Goal: Task Accomplishment & Management: Manage account settings

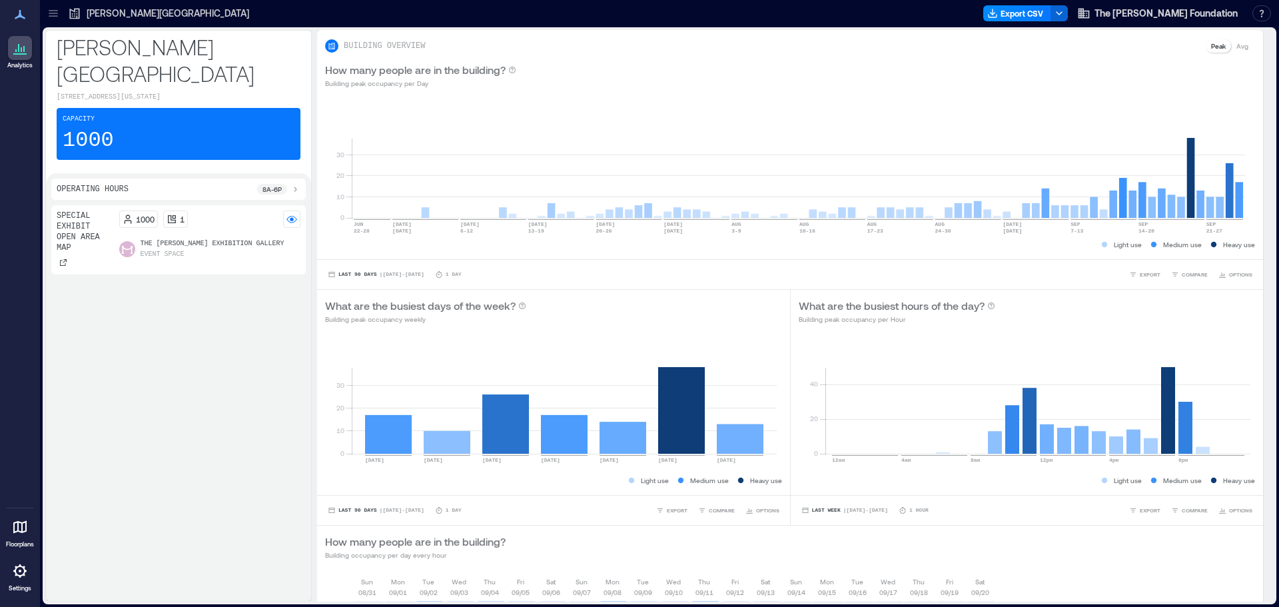
click at [19, 530] on icon at bounding box center [19, 527] width 13 height 13
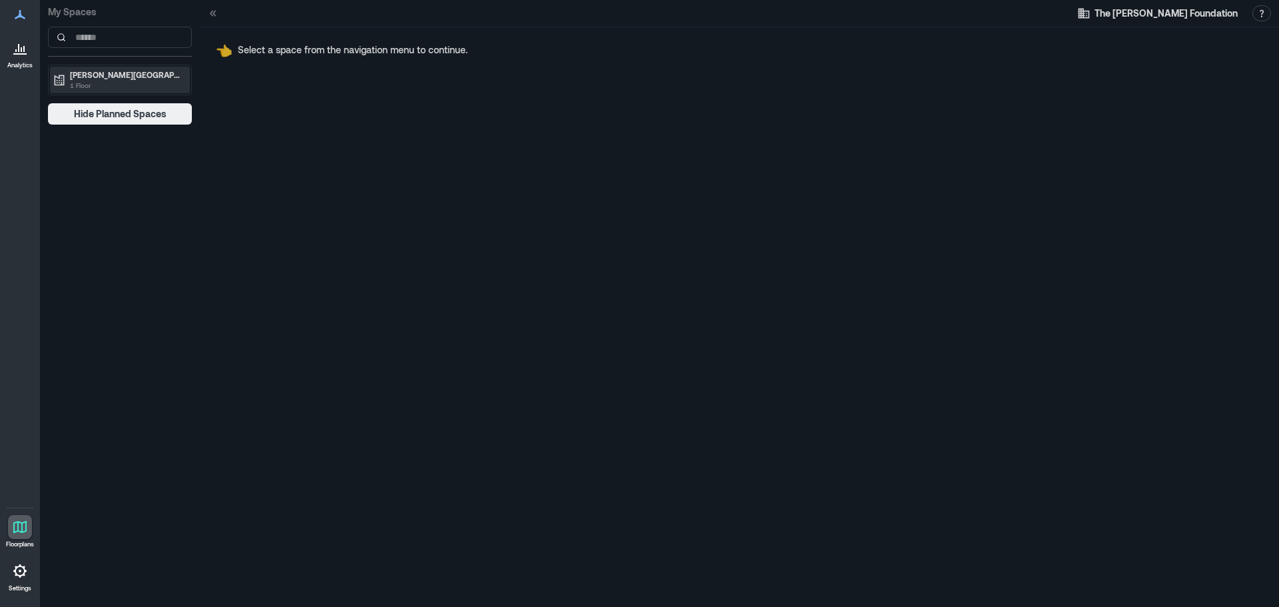
click at [154, 77] on p "[PERSON_NAME][GEOGRAPHIC_DATA]" at bounding box center [126, 74] width 112 height 11
click at [149, 99] on p "Special Exhibit Open Area Map" at bounding box center [124, 102] width 111 height 11
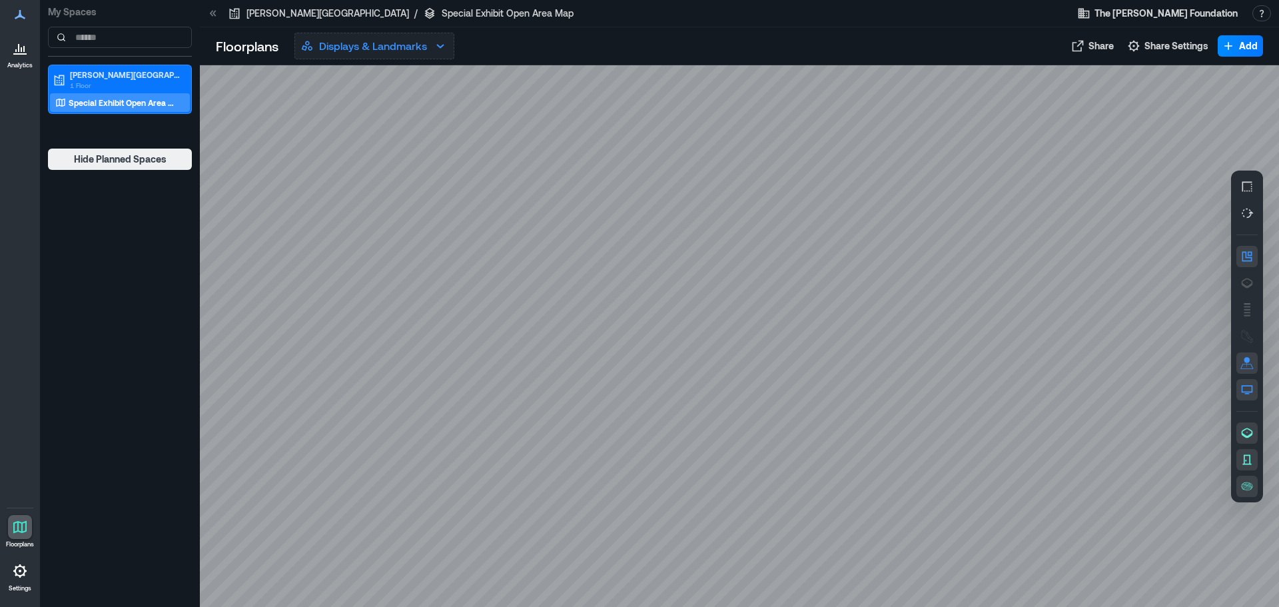
click at [446, 49] on icon "button" at bounding box center [440, 46] width 16 height 16
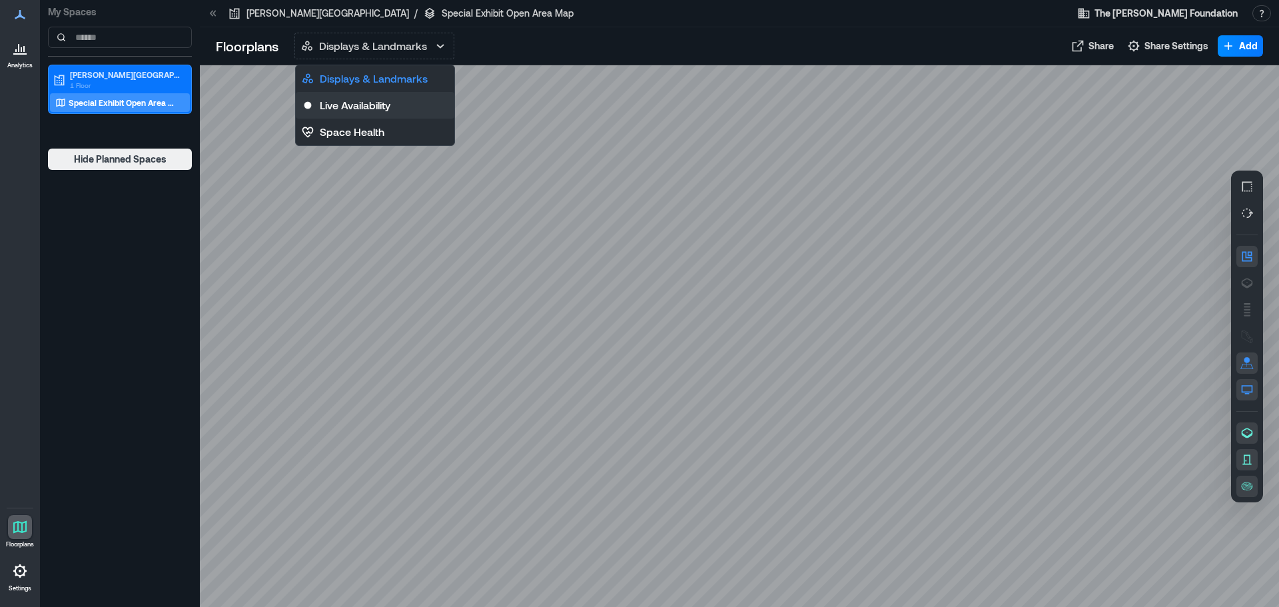
click at [406, 104] on button "Live Availability" at bounding box center [375, 105] width 159 height 27
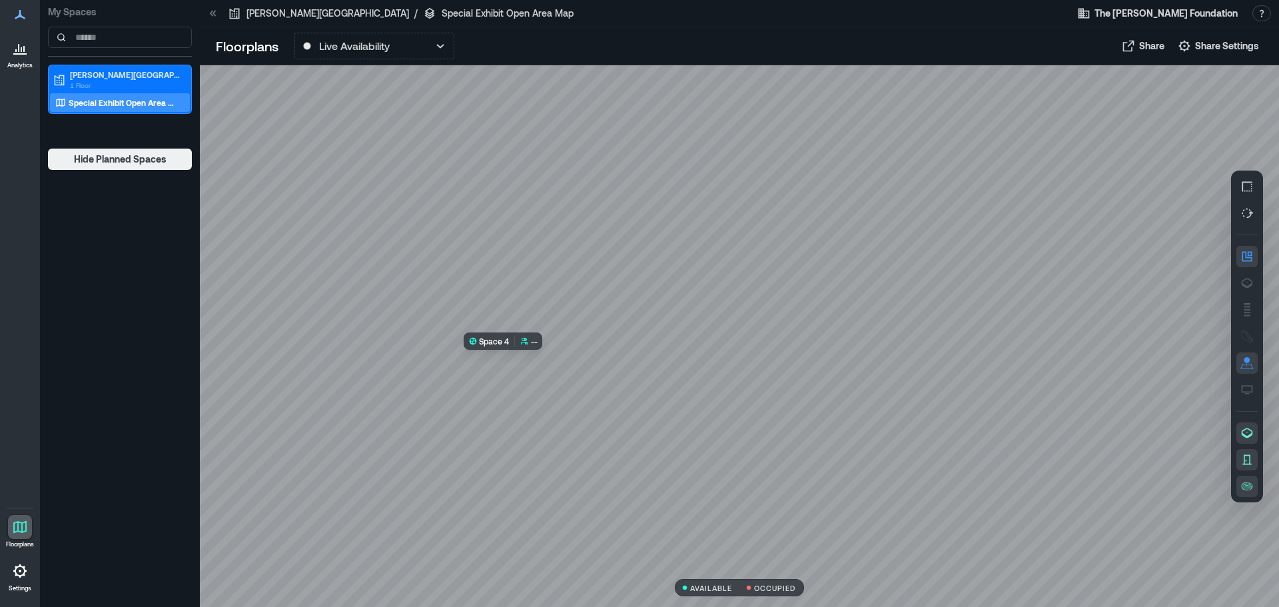
click at [573, 393] on div at bounding box center [739, 336] width 1079 height 542
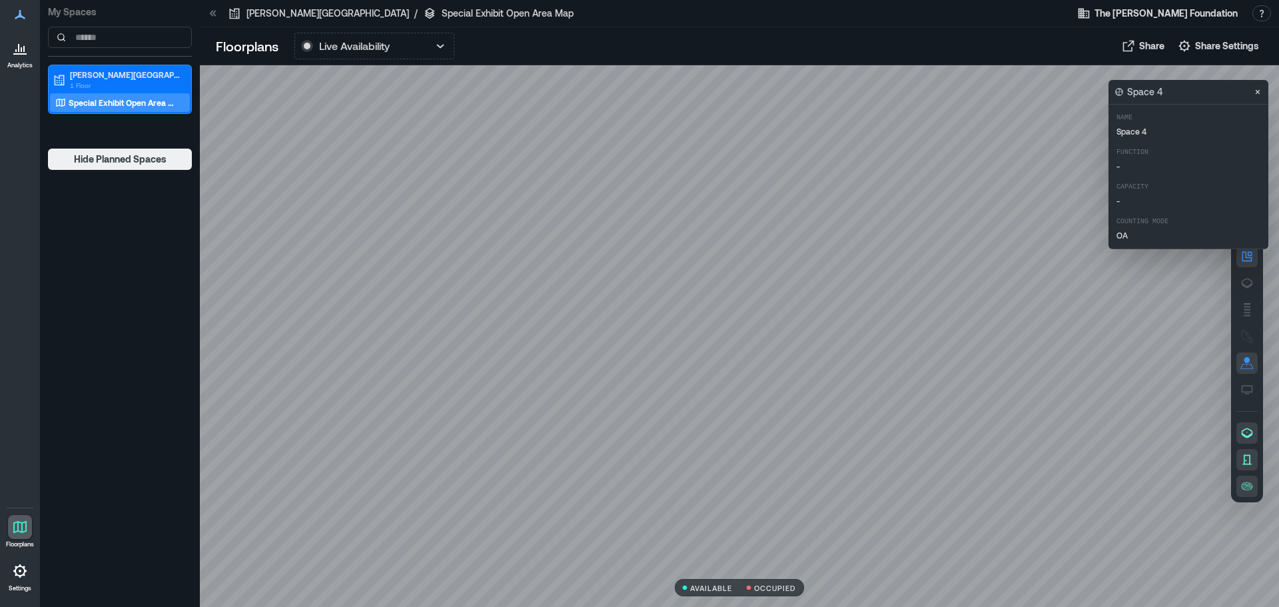
click at [1110, 416] on div at bounding box center [739, 336] width 1079 height 542
click at [616, 89] on div at bounding box center [739, 336] width 1079 height 542
click at [1232, 95] on div "Space 4" at bounding box center [1188, 92] width 160 height 24
click at [1254, 91] on icon "Close" at bounding box center [1257, 92] width 11 height 11
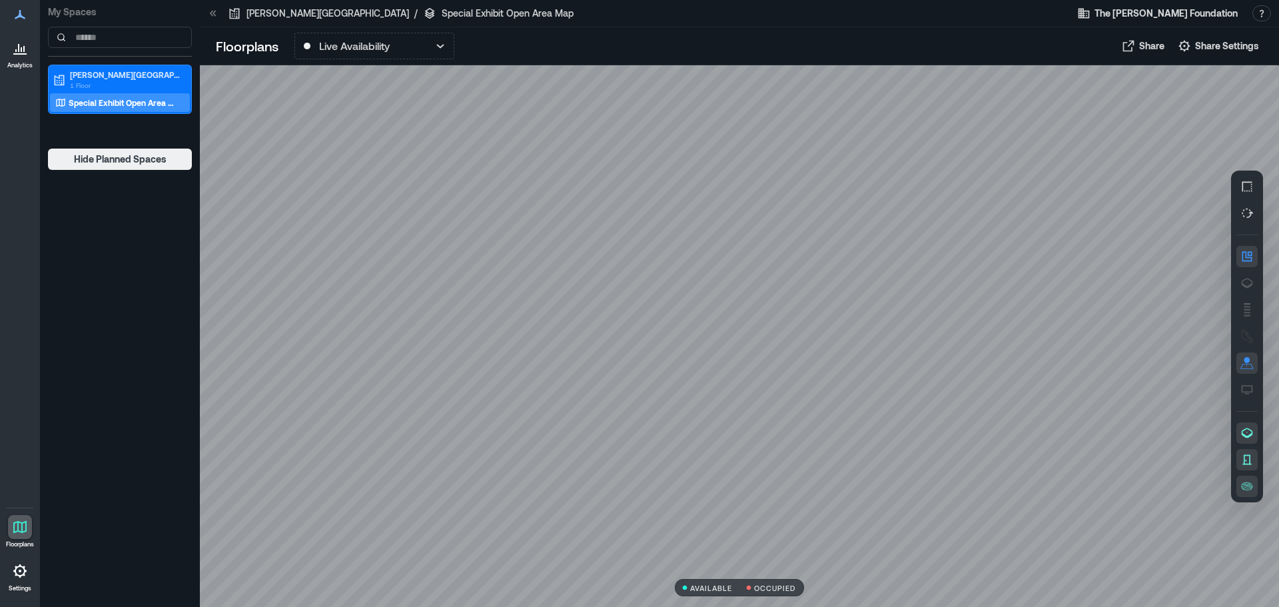
click at [25, 61] on link "Analytics" at bounding box center [19, 52] width 33 height 41
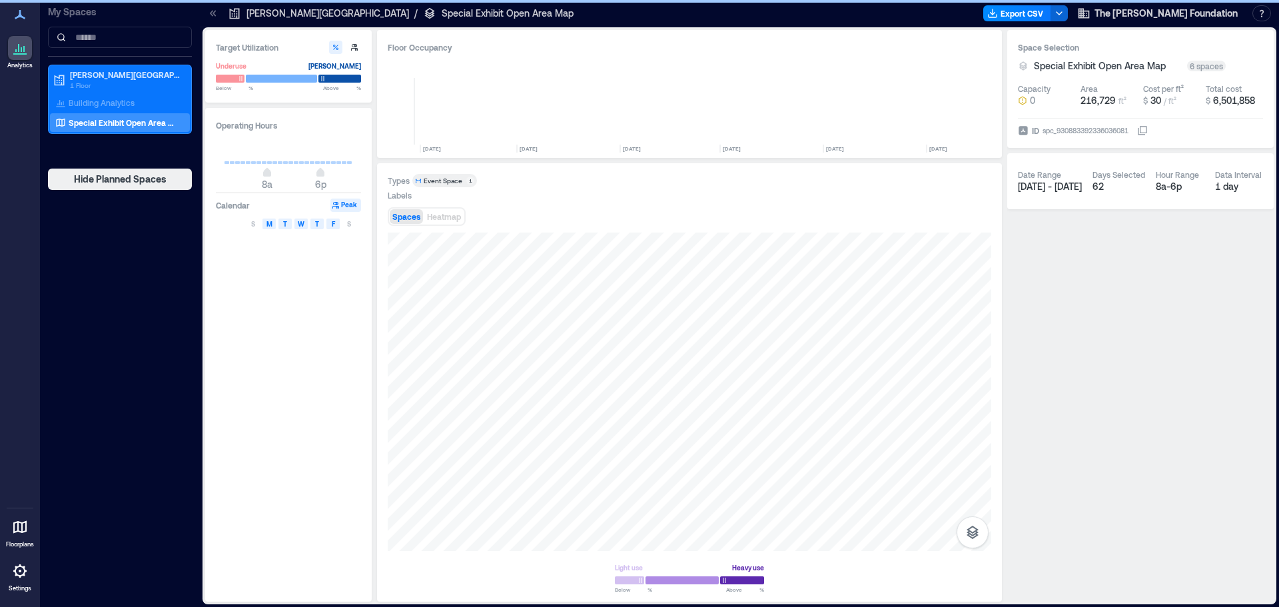
scroll to position [0, 4375]
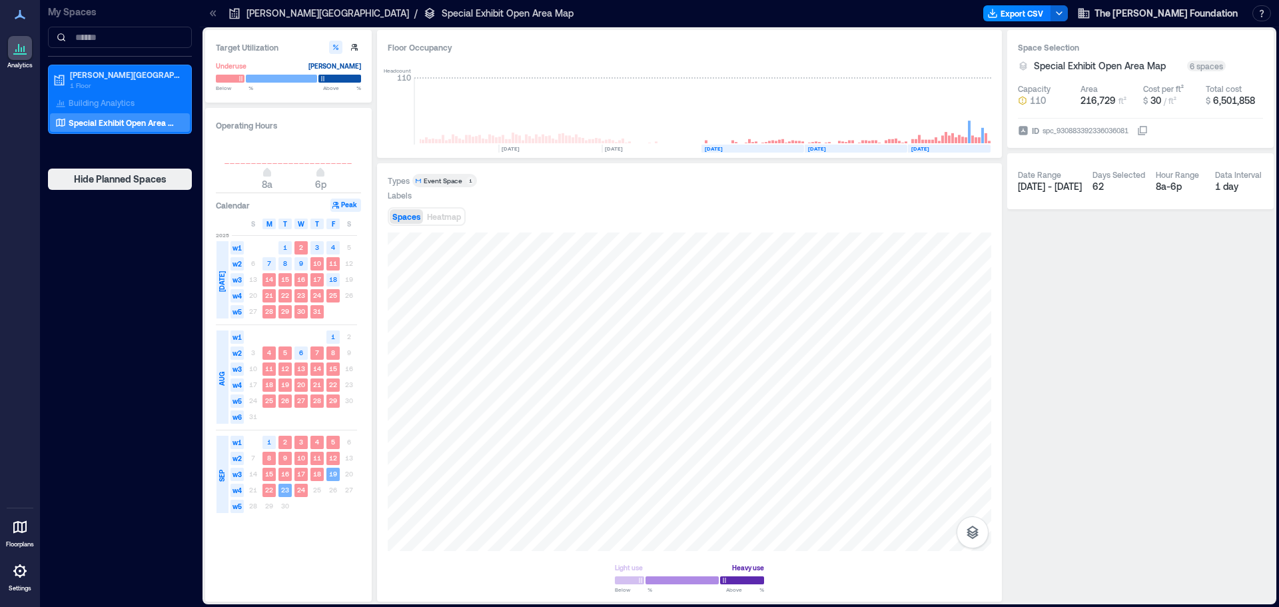
click at [26, 19] on icon at bounding box center [20, 15] width 16 height 16
click at [23, 47] on icon at bounding box center [20, 48] width 16 height 16
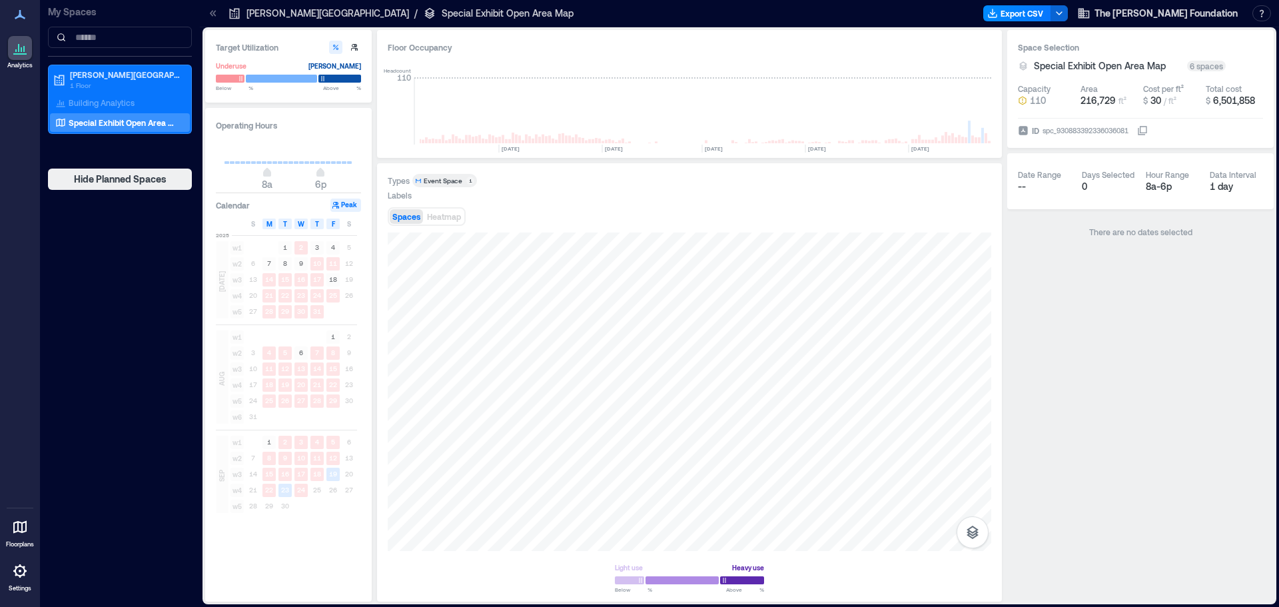
click at [23, 19] on icon at bounding box center [20, 15] width 16 height 16
click at [21, 15] on icon at bounding box center [20, 14] width 11 height 9
click at [26, 526] on icon at bounding box center [19, 527] width 13 height 13
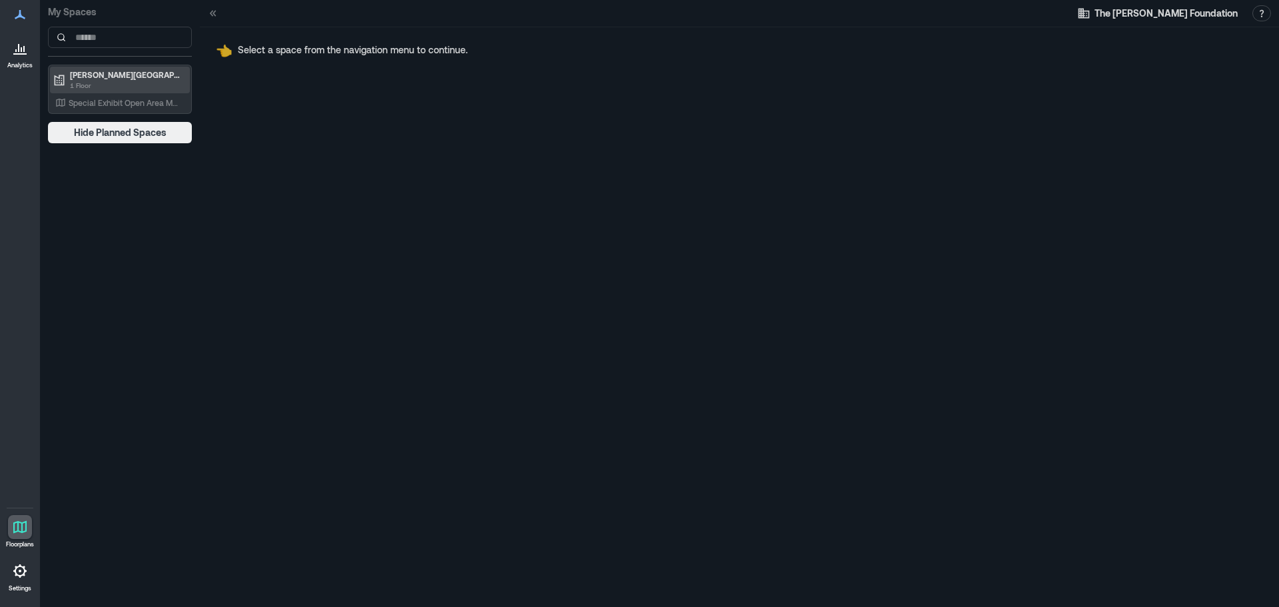
click at [130, 70] on p "[PERSON_NAME][GEOGRAPHIC_DATA]" at bounding box center [126, 74] width 112 height 11
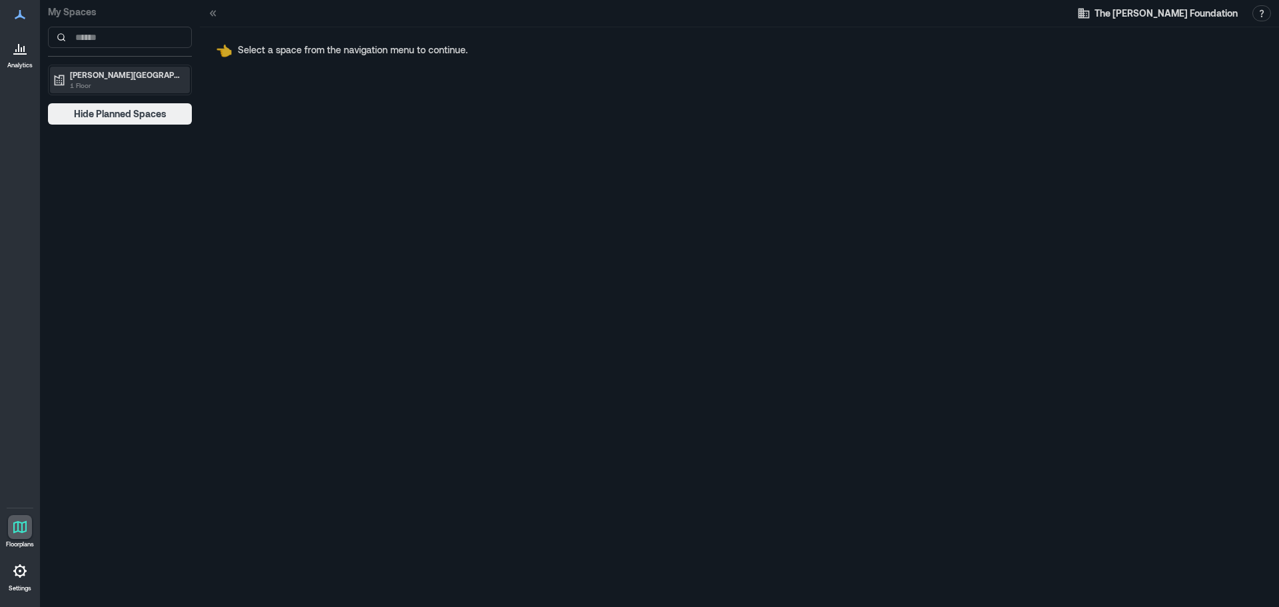
click at [130, 70] on p "[PERSON_NAME][GEOGRAPHIC_DATA]" at bounding box center [126, 74] width 112 height 11
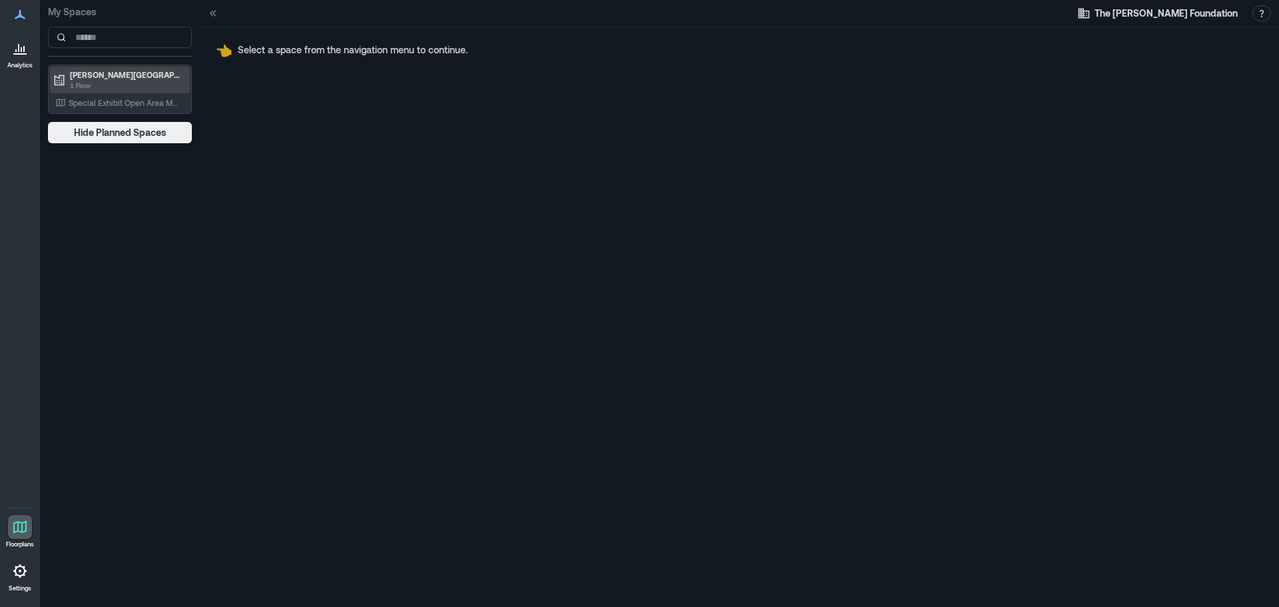
click at [130, 93] on div "[PERSON_NAME][GEOGRAPHIC_DATA] and Museum 1 Floor" at bounding box center [120, 80] width 140 height 27
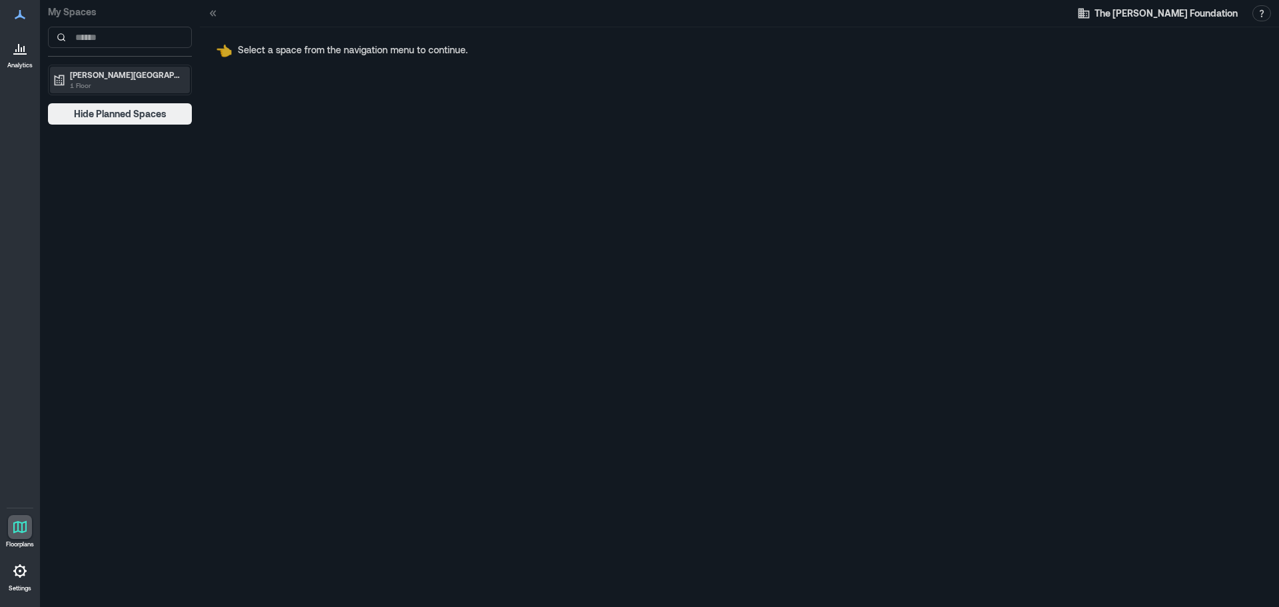
click at [130, 93] on div "[PERSON_NAME][GEOGRAPHIC_DATA] and Museum 1 Floor" at bounding box center [120, 80] width 140 height 27
click at [130, 105] on p "Special Exhibit Open Area Map" at bounding box center [124, 102] width 111 height 11
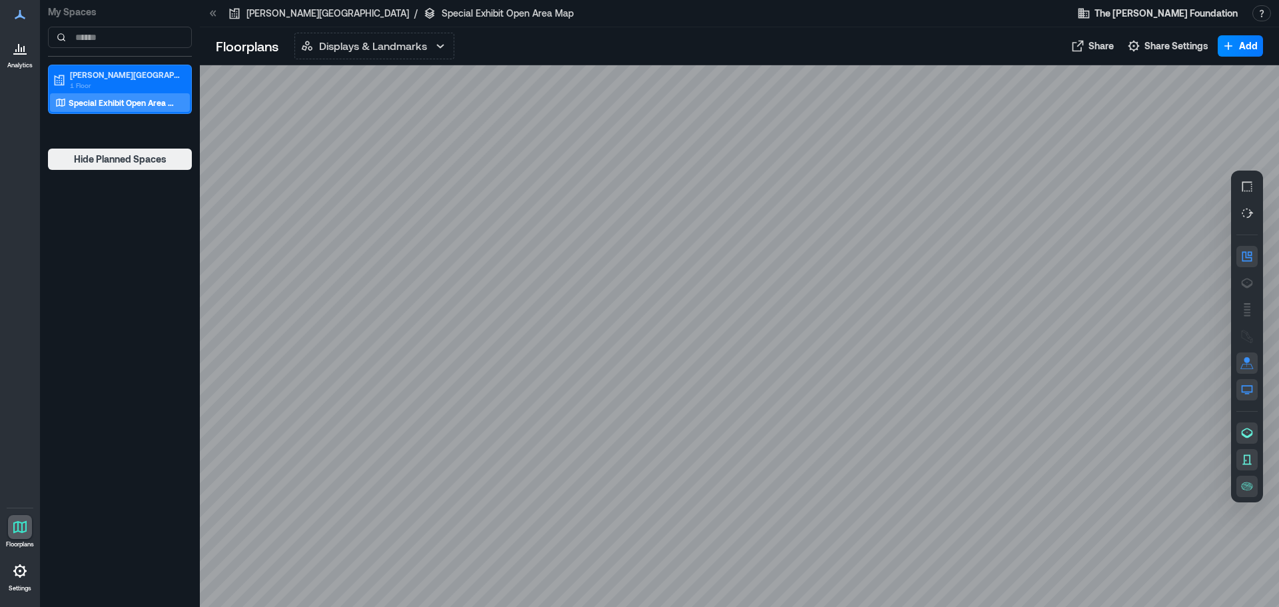
click at [29, 569] on div at bounding box center [20, 571] width 24 height 24
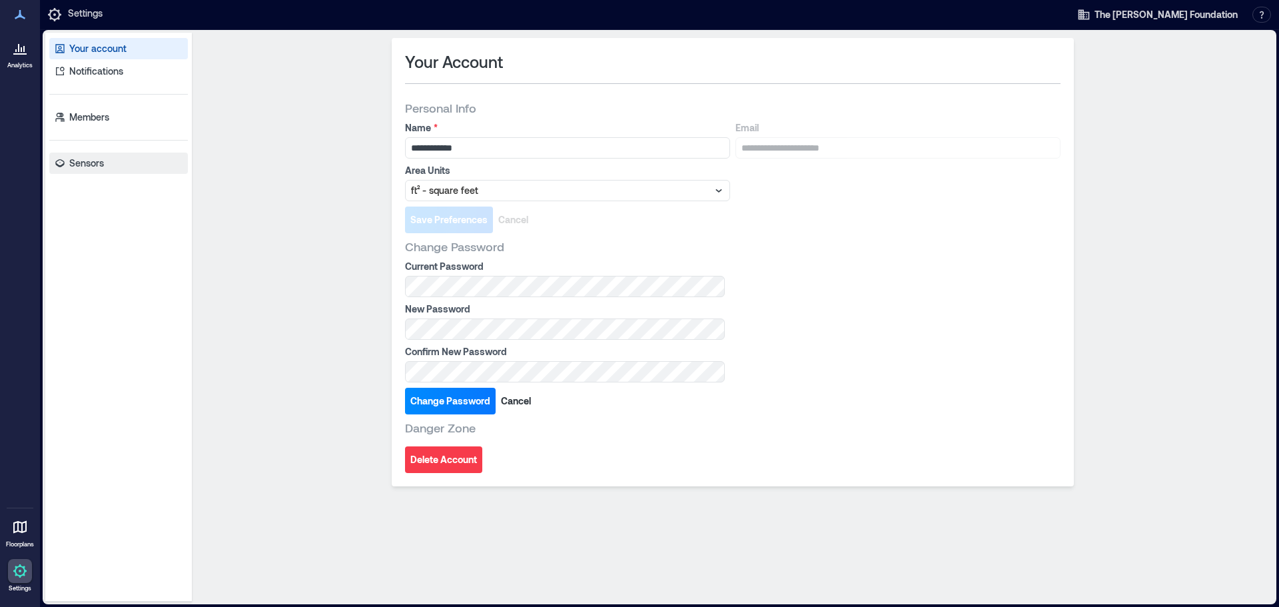
click at [95, 164] on p "Sensors" at bounding box center [86, 163] width 35 height 13
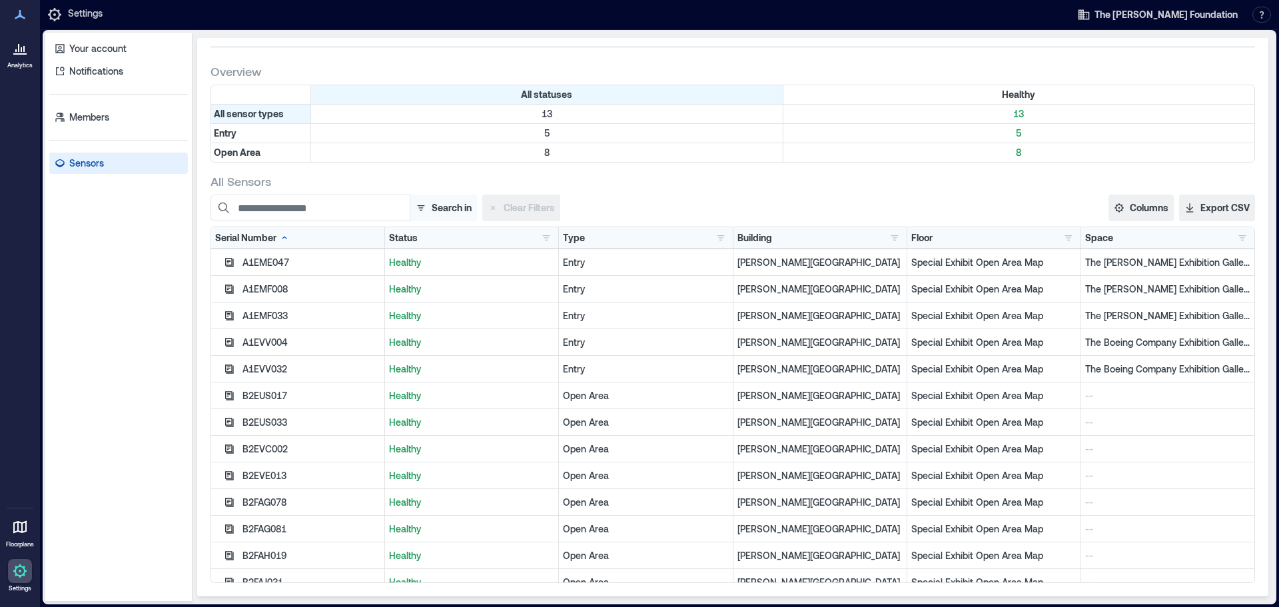
scroll to position [13, 0]
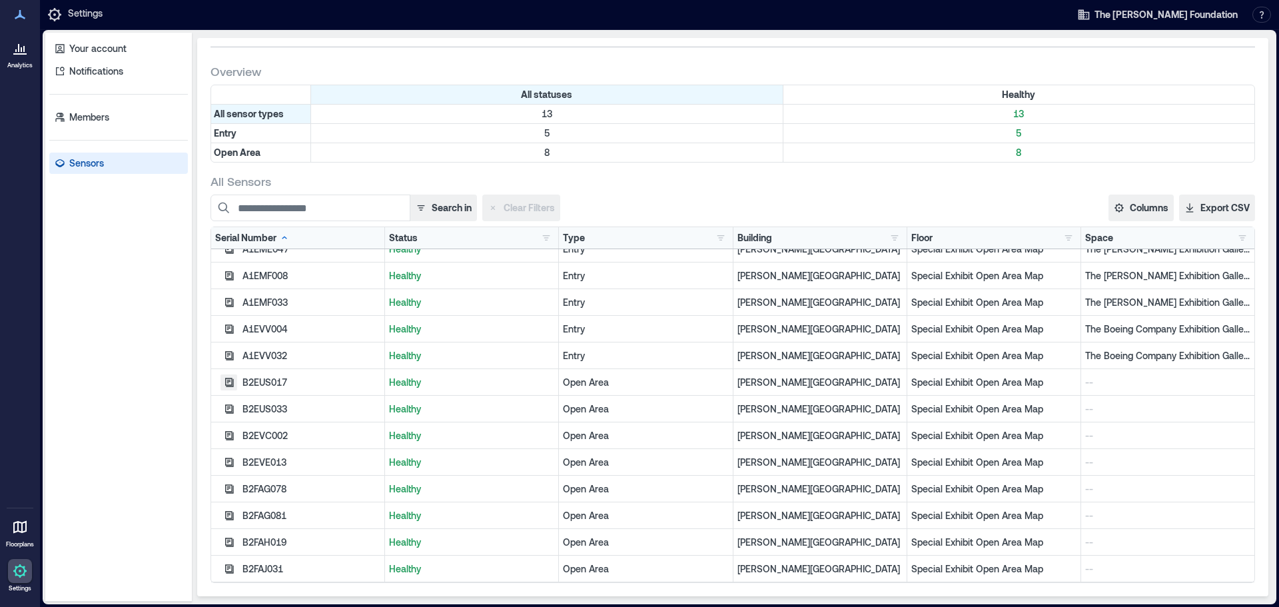
click at [232, 382] on icon "button" at bounding box center [229, 382] width 9 height 9
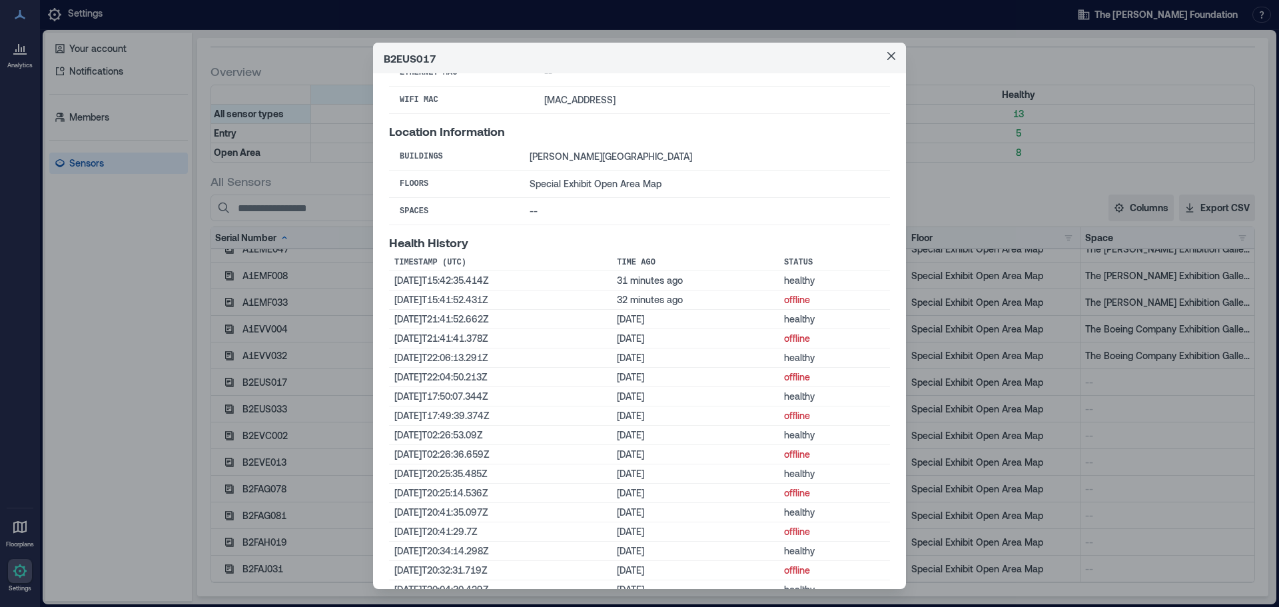
scroll to position [195, 0]
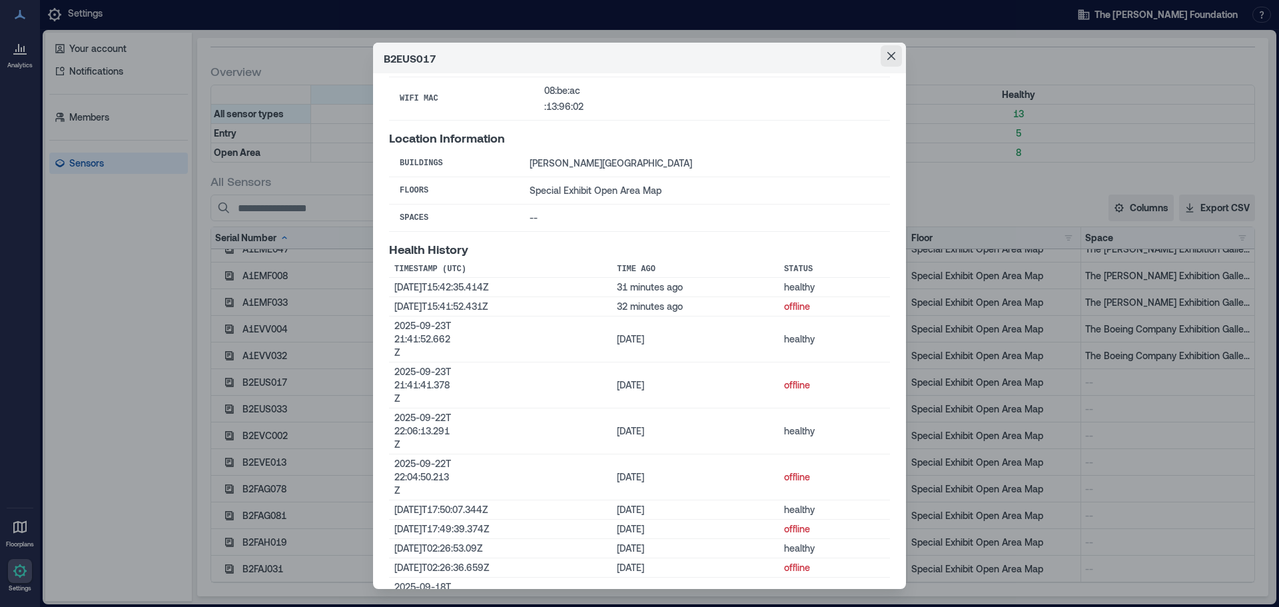
click at [891, 61] on button "Close" at bounding box center [891, 55] width 21 height 21
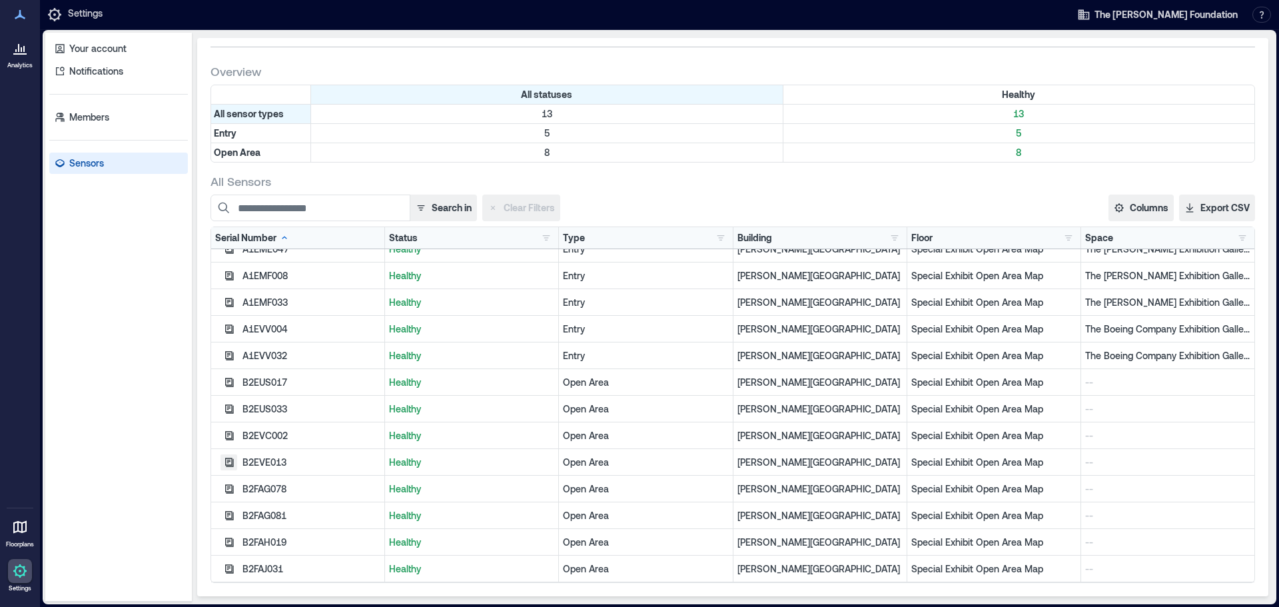
click at [229, 462] on icon "button" at bounding box center [229, 462] width 11 height 11
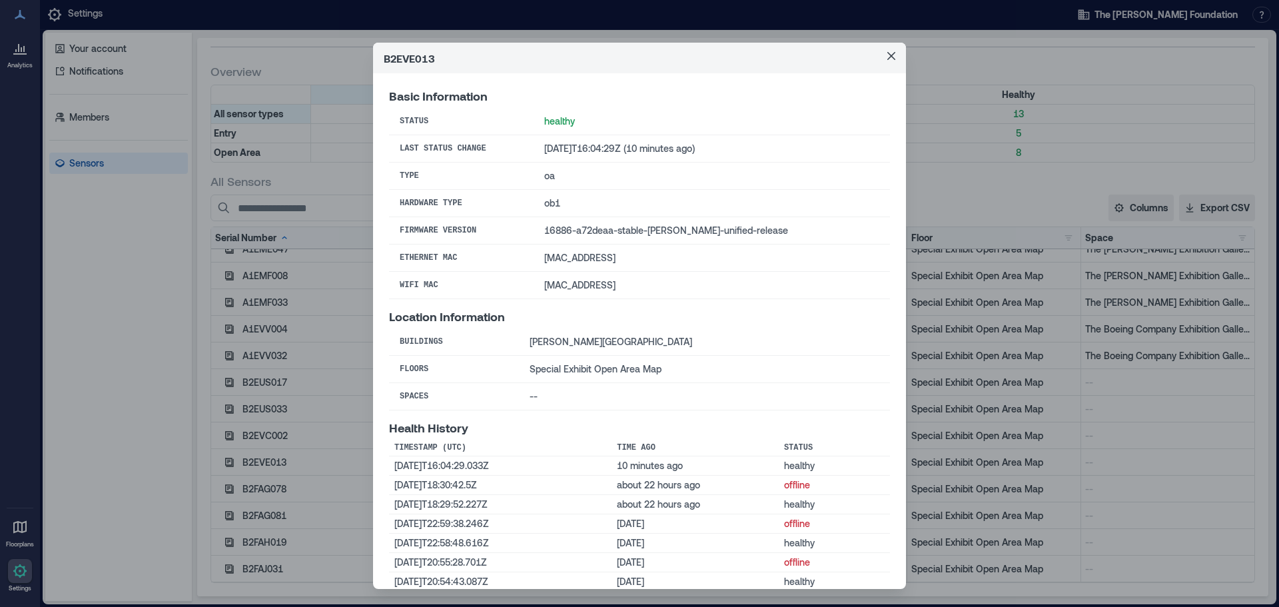
scroll to position [19, 0]
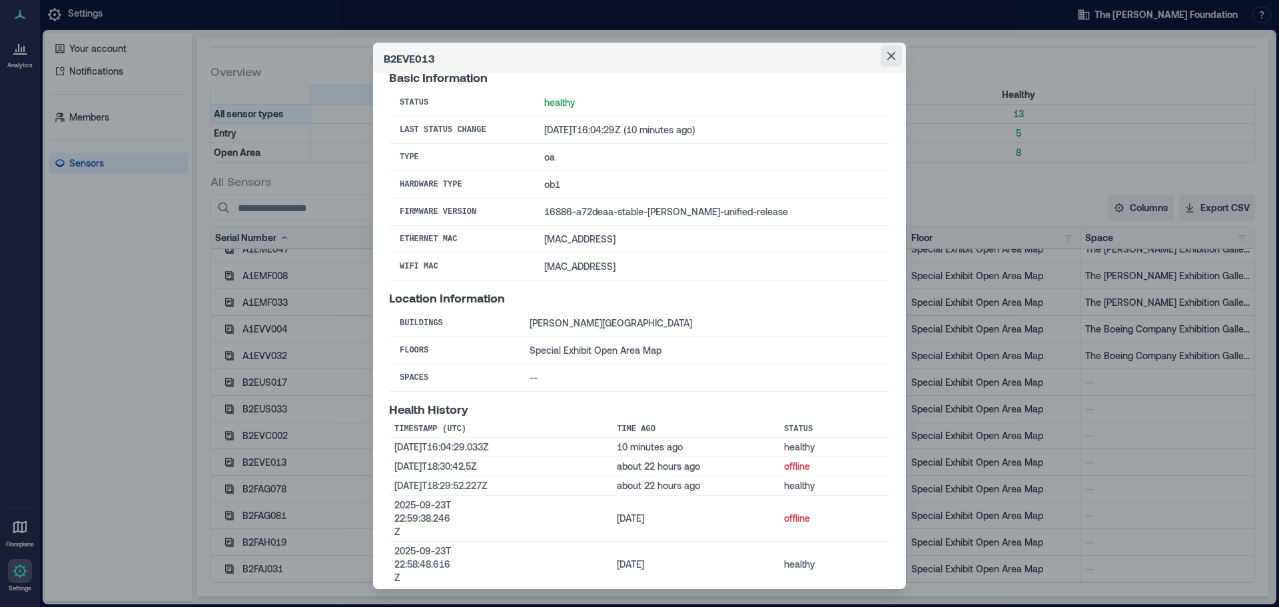
click at [883, 65] on button "Close" at bounding box center [891, 55] width 21 height 21
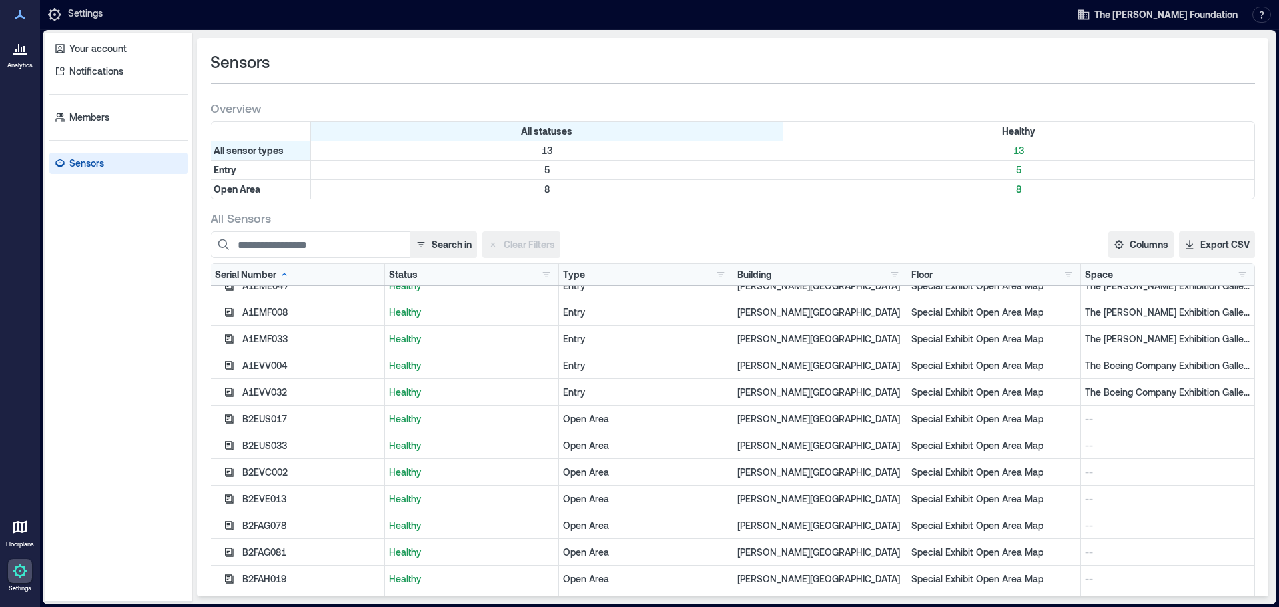
scroll to position [37, 0]
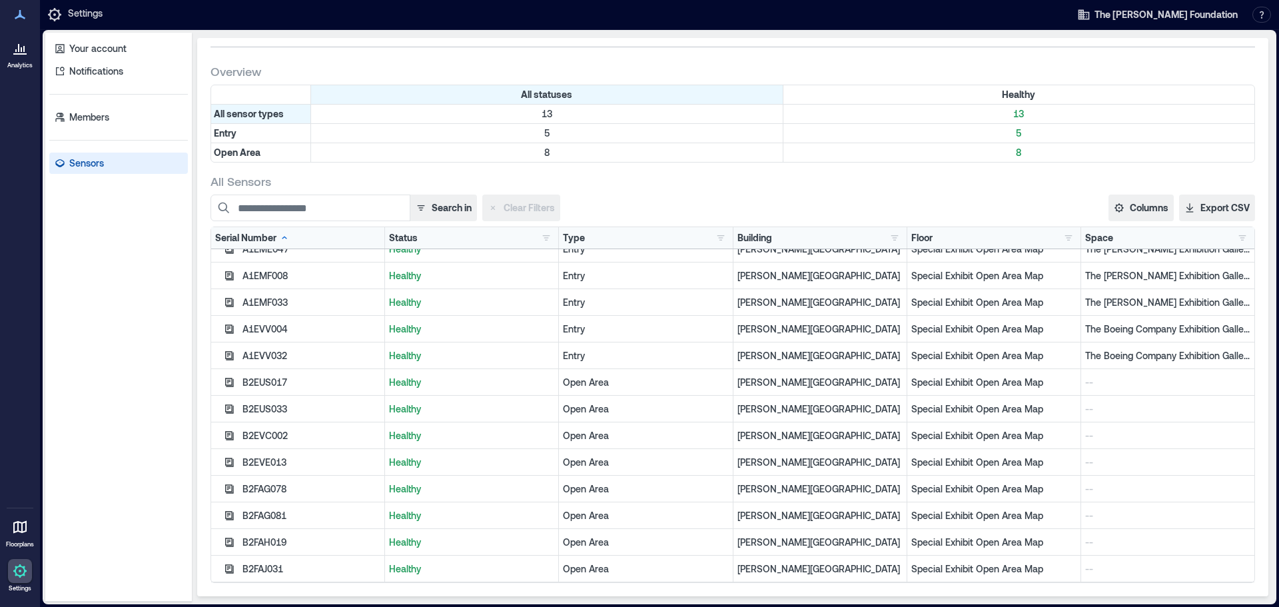
click at [23, 527] on icon at bounding box center [19, 527] width 13 height 13
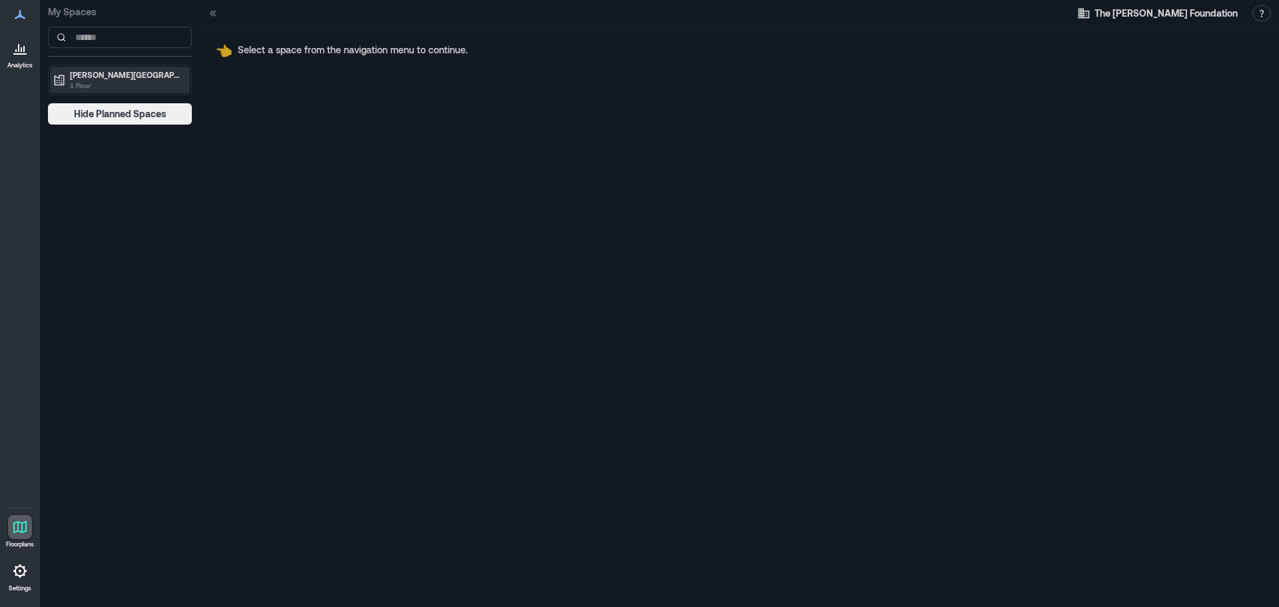
click at [125, 87] on p "1 Floor" at bounding box center [126, 85] width 112 height 11
click at [126, 94] on div "Special Exhibit Open Area Map" at bounding box center [120, 102] width 140 height 19
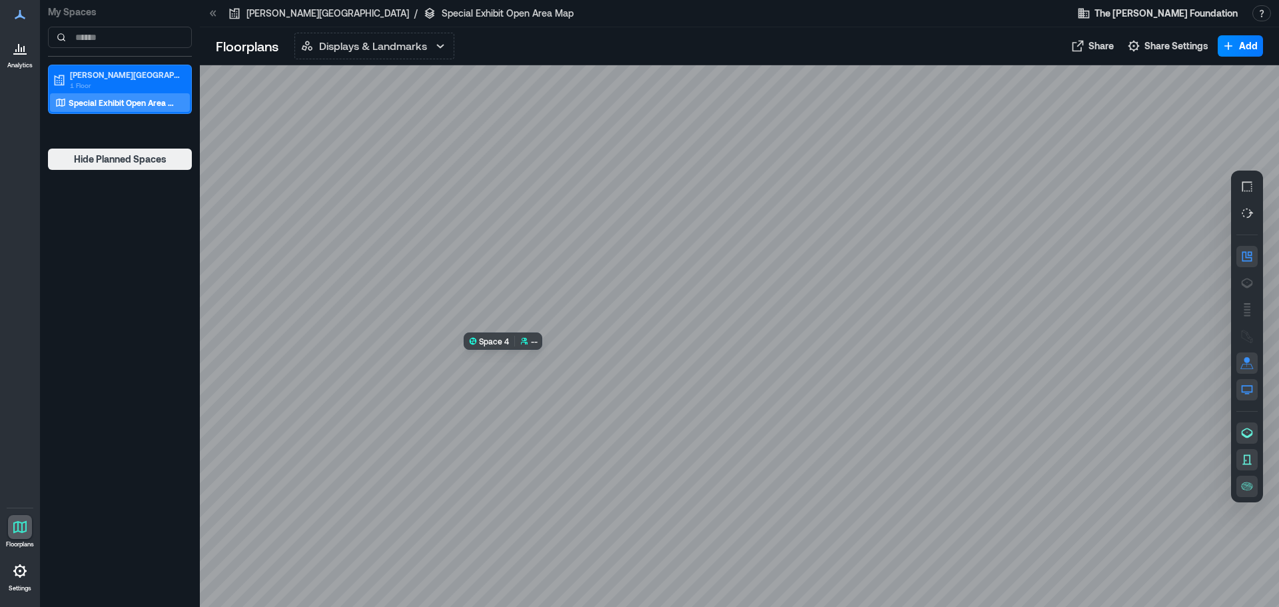
click at [560, 369] on div at bounding box center [739, 336] width 1079 height 542
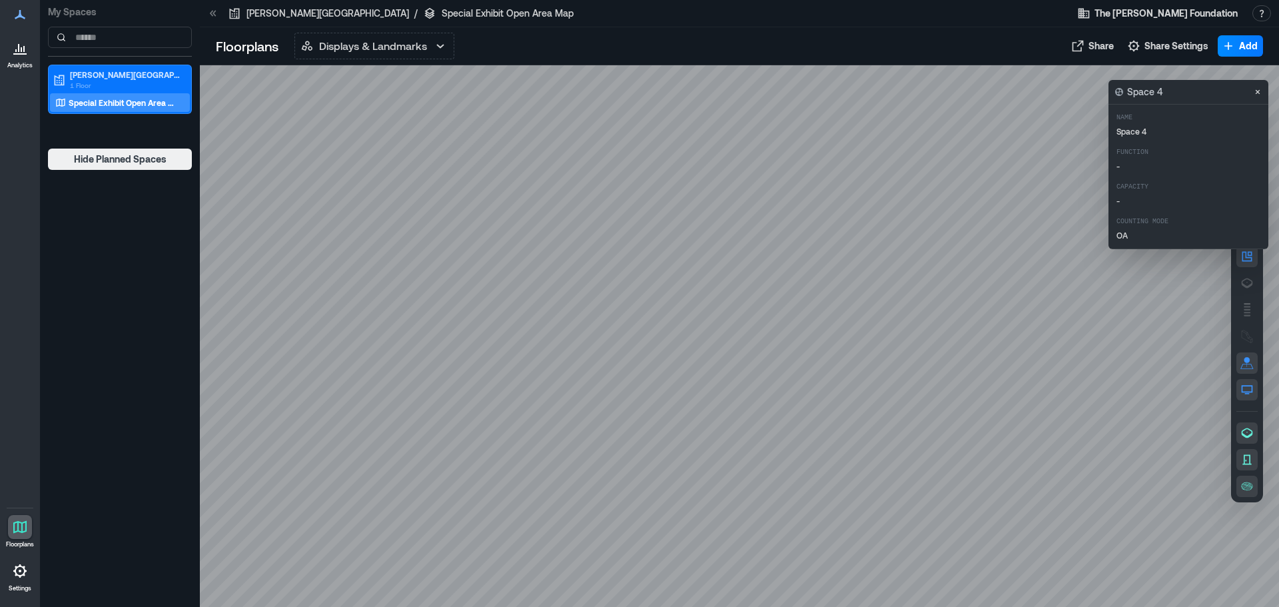
click at [1144, 134] on p "Space 4" at bounding box center [1206, 131] width 181 height 11
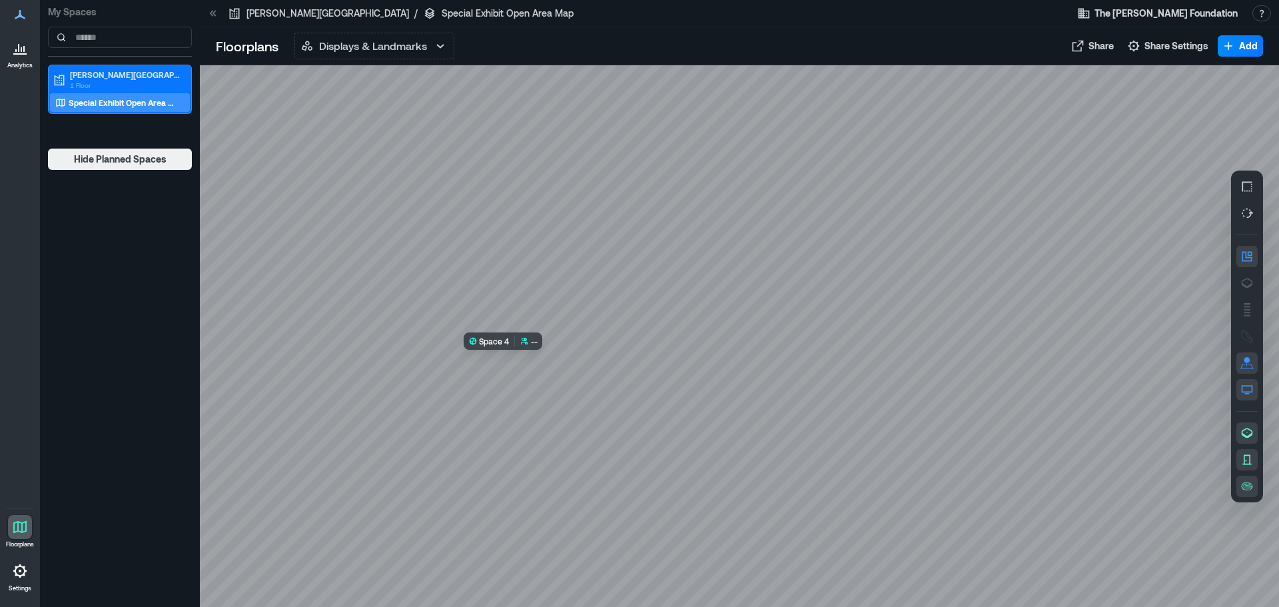
click at [579, 395] on div at bounding box center [739, 336] width 1079 height 542
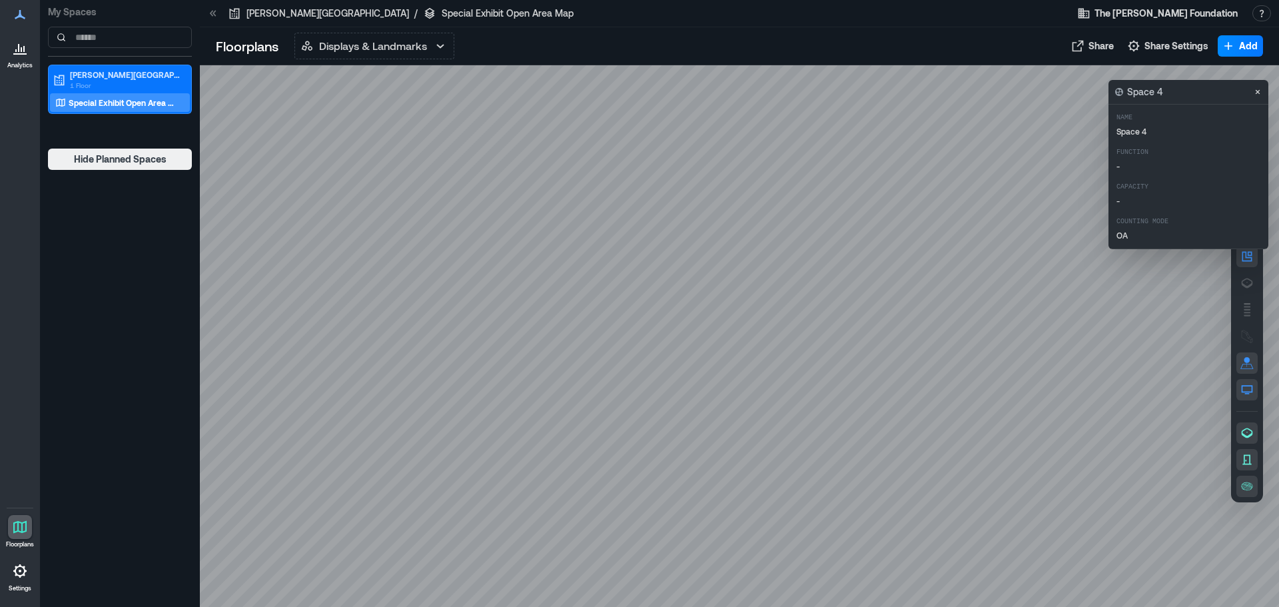
click at [1168, 99] on div "Space 4" at bounding box center [1188, 92] width 160 height 24
click at [1259, 89] on icon "Close" at bounding box center [1257, 92] width 11 height 11
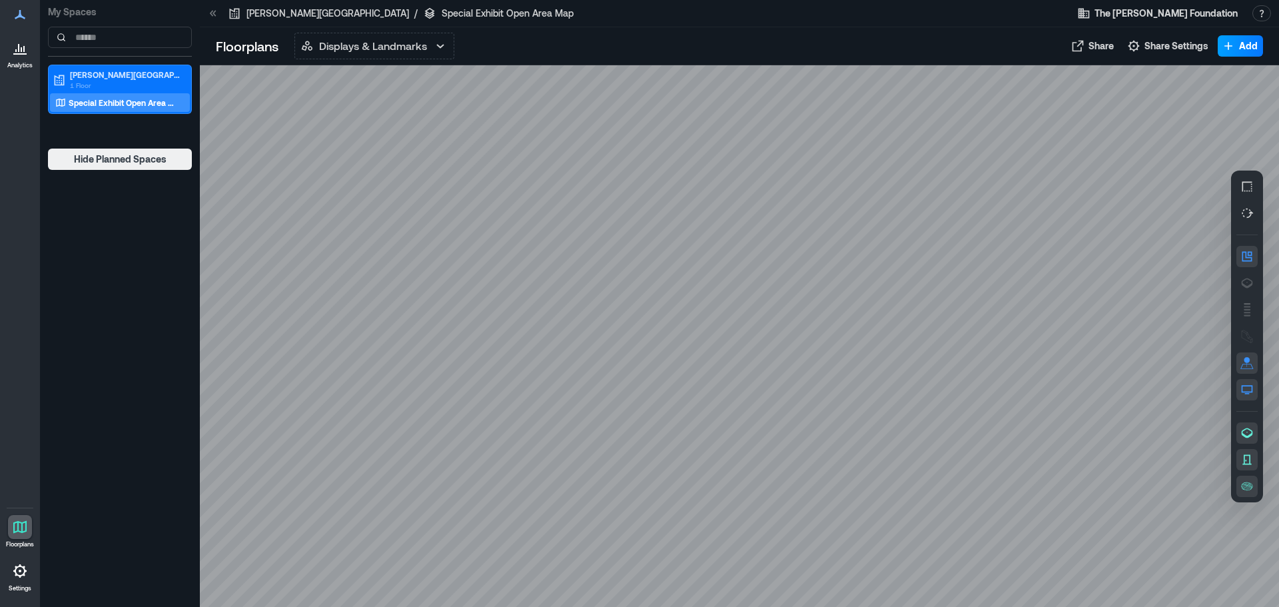
click at [1239, 39] on button "Add" at bounding box center [1240, 45] width 45 height 21
click at [1181, 143] on div at bounding box center [739, 336] width 1079 height 542
click at [583, 309] on div at bounding box center [739, 336] width 1079 height 542
click at [575, 299] on div at bounding box center [739, 336] width 1079 height 542
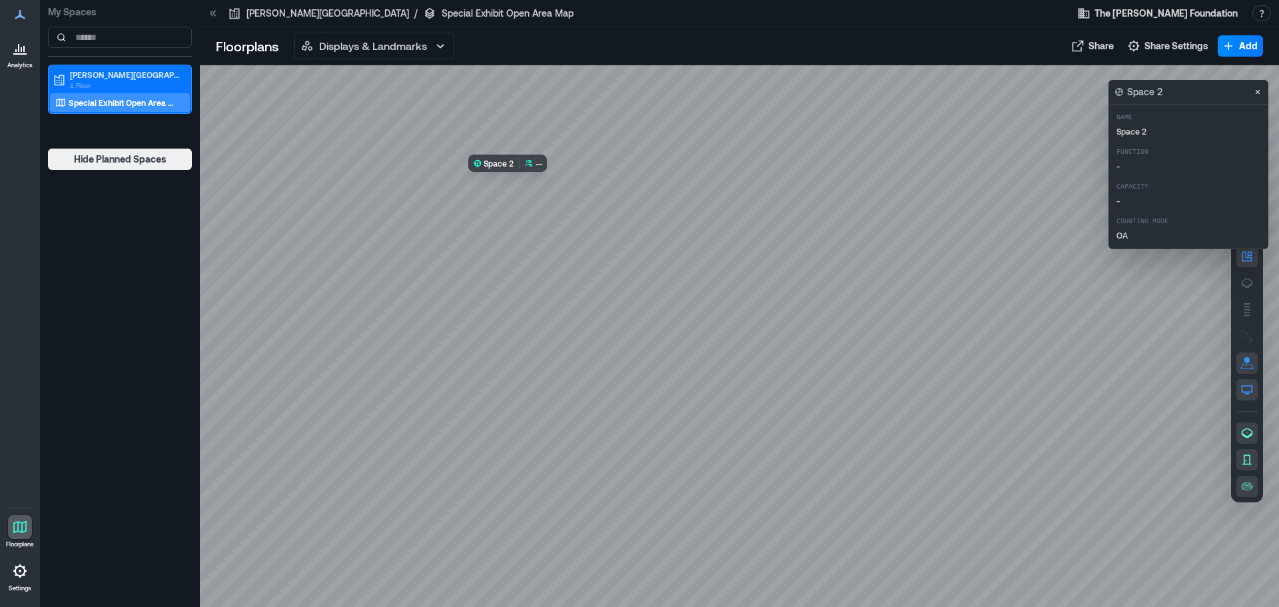
click at [542, 266] on div at bounding box center [739, 336] width 1079 height 542
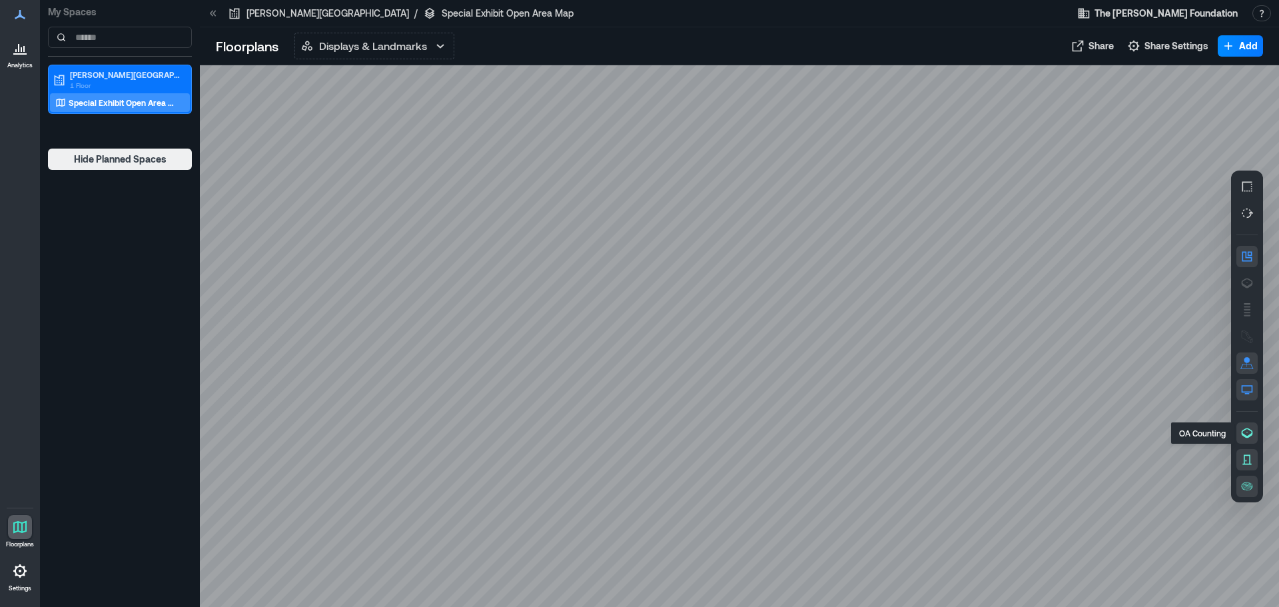
click at [1242, 424] on button "button" at bounding box center [1246, 432] width 21 height 21
click at [1249, 436] on icon "button" at bounding box center [1247, 433] width 11 height 10
click at [1252, 456] on icon "button" at bounding box center [1246, 459] width 13 height 13
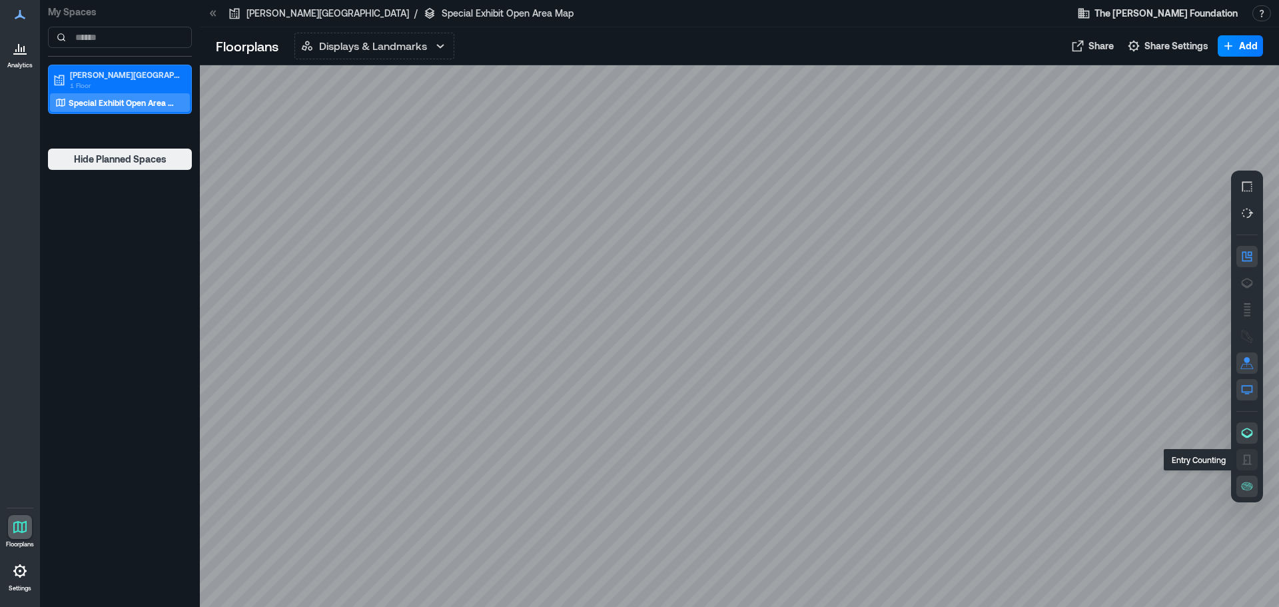
click at [1252, 456] on icon "button" at bounding box center [1246, 459] width 13 height 13
click at [1250, 480] on icon "button" at bounding box center [1246, 486] width 13 height 13
click at [1250, 485] on icon "button" at bounding box center [1250, 485] width 1 height 1
click at [332, 53] on p "Displays & Landmarks" at bounding box center [373, 46] width 108 height 16
click at [24, 580] on div at bounding box center [20, 571] width 24 height 24
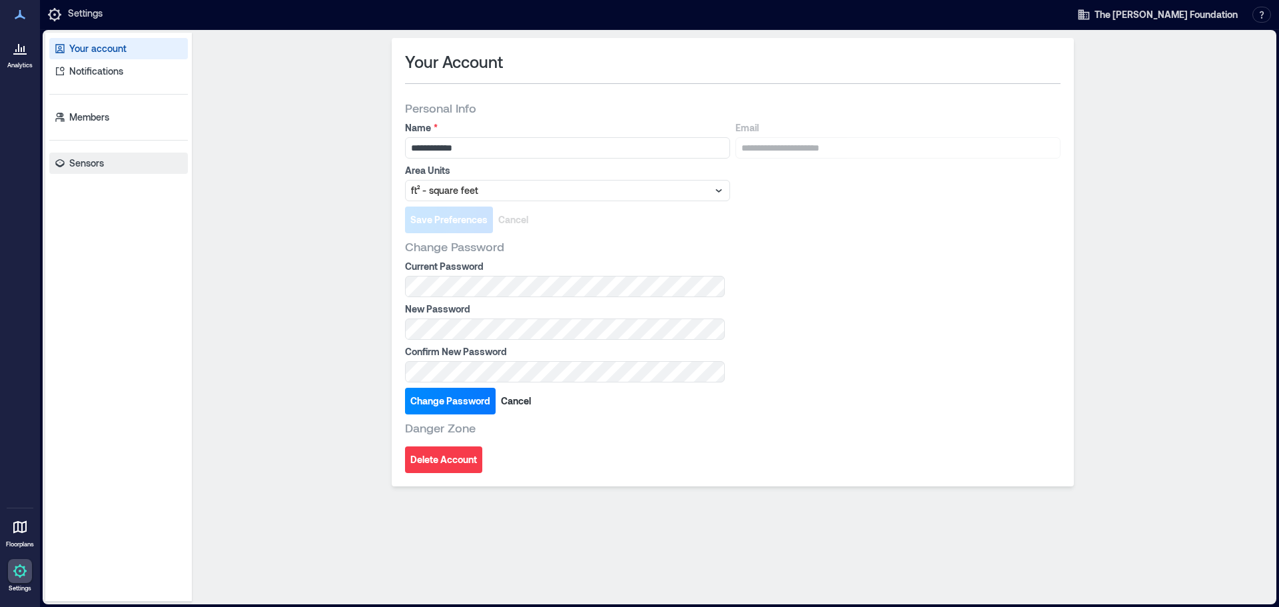
click at [70, 168] on p "Sensors" at bounding box center [86, 163] width 35 height 13
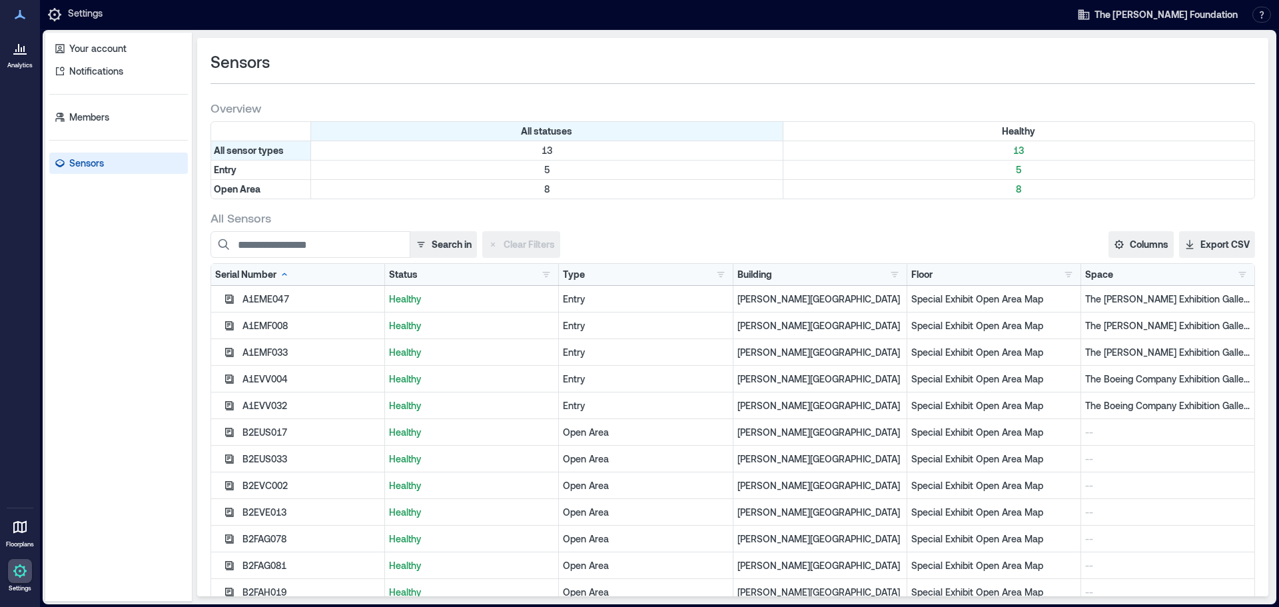
click at [1116, 431] on p "--" at bounding box center [1167, 432] width 165 height 13
click at [231, 432] on icon "button" at bounding box center [229, 432] width 9 height 9
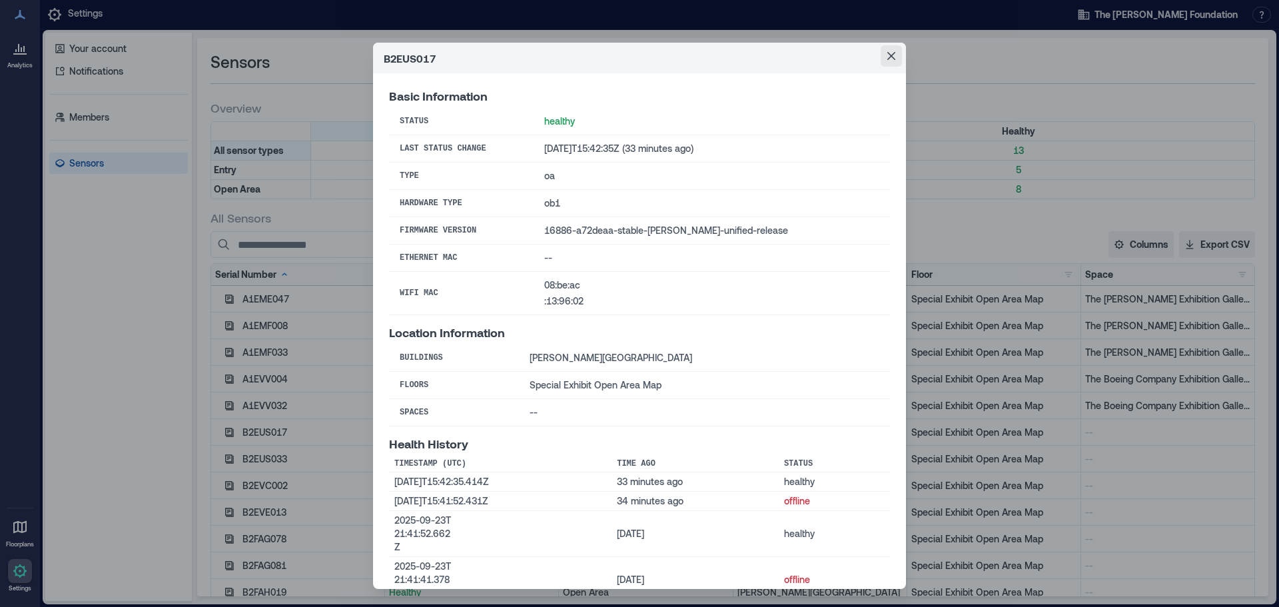
click at [883, 62] on button "Close" at bounding box center [891, 55] width 21 height 21
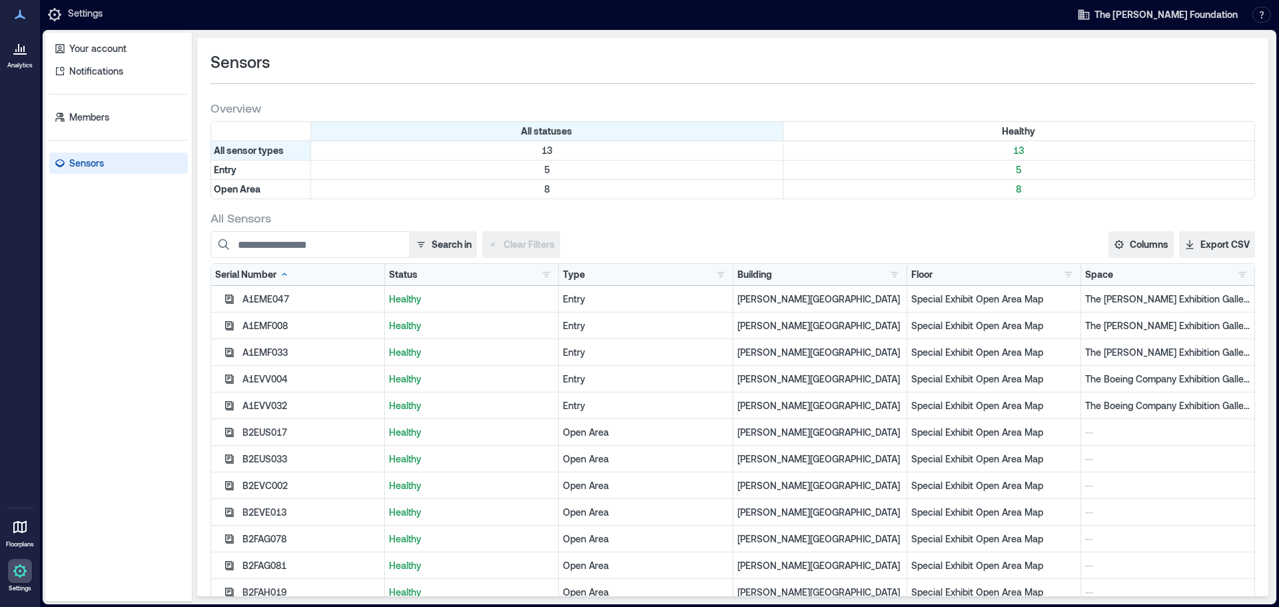
scroll to position [37, 0]
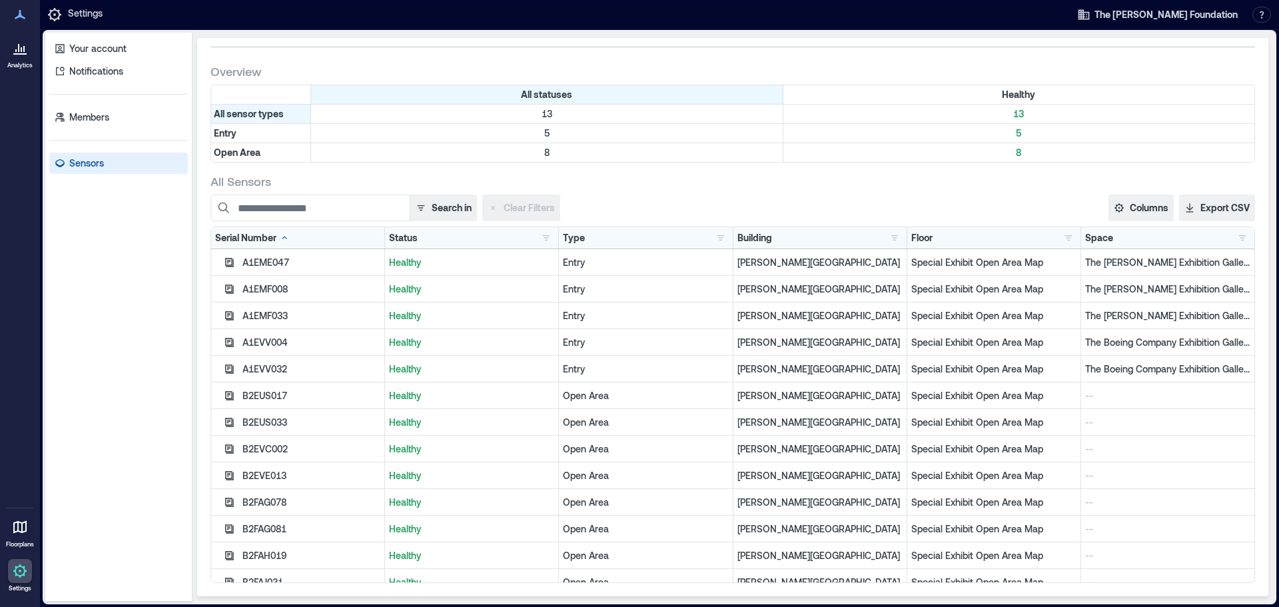
click at [1085, 392] on p "--" at bounding box center [1167, 395] width 165 height 13
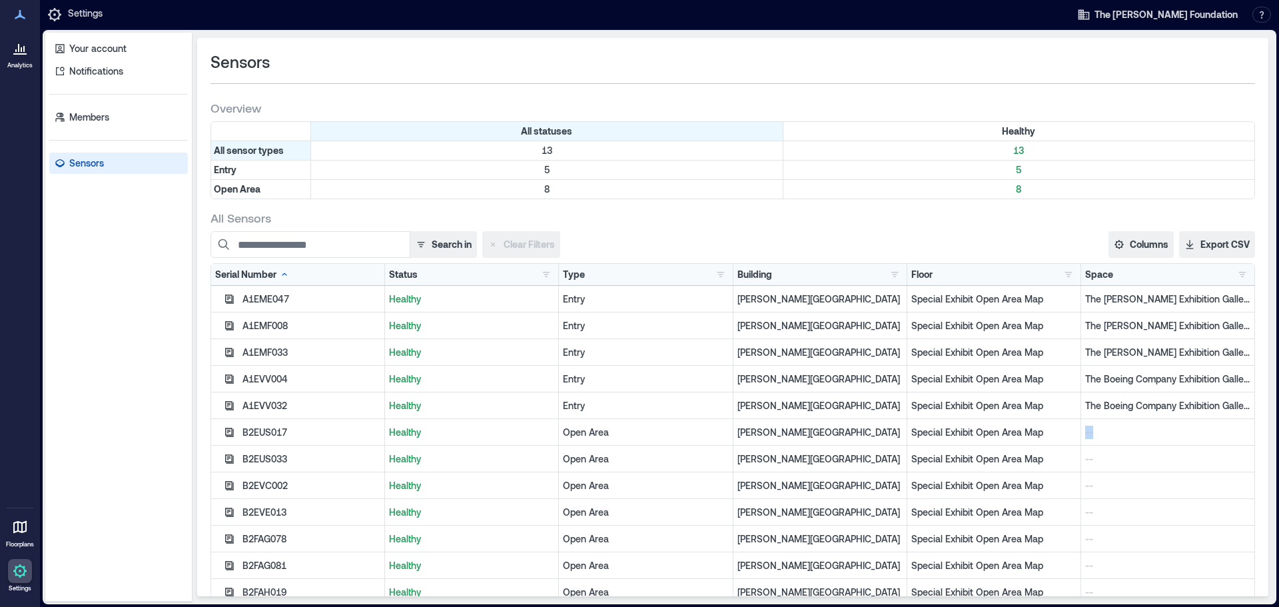
click at [18, 57] on div at bounding box center [20, 48] width 24 height 24
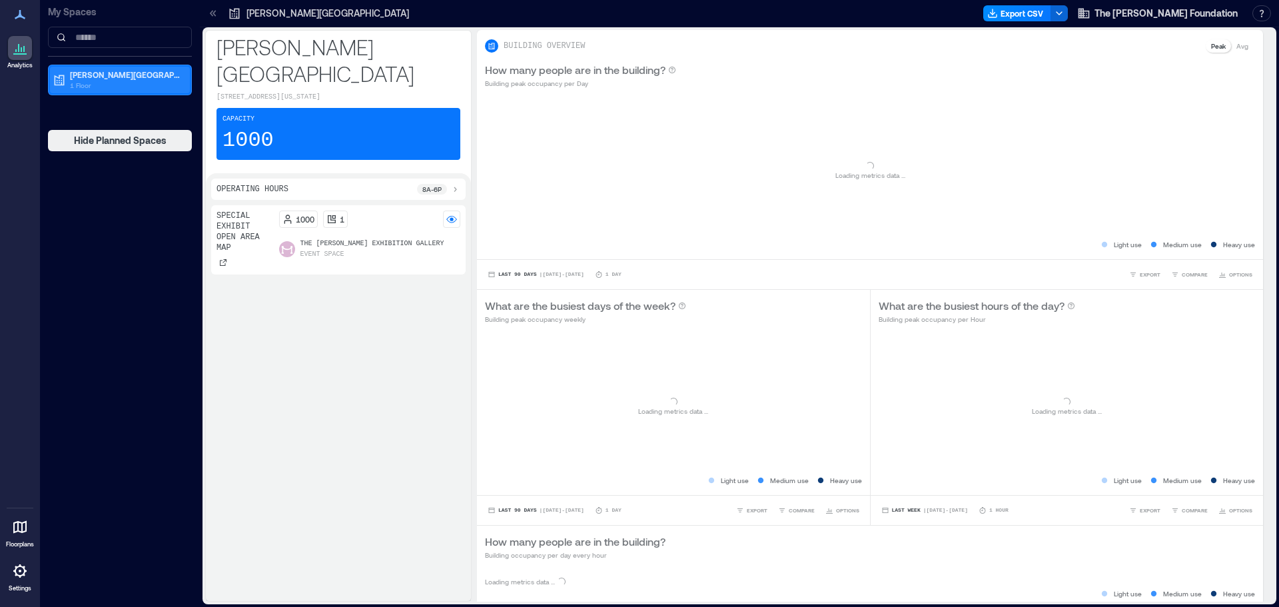
click at [83, 90] on p "1 Floor" at bounding box center [126, 85] width 112 height 11
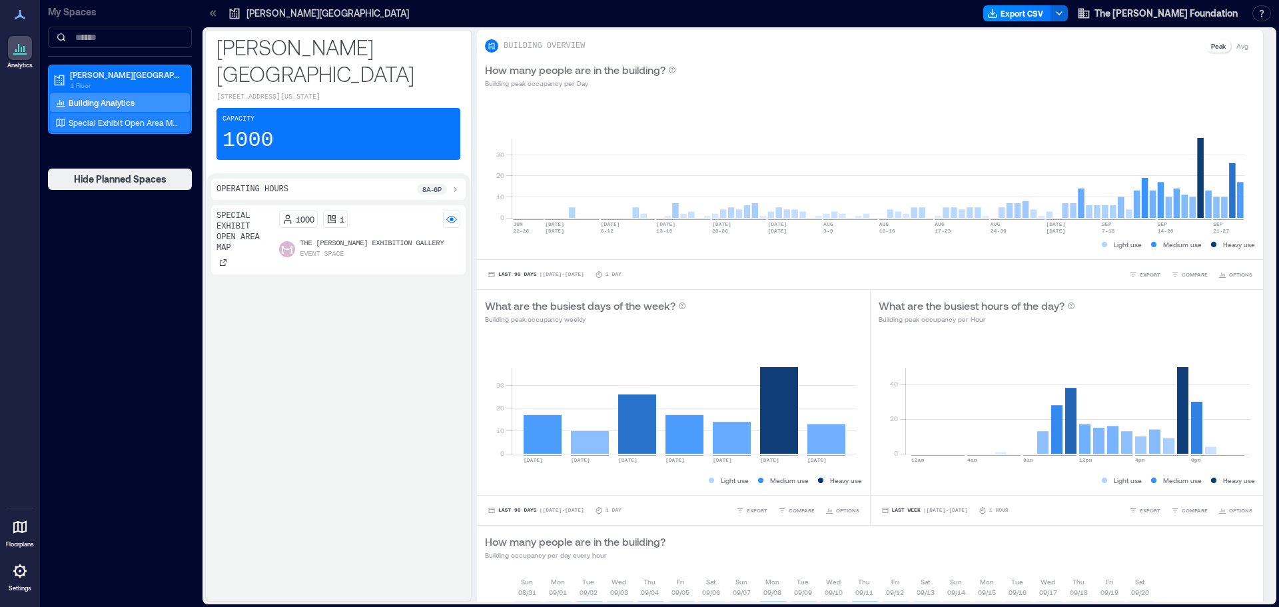
click at [101, 119] on p "Special Exhibit Open Area Map" at bounding box center [124, 122] width 111 height 11
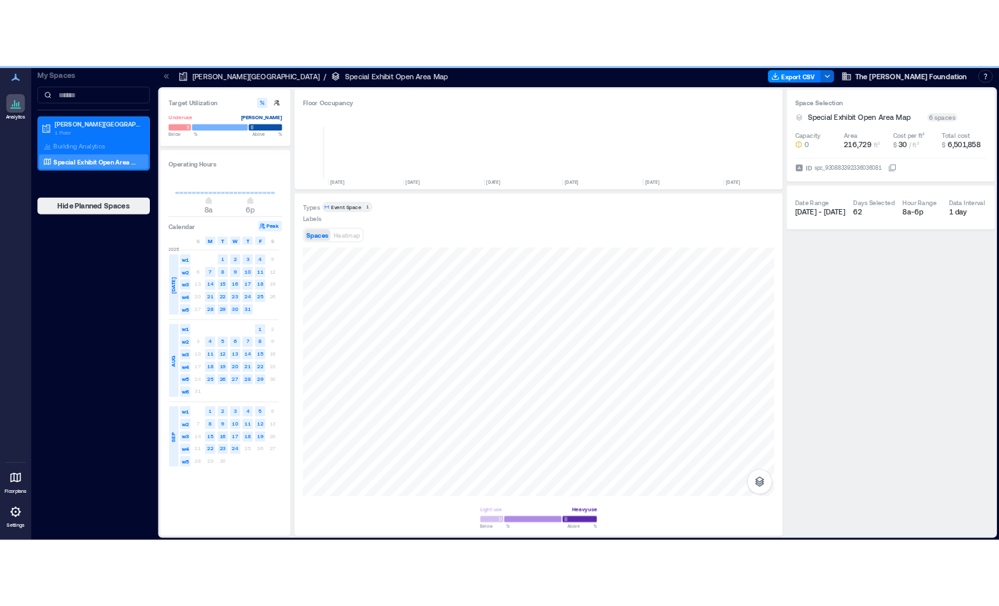
scroll to position [0, 4375]
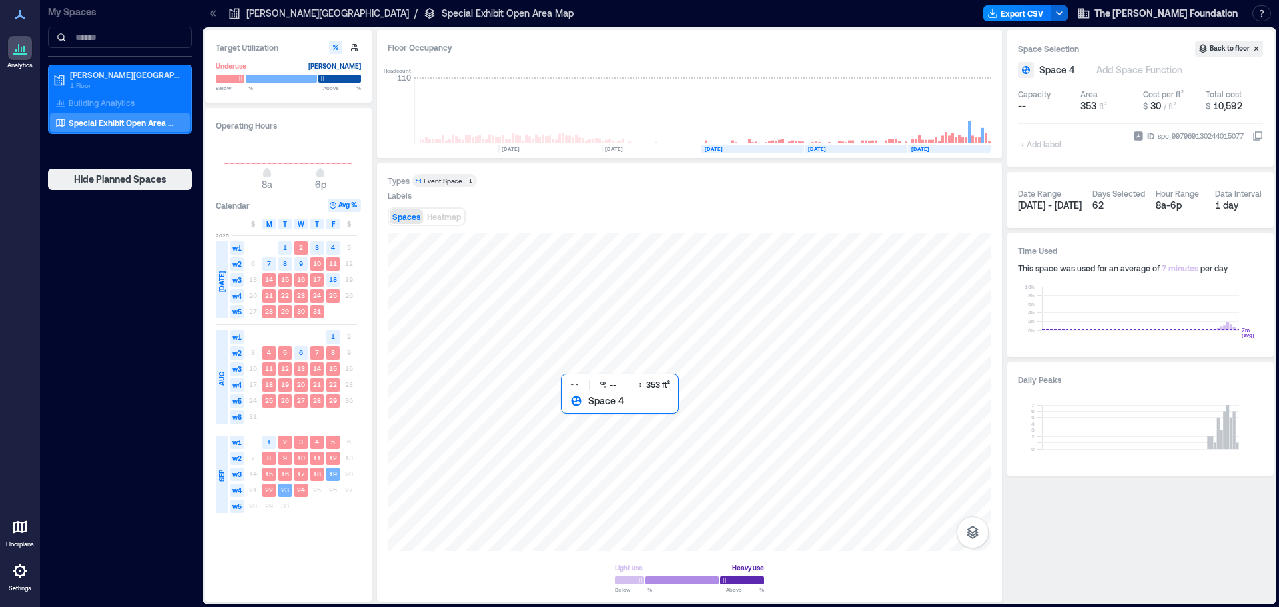
click at [593, 432] on div at bounding box center [690, 391] width 604 height 318
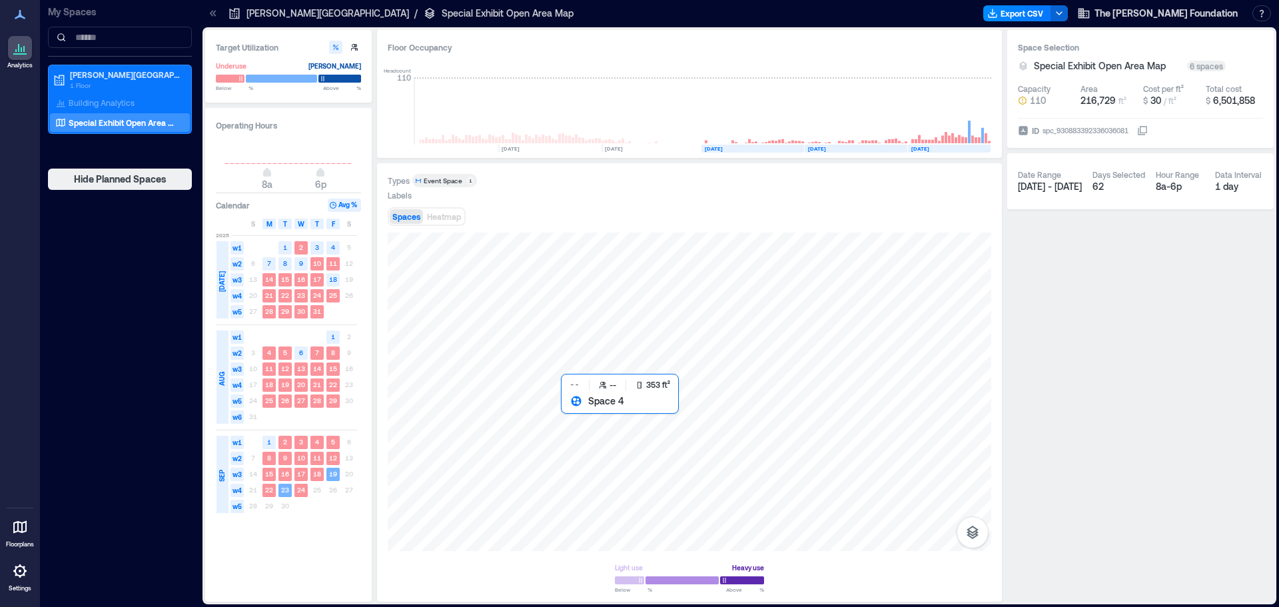
click at [604, 427] on div at bounding box center [690, 391] width 604 height 318
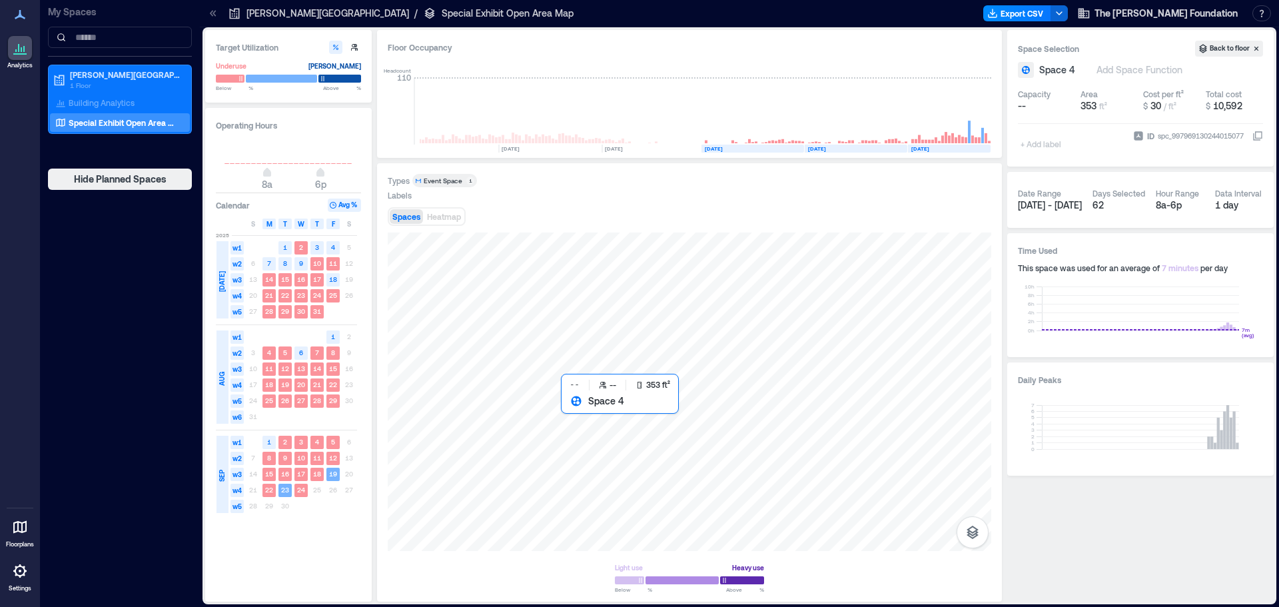
click at [581, 417] on div at bounding box center [690, 391] width 604 height 318
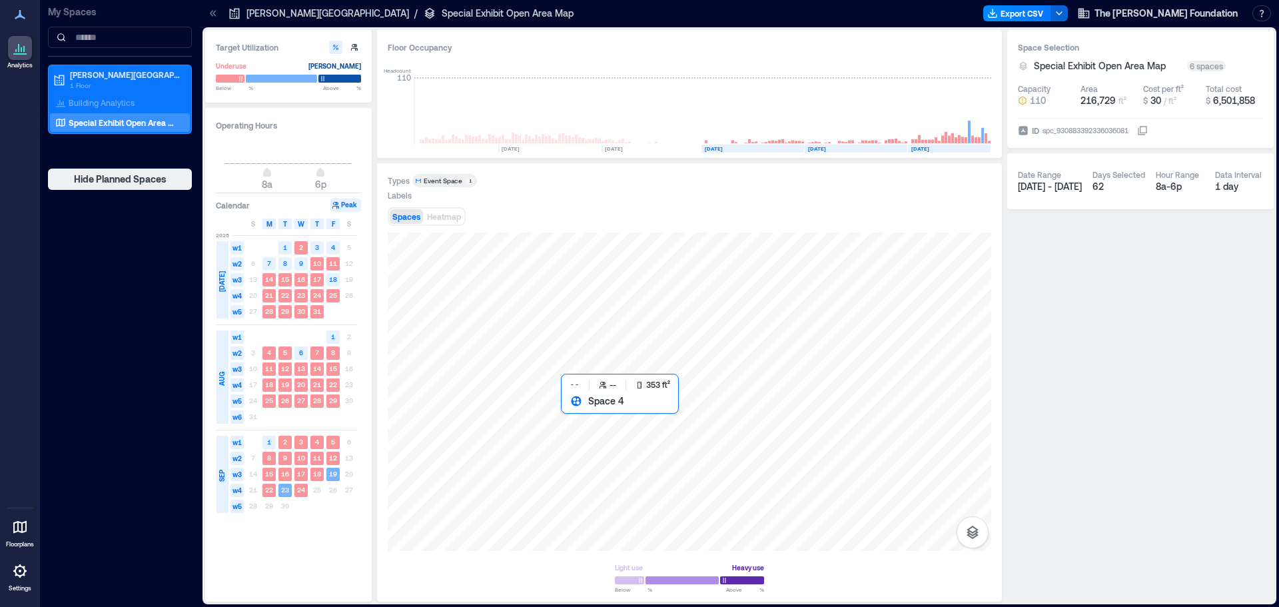
click at [581, 417] on div at bounding box center [690, 391] width 604 height 318
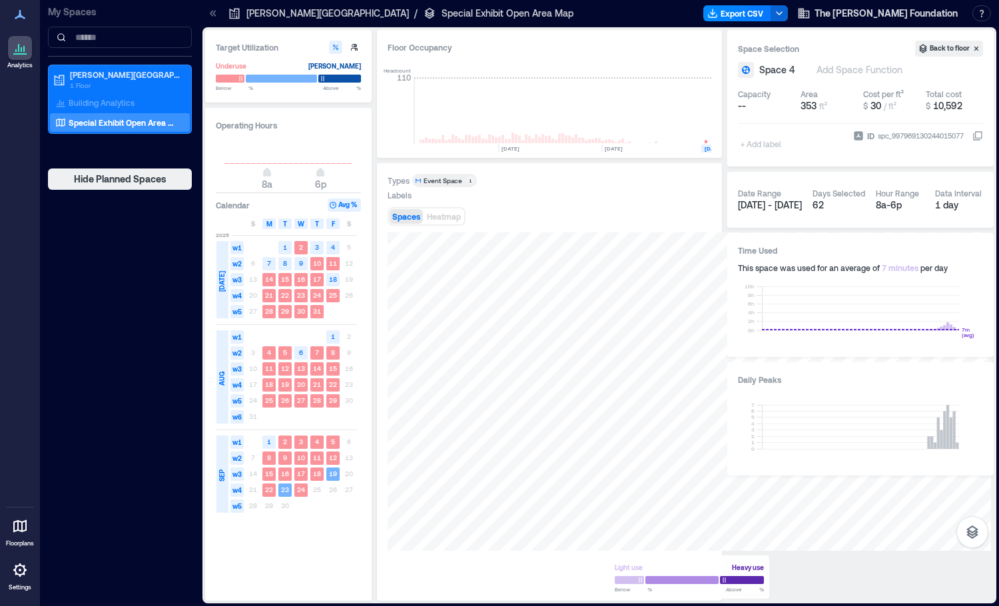
scroll to position [0, 4654]
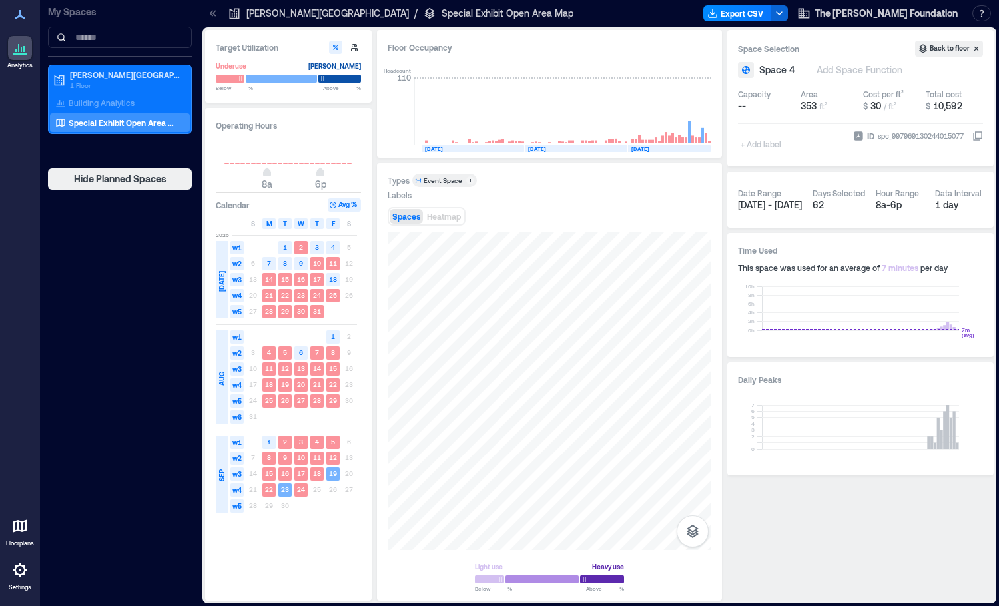
click at [23, 560] on div at bounding box center [20, 570] width 24 height 24
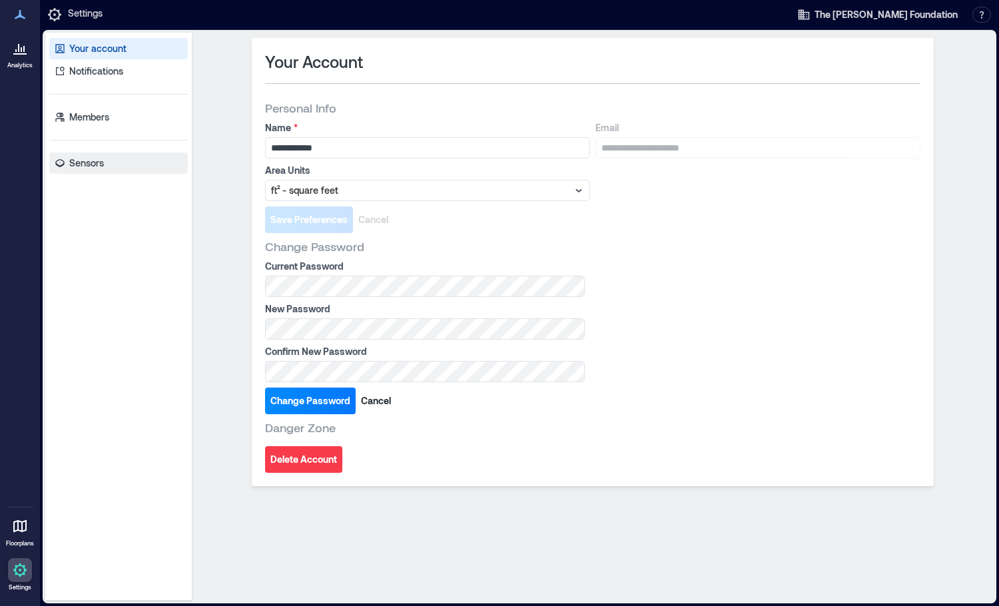
click at [106, 160] on link "Sensors" at bounding box center [118, 163] width 139 height 21
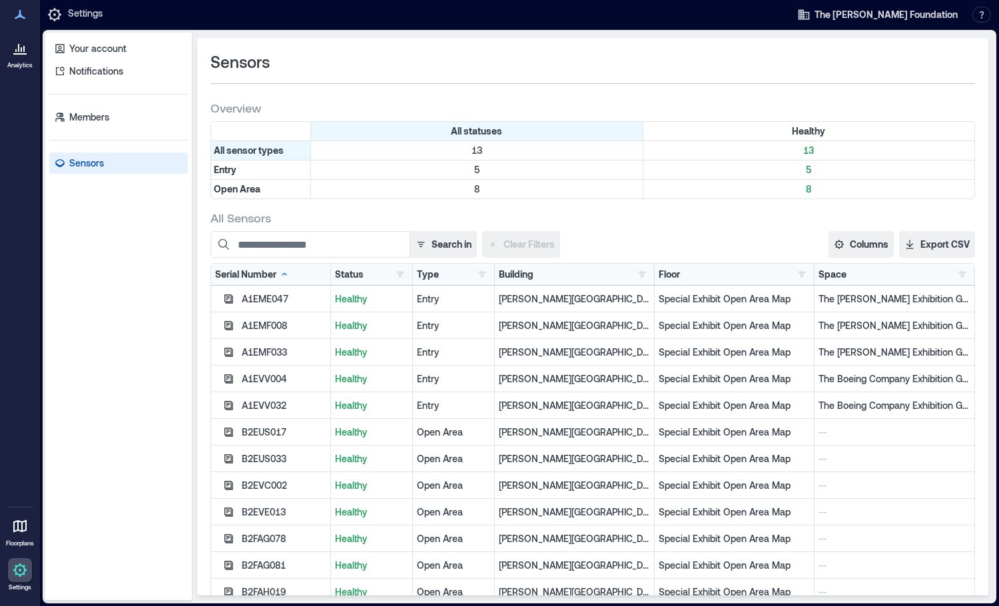
click at [827, 436] on p "--" at bounding box center [895, 432] width 152 height 13
click at [861, 240] on button "Columns" at bounding box center [861, 244] width 65 height 27
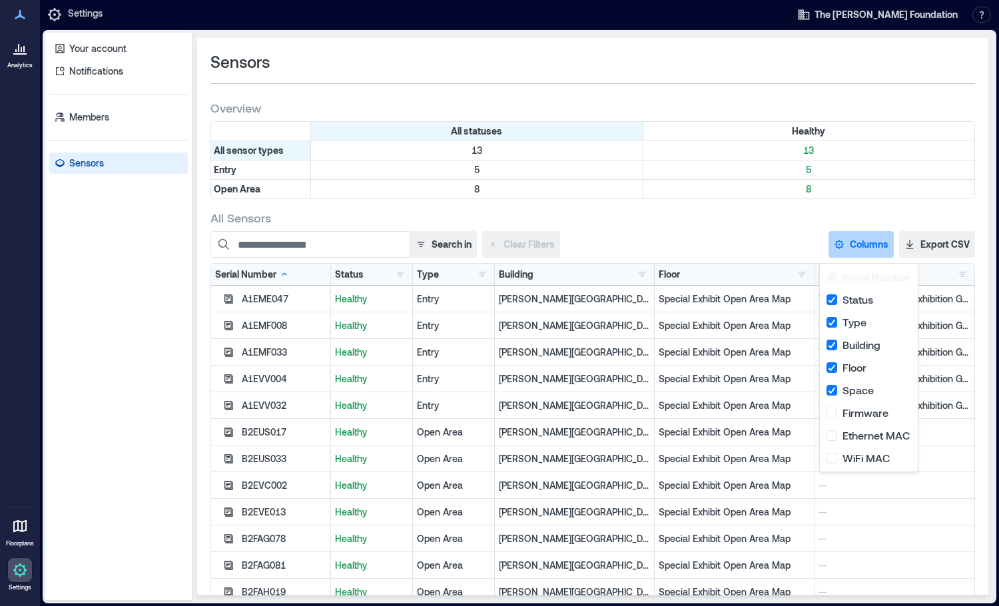
click at [850, 240] on button "Columns" at bounding box center [861, 244] width 65 height 27
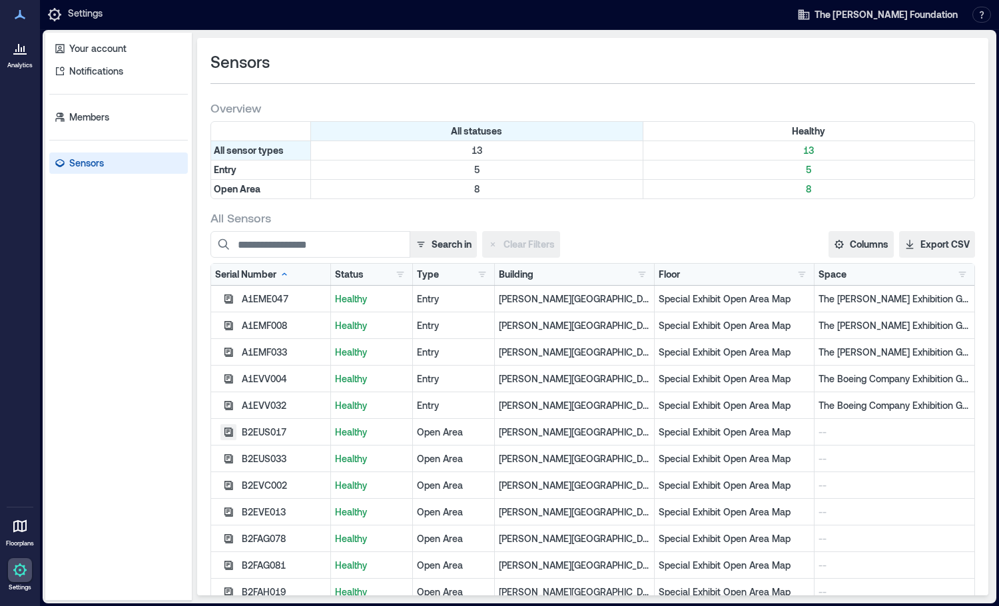
click at [228, 427] on icon "button" at bounding box center [228, 432] width 11 height 11
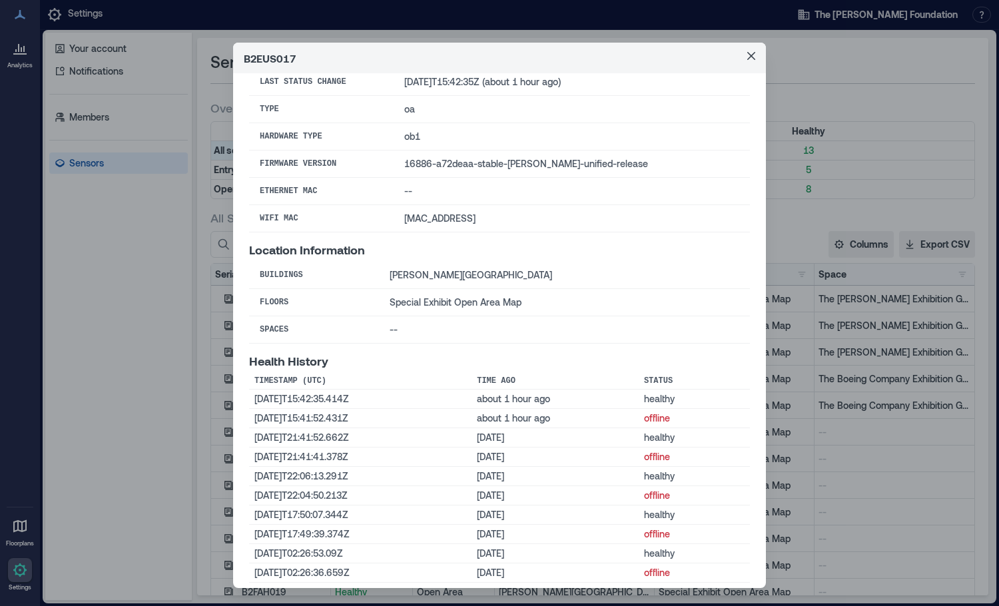
scroll to position [133, 0]
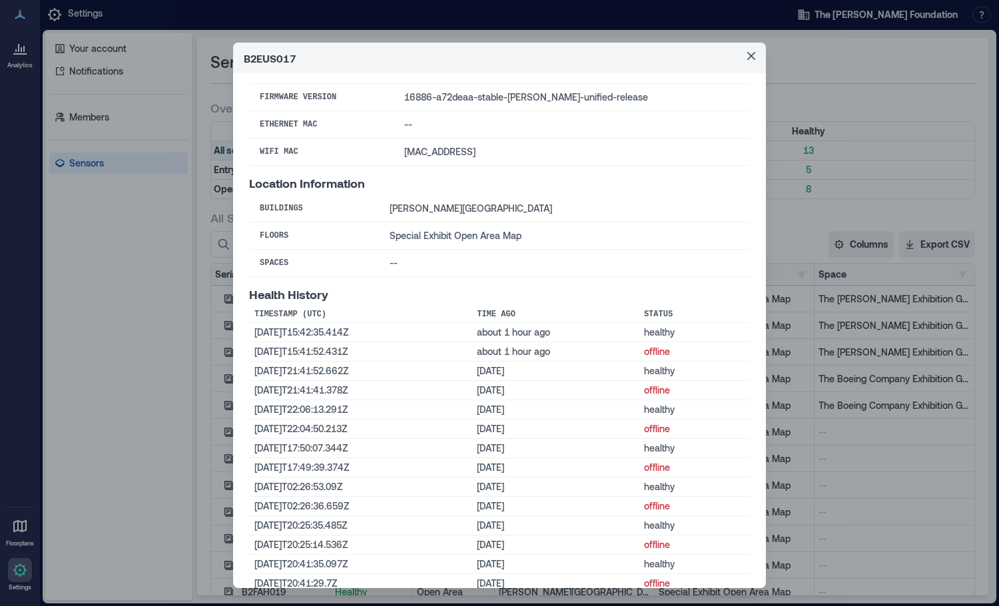
click at [384, 262] on td "--" at bounding box center [564, 263] width 371 height 27
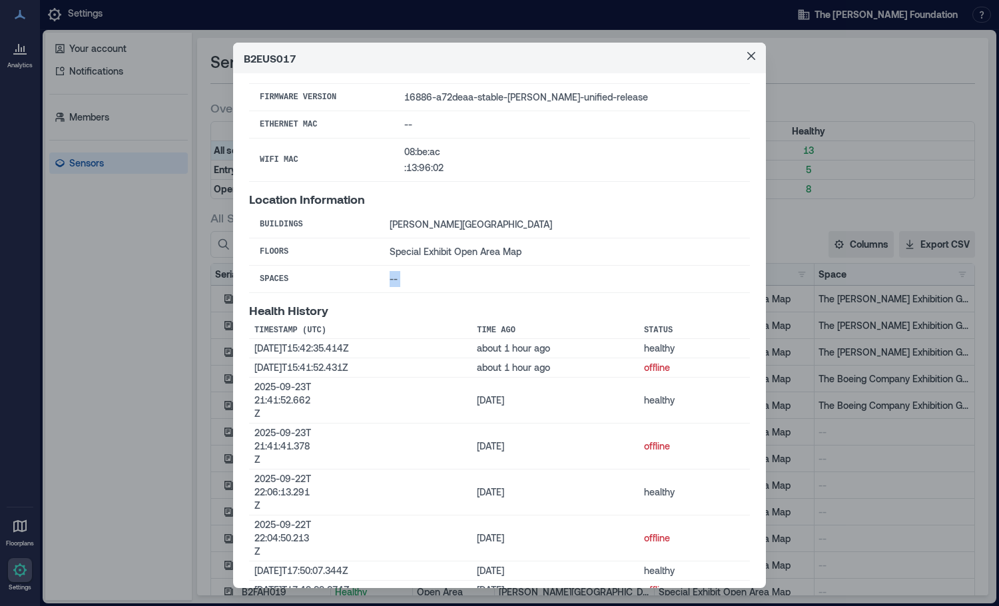
click at [384, 266] on td "--" at bounding box center [564, 279] width 371 height 27
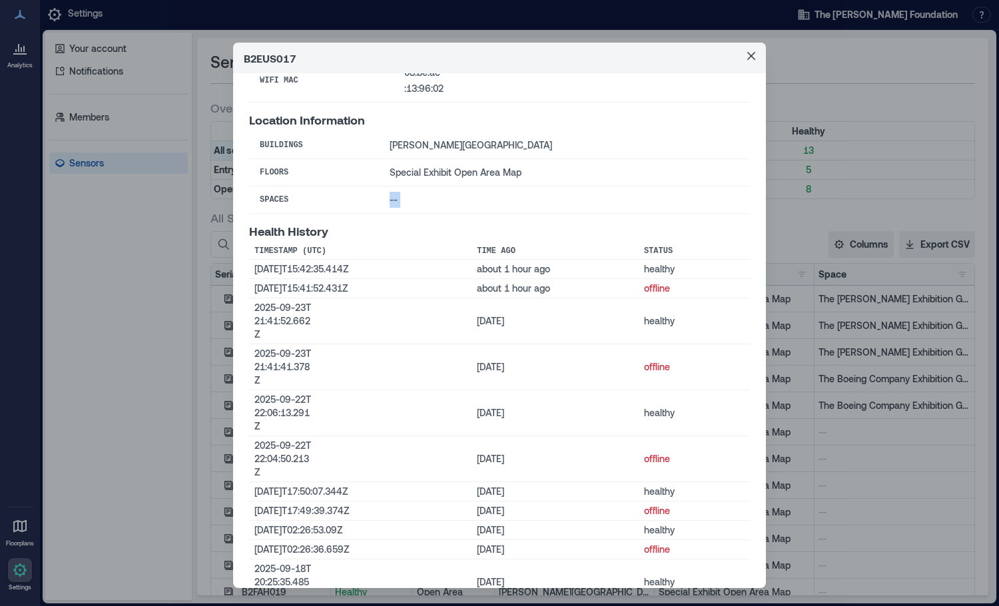
scroll to position [0, 0]
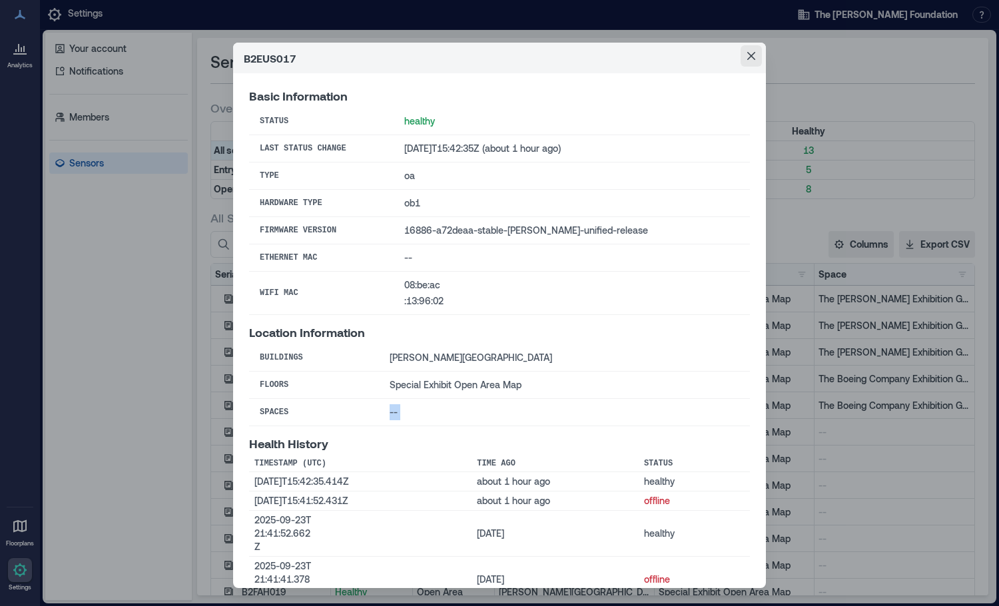
click at [741, 51] on button "Close" at bounding box center [751, 55] width 21 height 21
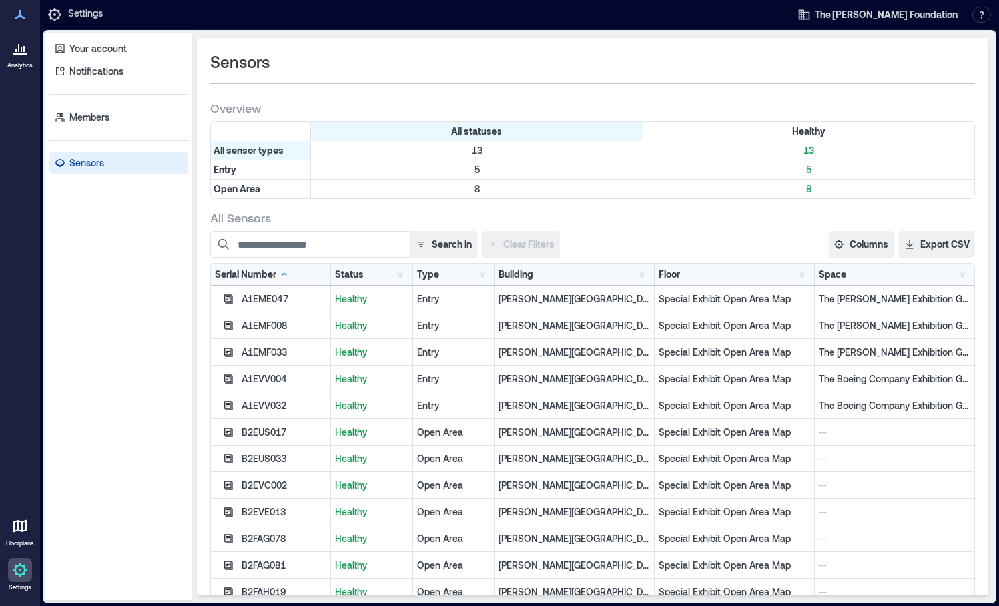
scroll to position [13, 0]
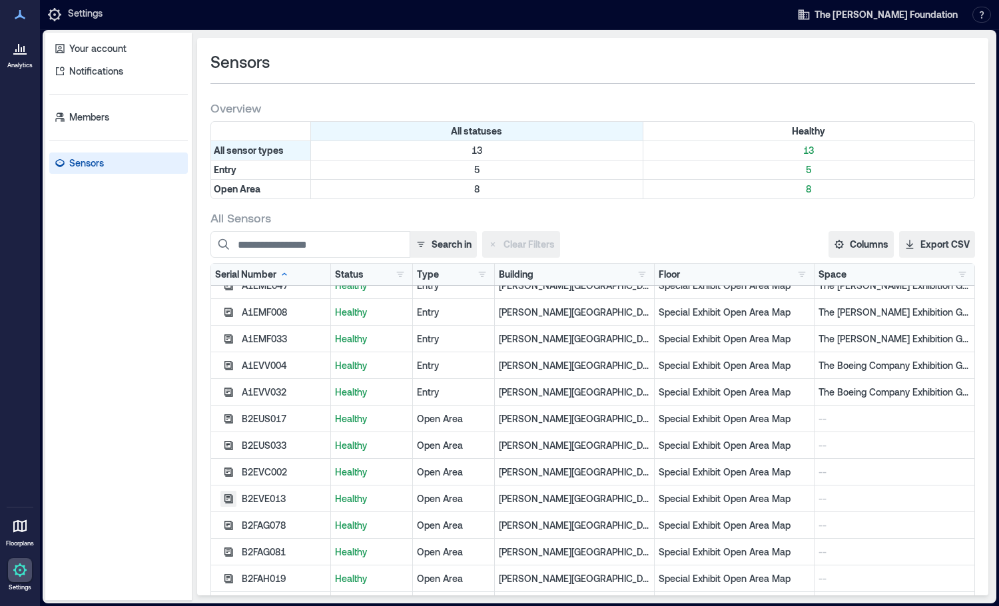
click at [230, 502] on icon "button" at bounding box center [228, 498] width 9 height 9
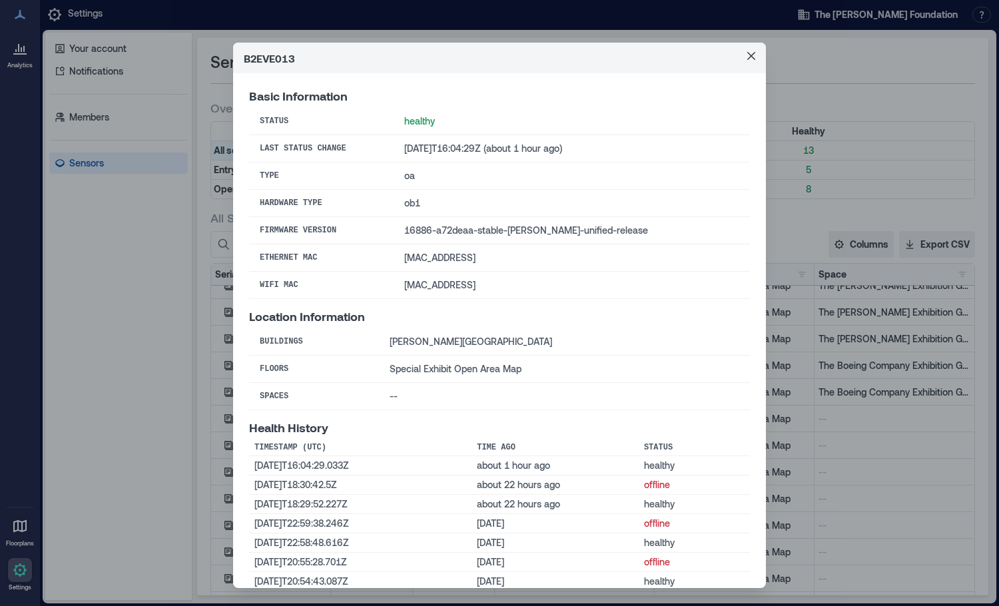
scroll to position [19, 0]
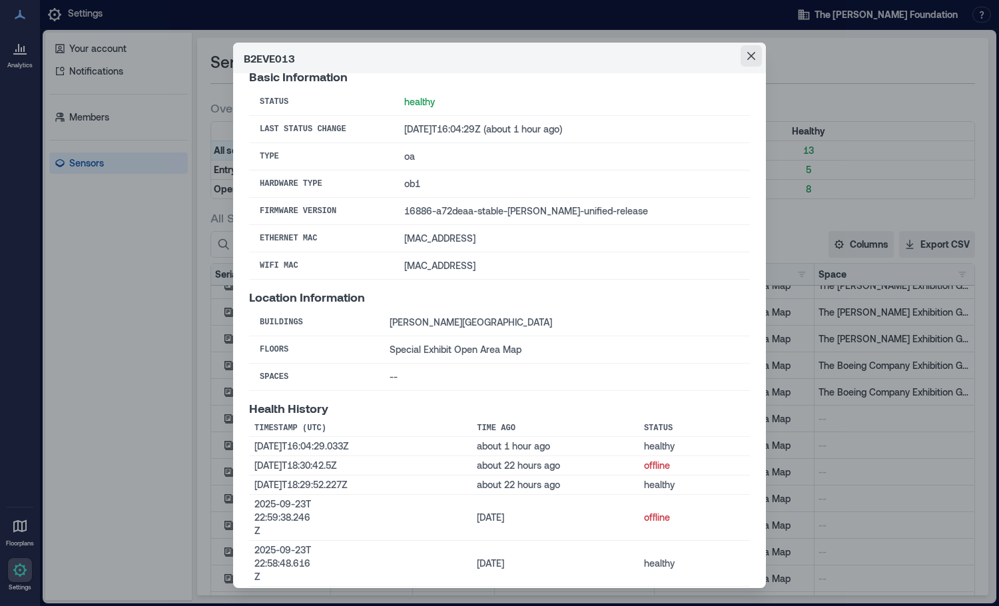
click at [753, 57] on button "Close" at bounding box center [751, 55] width 21 height 21
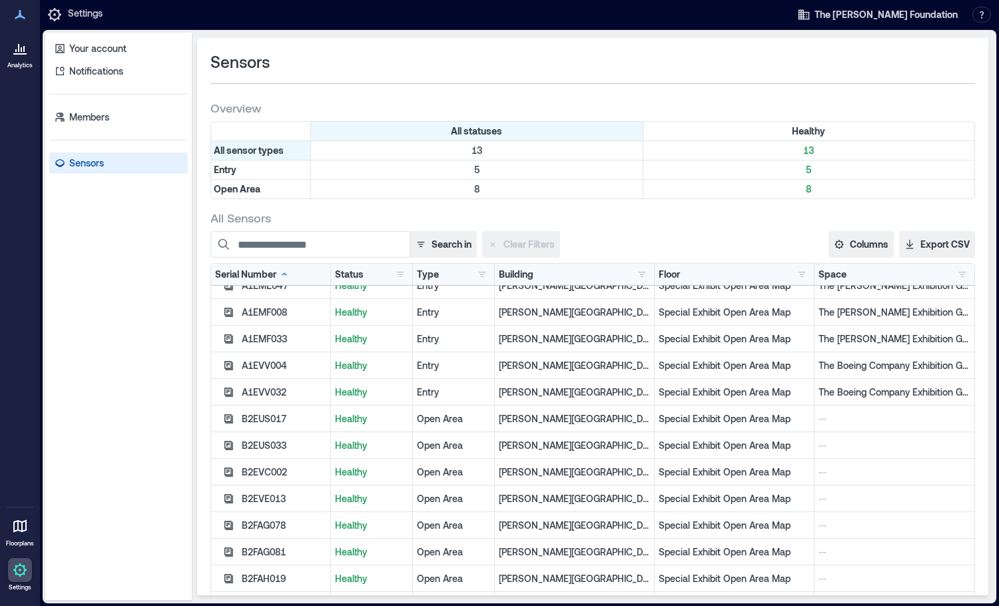
scroll to position [0, 0]
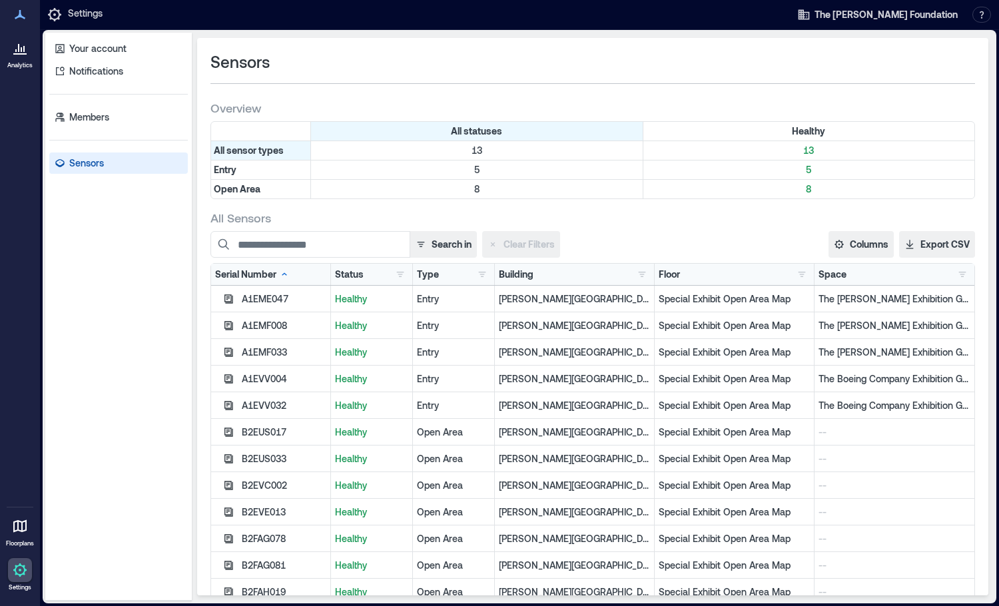
click at [15, 533] on icon at bounding box center [20, 526] width 16 height 16
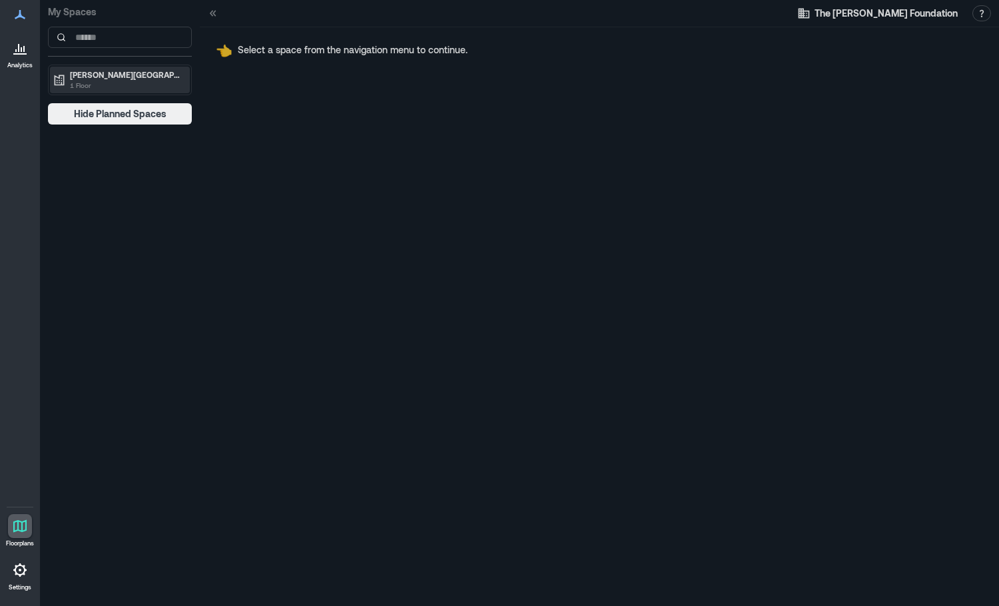
click at [142, 79] on p "[PERSON_NAME][GEOGRAPHIC_DATA]" at bounding box center [126, 74] width 112 height 11
click at [117, 102] on p "Special Exhibit Open Area Map" at bounding box center [124, 102] width 111 height 11
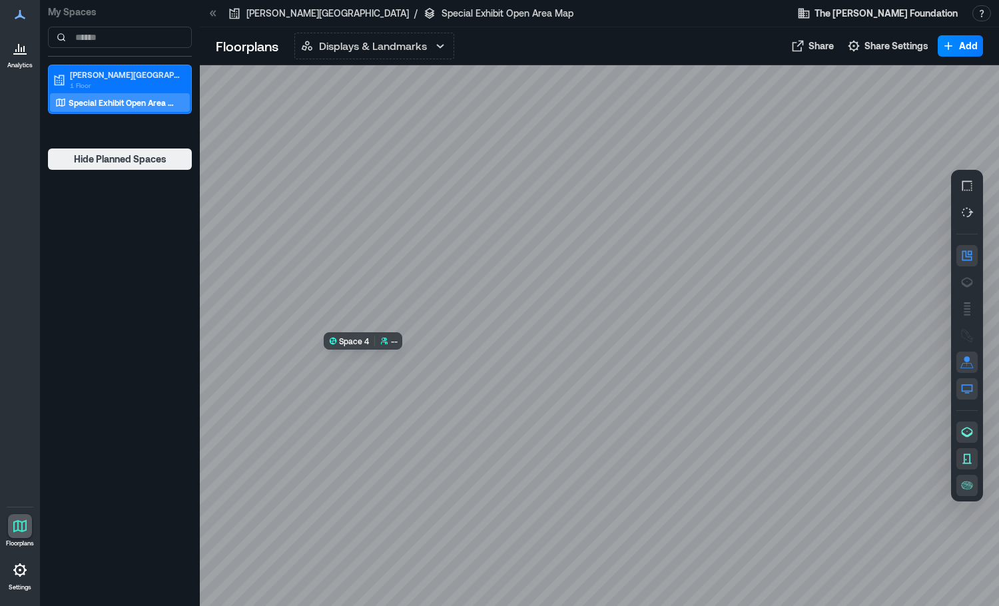
click at [416, 417] on div at bounding box center [599, 335] width 799 height 541
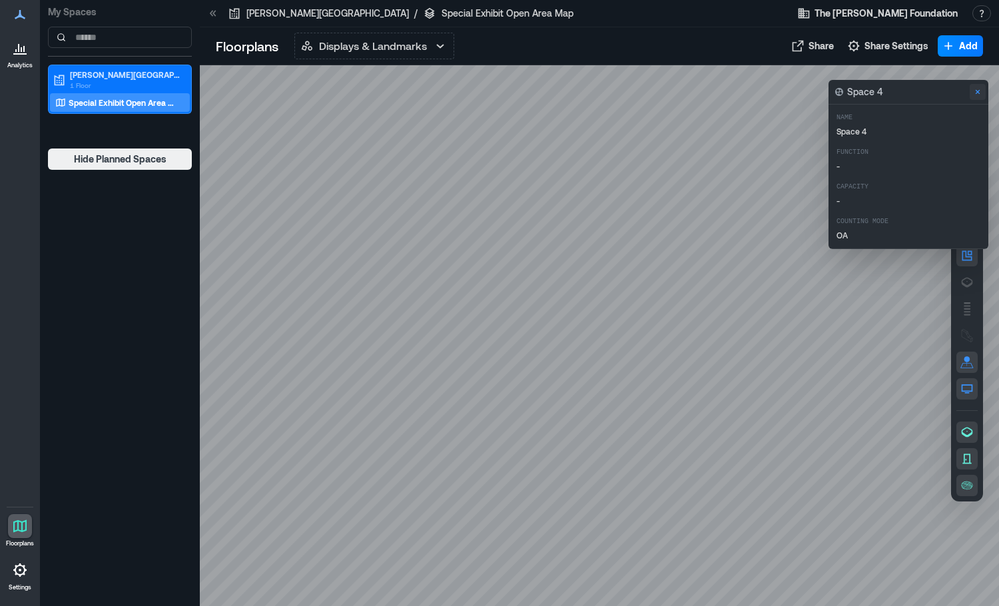
click at [978, 88] on icon "Close" at bounding box center [978, 92] width 11 height 11
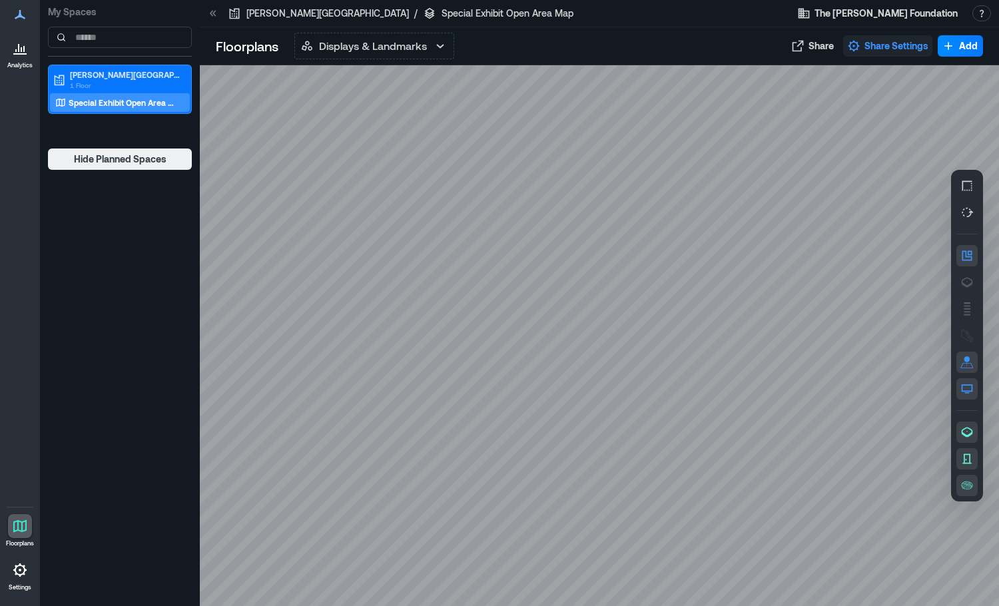
click at [875, 38] on button "Share Settings" at bounding box center [887, 45] width 89 height 21
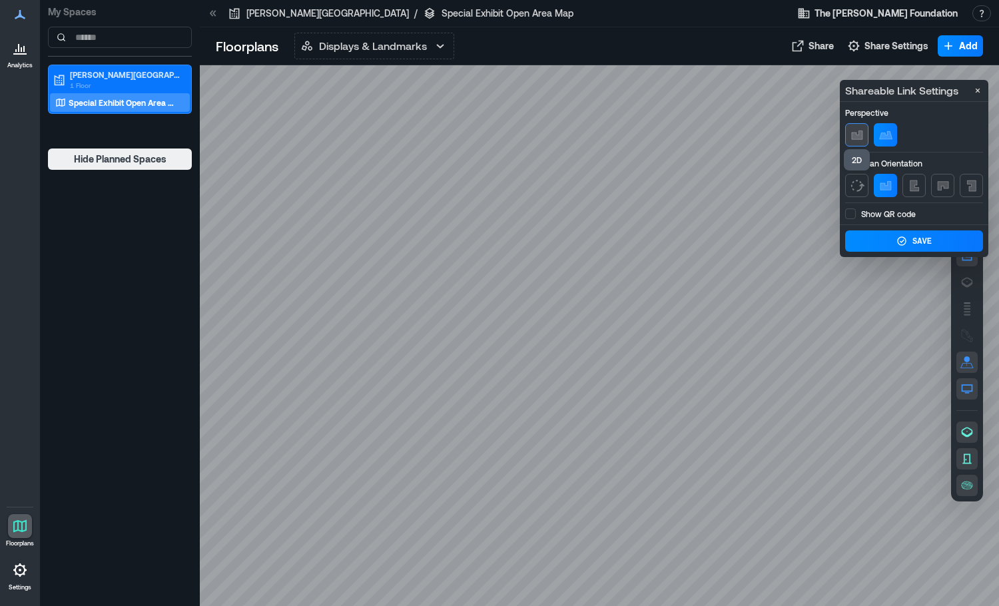
click at [861, 135] on icon "button" at bounding box center [856, 135] width 11 height 9
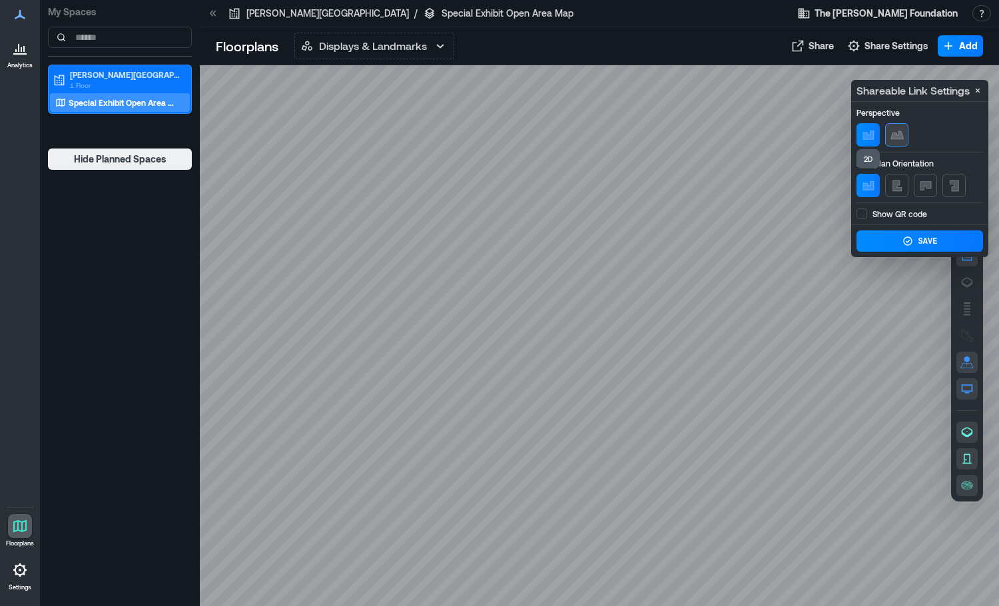
click at [895, 138] on icon "button" at bounding box center [897, 135] width 13 height 8
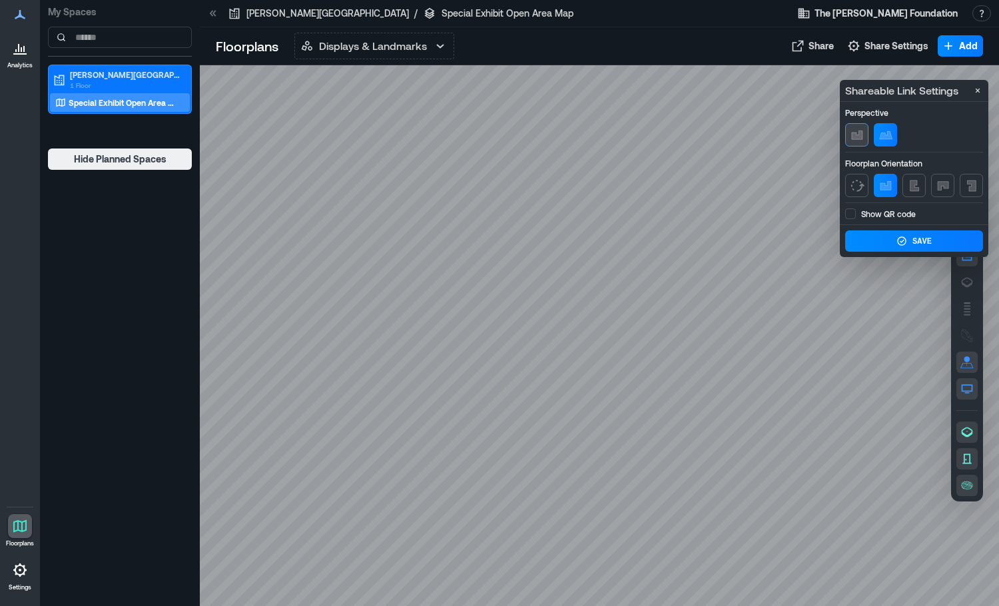
click at [858, 137] on icon "button" at bounding box center [856, 135] width 11 height 9
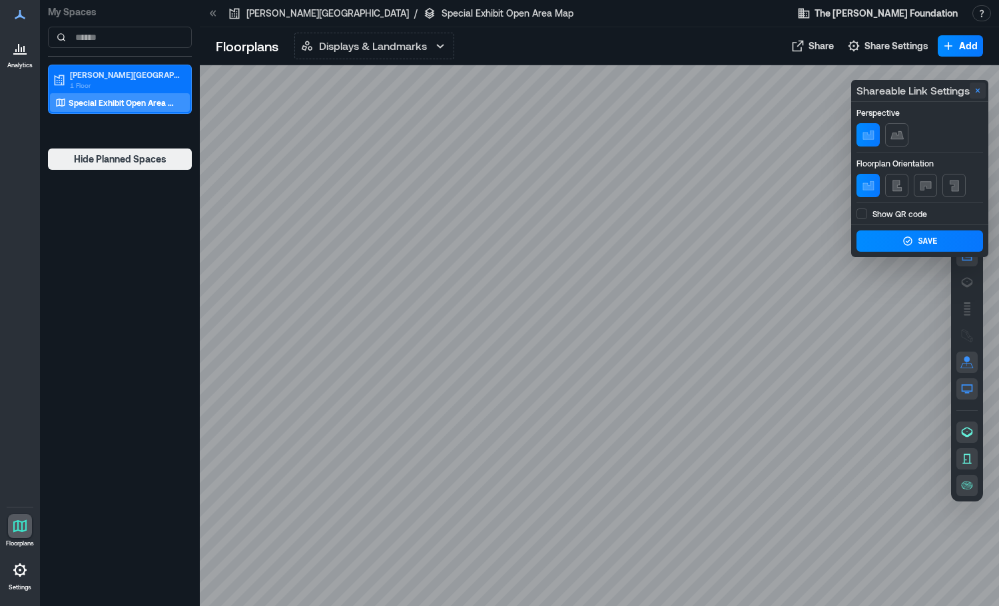
click at [974, 87] on icon "Close" at bounding box center [978, 90] width 11 height 11
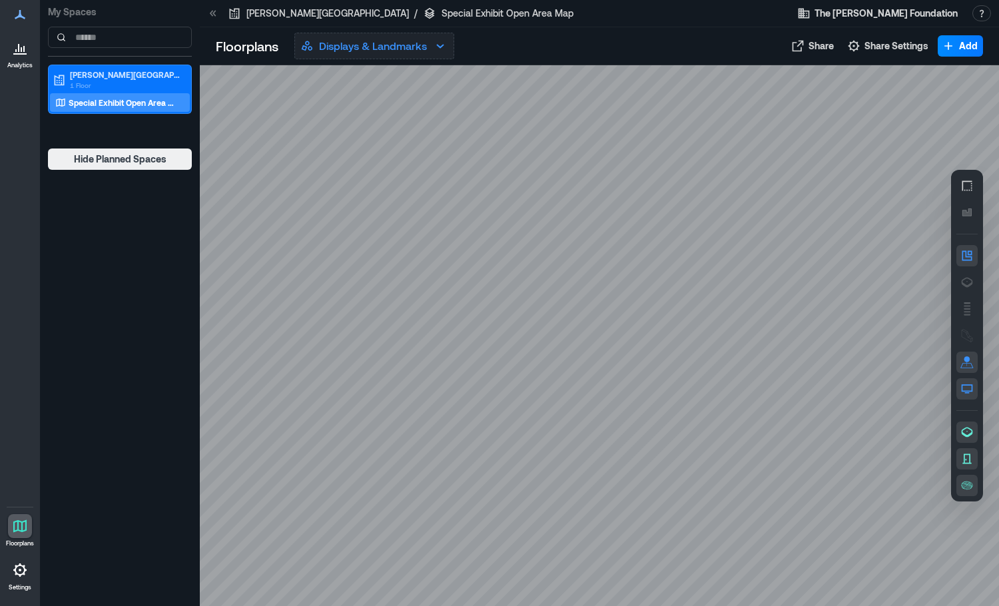
click at [378, 43] on p "Displays & Landmarks" at bounding box center [373, 46] width 108 height 16
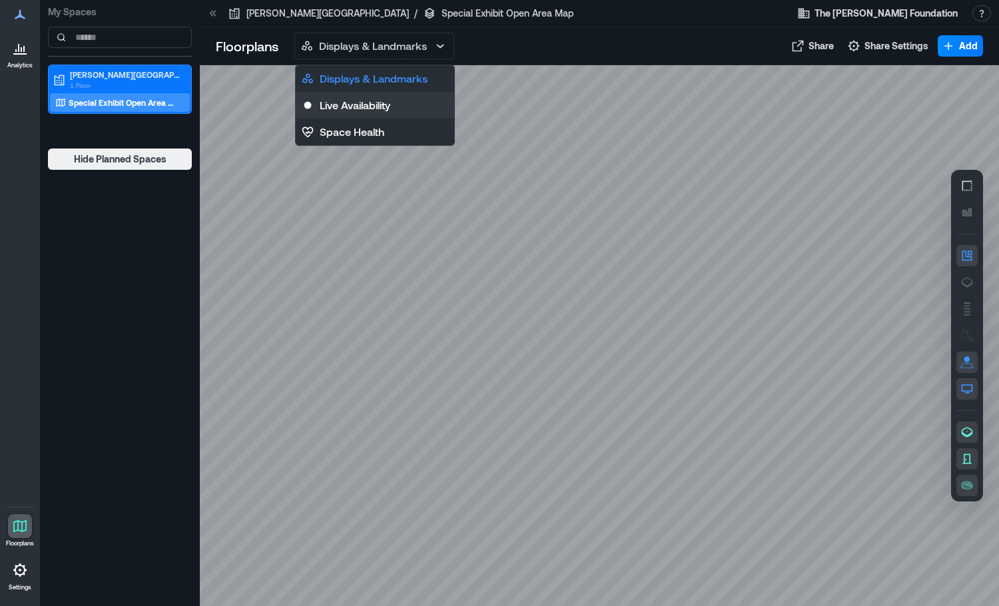
click at [386, 105] on p "Live Availability" at bounding box center [355, 105] width 71 height 16
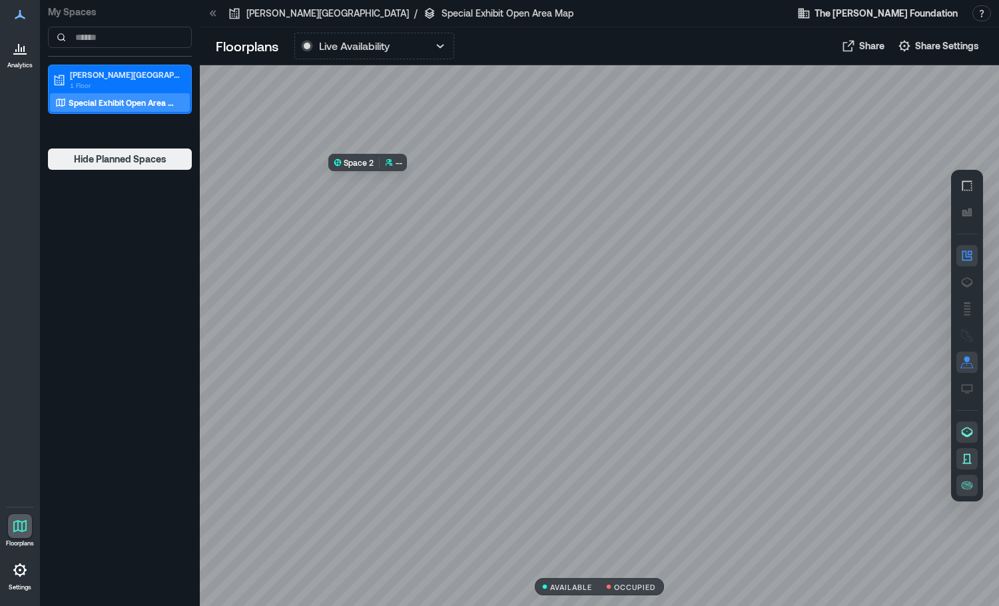
click at [454, 293] on div at bounding box center [599, 335] width 799 height 541
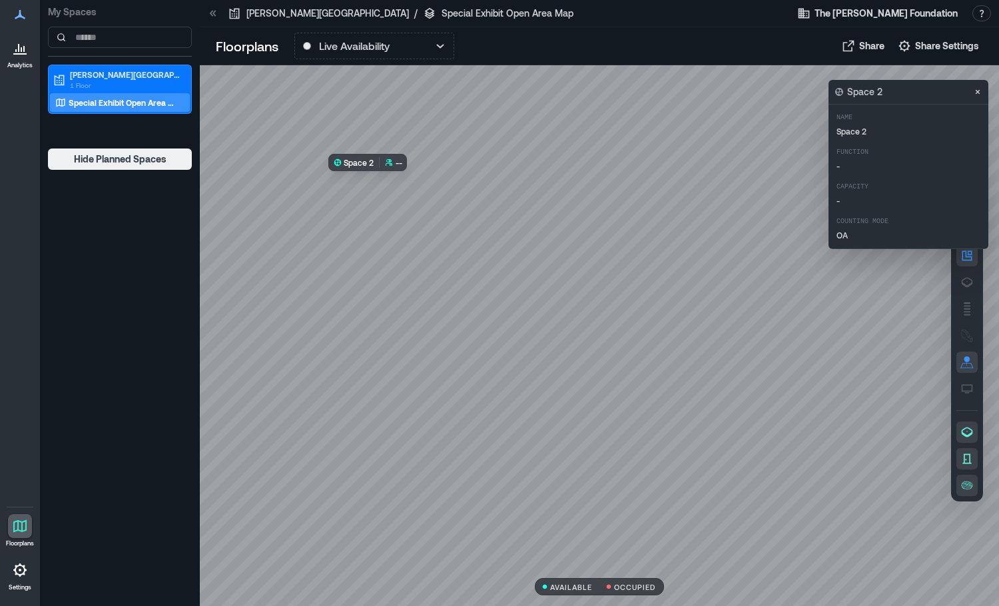
click at [454, 293] on div at bounding box center [599, 335] width 799 height 541
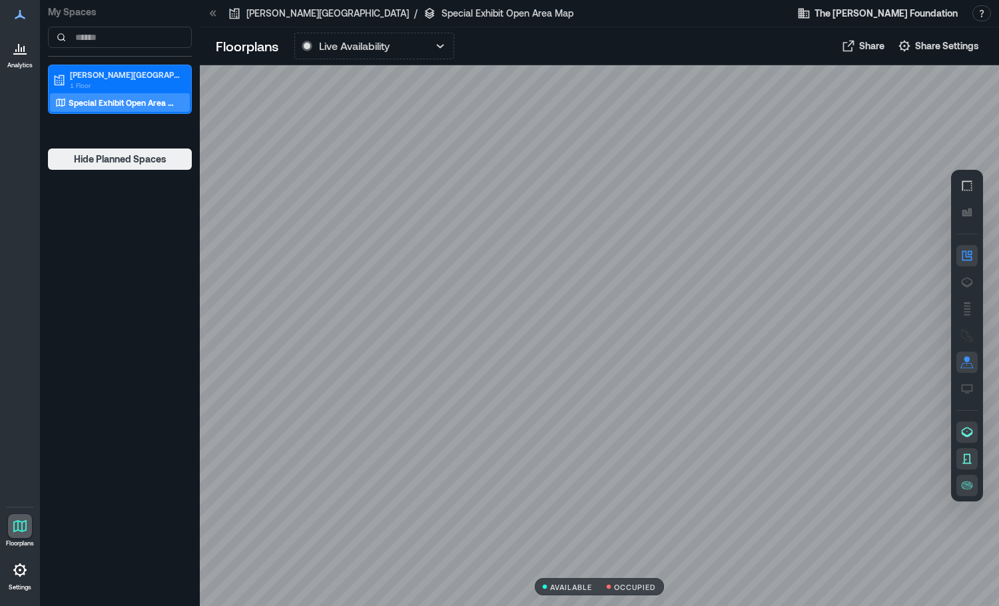
click at [180, 332] on div "My Spaces [PERSON_NAME][GEOGRAPHIC_DATA] and Museum 1 Floor Special Exhibit Ope…" at bounding box center [120, 303] width 160 height 606
click at [446, 48] on icon "button" at bounding box center [440, 46] width 16 height 16
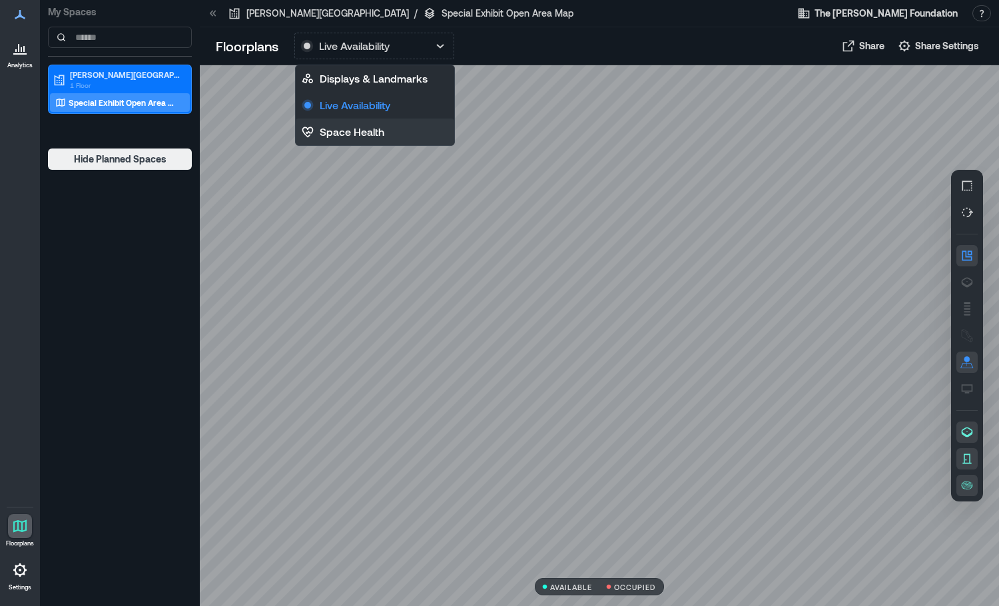
click at [366, 125] on p "Space Health" at bounding box center [352, 132] width 65 height 16
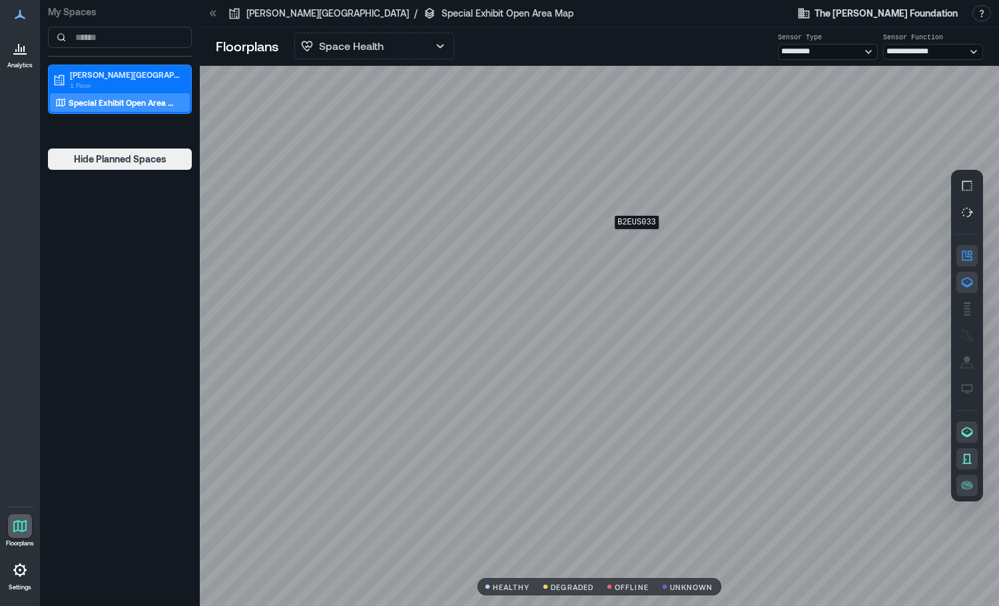
click at [637, 238] on div "B2EUS033" at bounding box center [599, 336] width 799 height 541
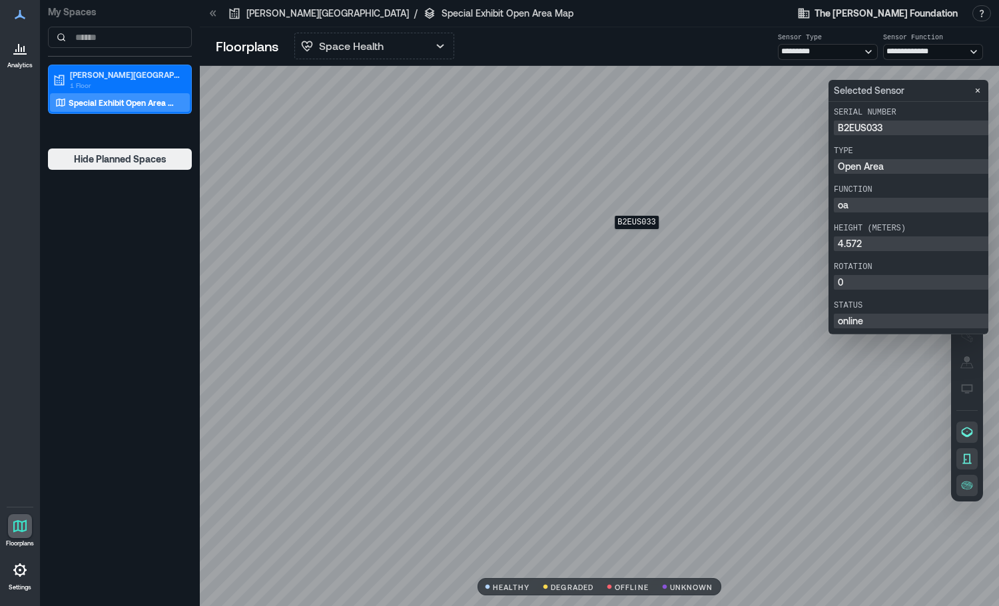
click at [639, 264] on div "B2EUS033" at bounding box center [599, 336] width 799 height 541
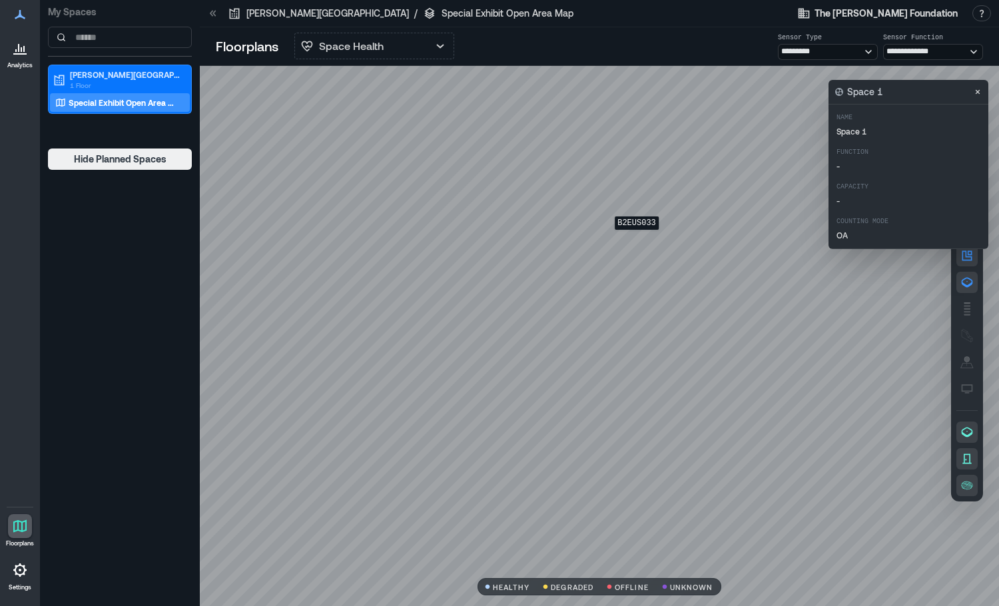
click at [637, 238] on div "B2EUS033" at bounding box center [599, 336] width 799 height 541
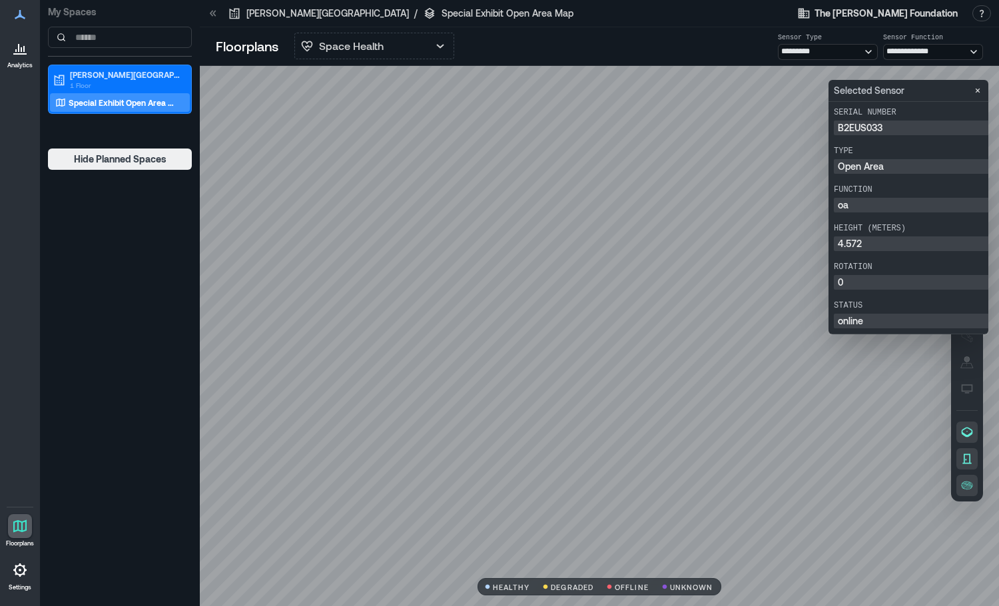
click at [895, 580] on div at bounding box center [599, 336] width 799 height 541
click at [974, 90] on icon "Close" at bounding box center [978, 90] width 11 height 11
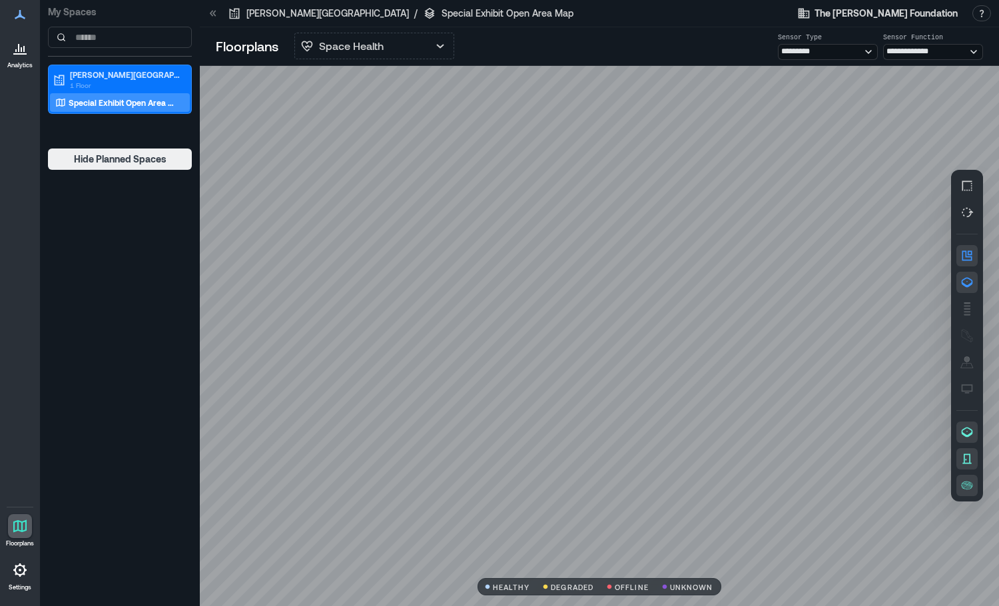
click at [448, 511] on div at bounding box center [599, 336] width 799 height 541
click at [741, 395] on div "B2EVE013" at bounding box center [599, 336] width 799 height 541
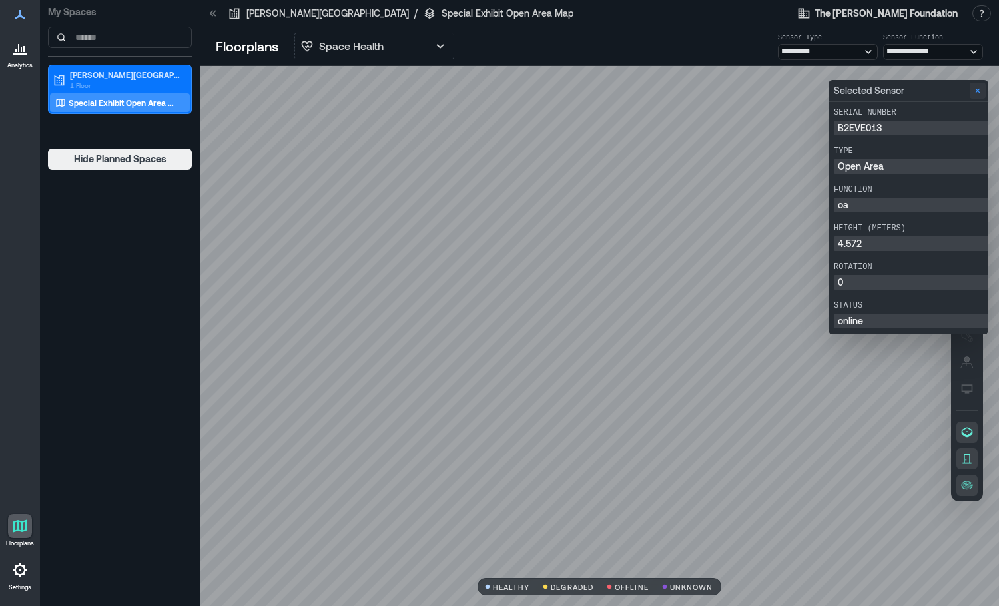
click at [975, 88] on icon "Close" at bounding box center [978, 90] width 11 height 11
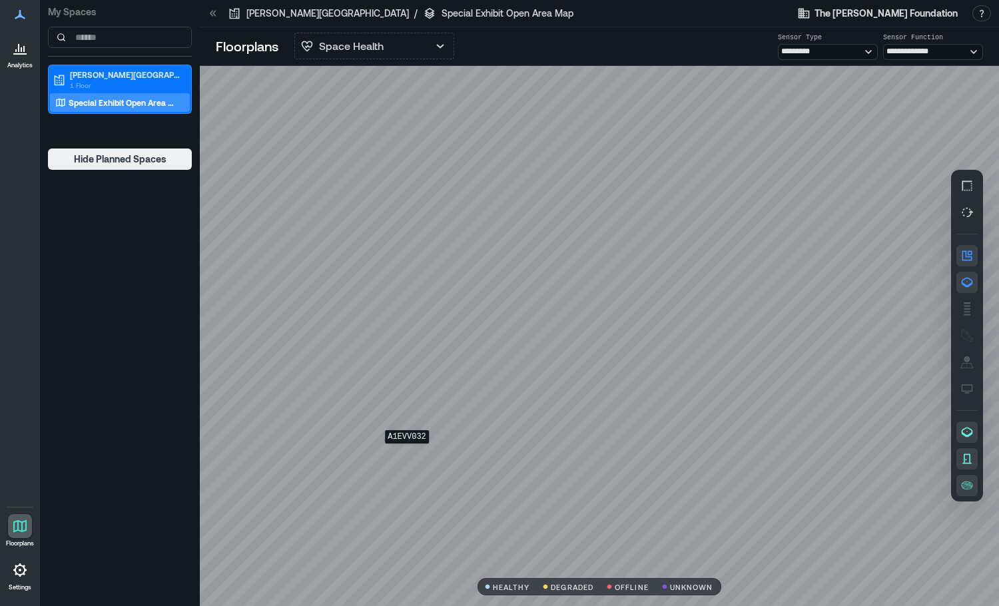
click at [406, 454] on div "A1EVV032" at bounding box center [599, 336] width 799 height 541
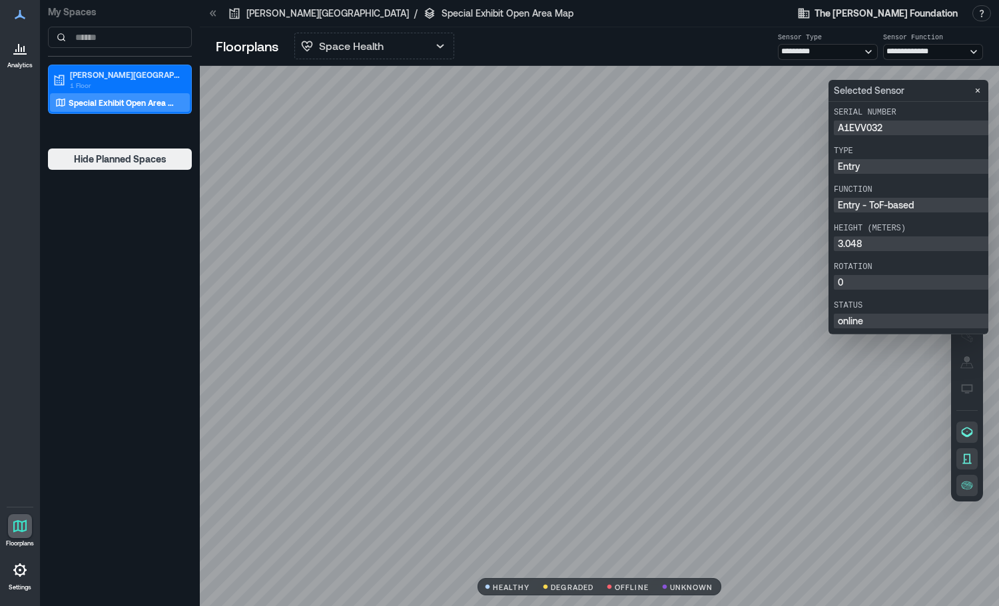
click at [25, 47] on icon at bounding box center [20, 48] width 16 height 16
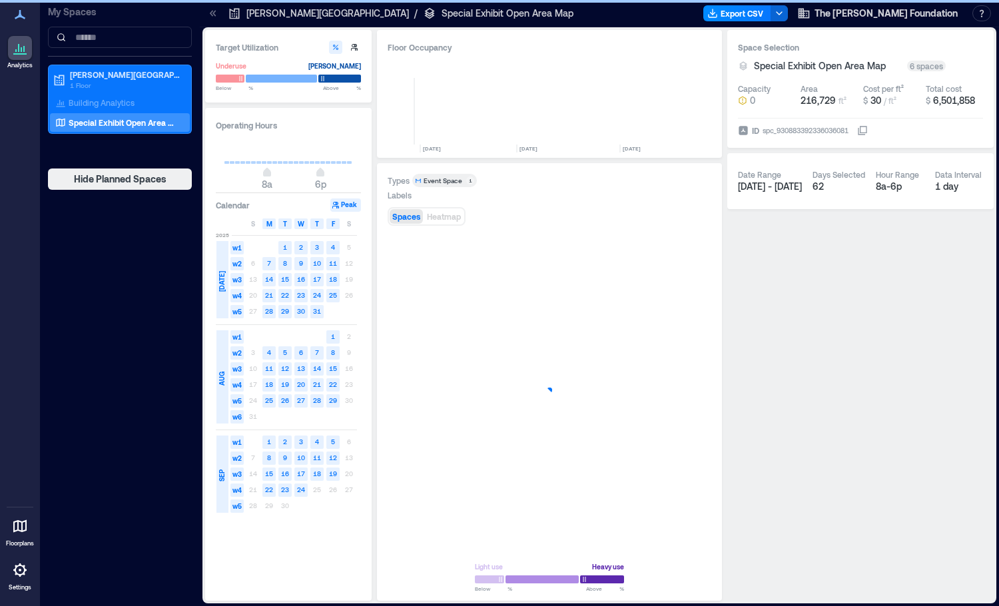
scroll to position [0, 4654]
click at [22, 20] on icon at bounding box center [20, 15] width 16 height 16
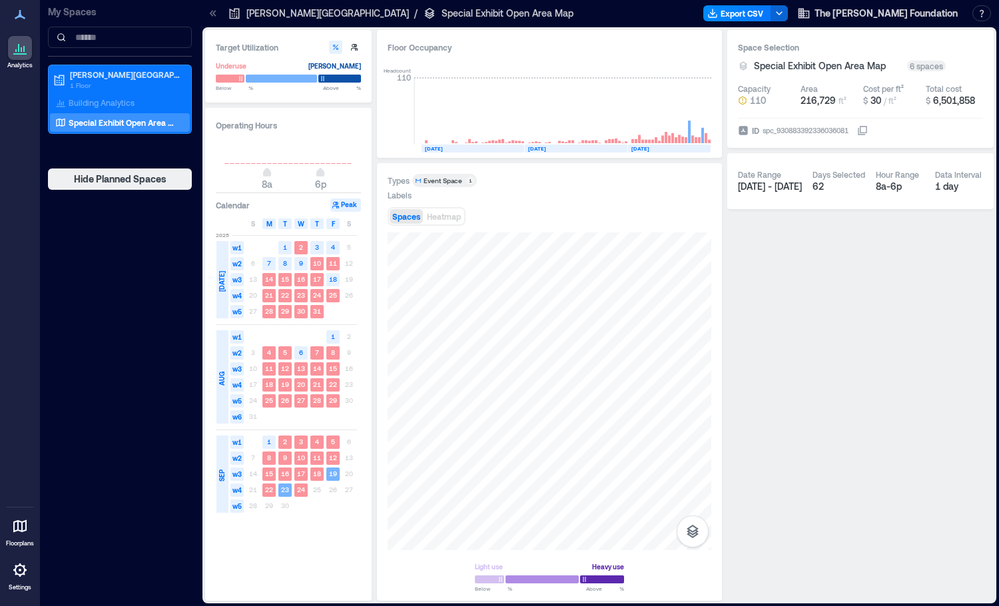
click at [17, 15] on icon at bounding box center [20, 15] width 16 height 16
click at [22, 17] on icon at bounding box center [20, 14] width 11 height 9
click at [25, 569] on icon at bounding box center [19, 570] width 13 height 13
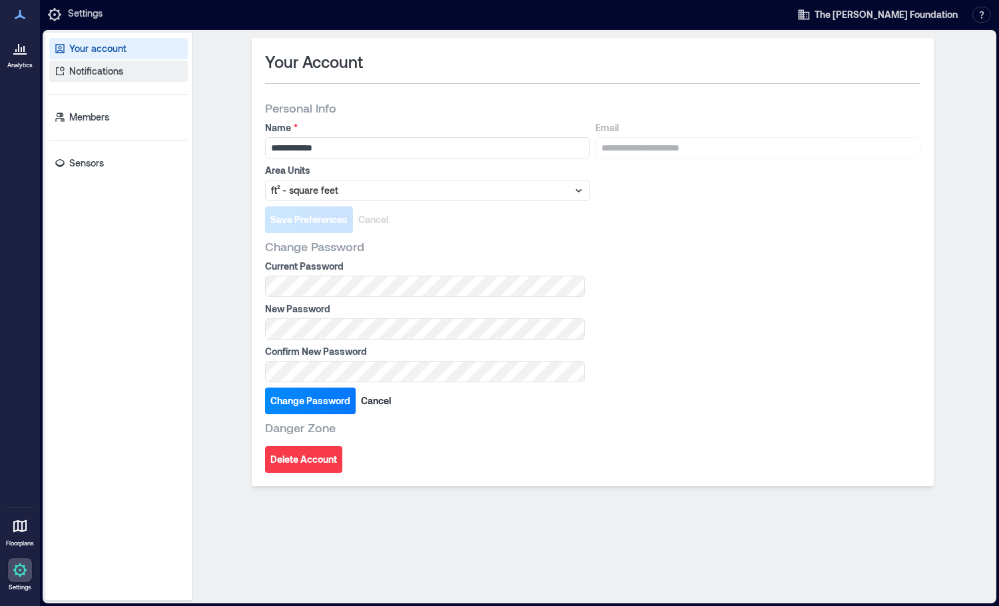
click at [101, 71] on p "Notifications" at bounding box center [96, 71] width 54 height 13
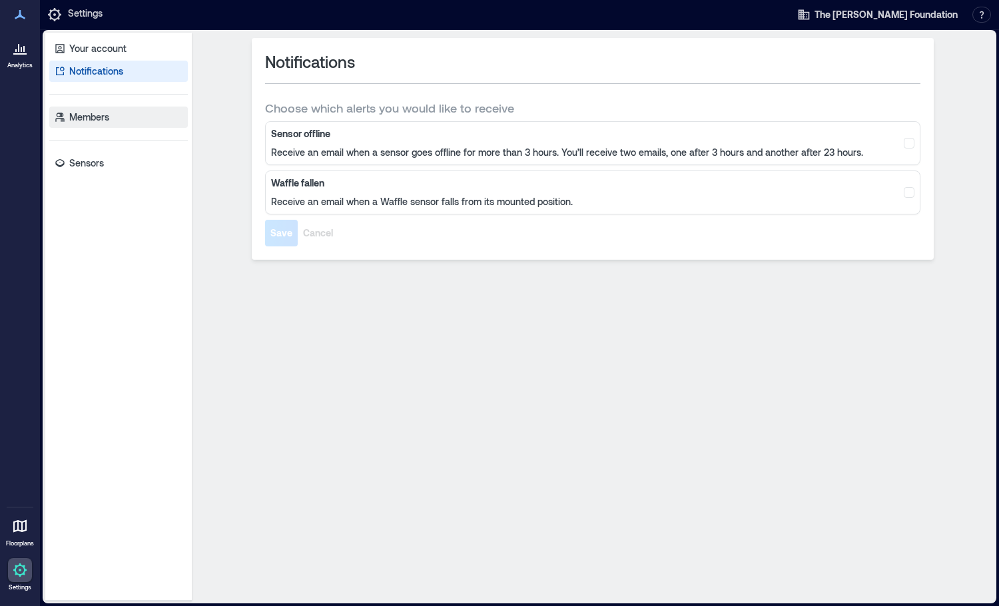
click at [90, 119] on p "Members" at bounding box center [89, 117] width 40 height 13
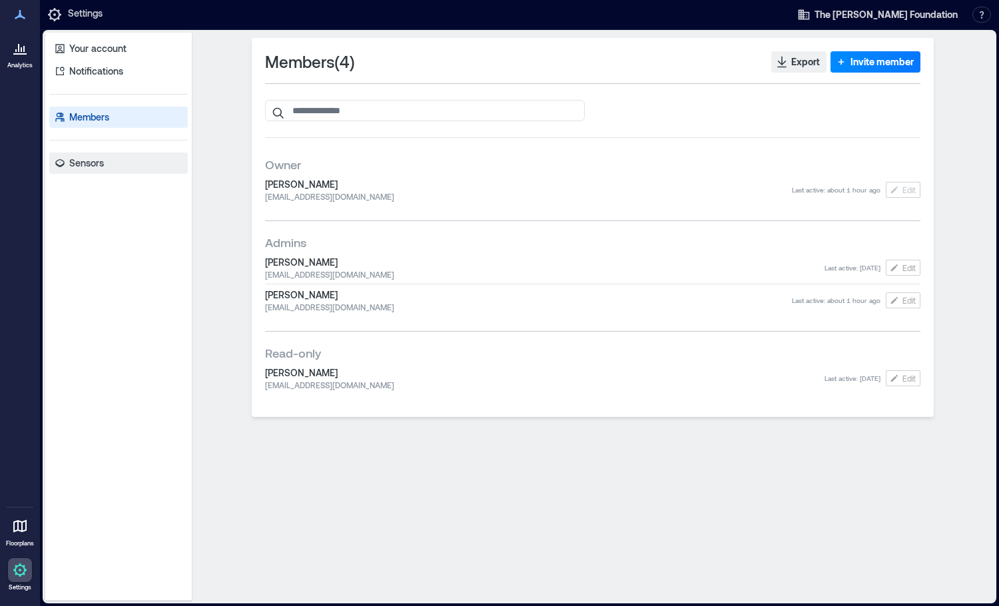
click at [97, 158] on p "Sensors" at bounding box center [86, 163] width 35 height 13
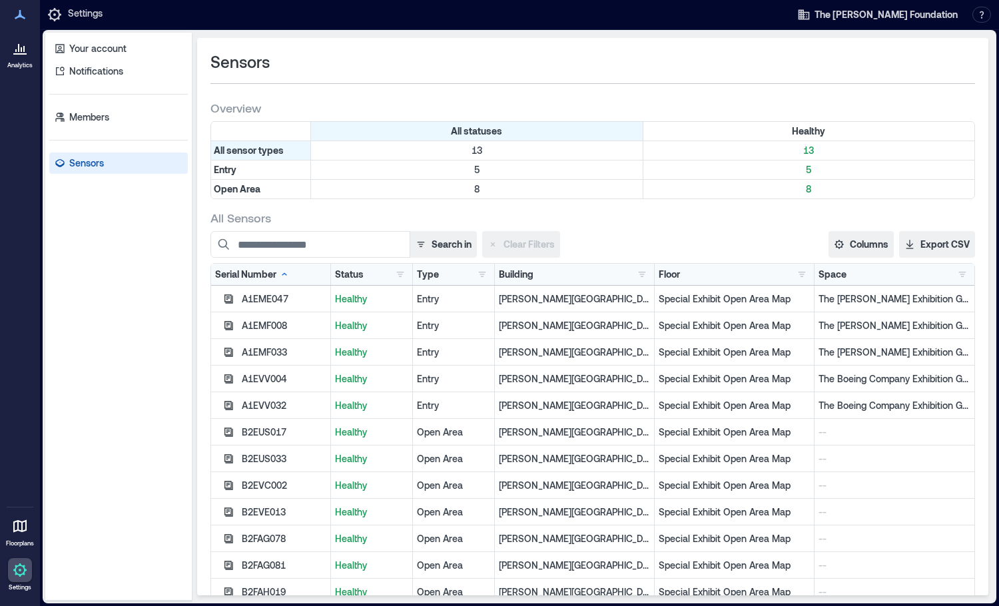
scroll to position [37, 0]
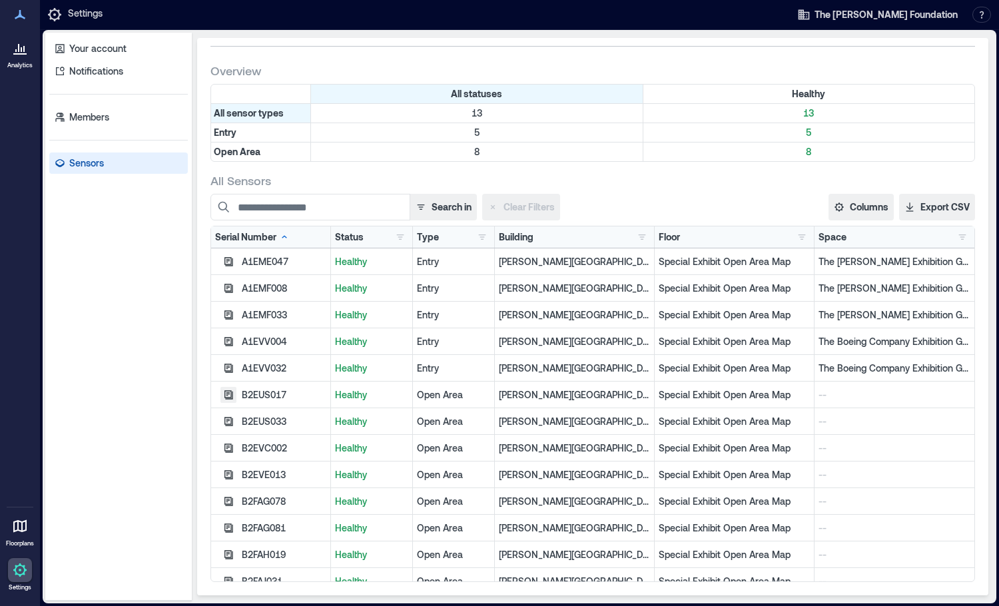
click at [222, 396] on button "button" at bounding box center [228, 395] width 16 height 16
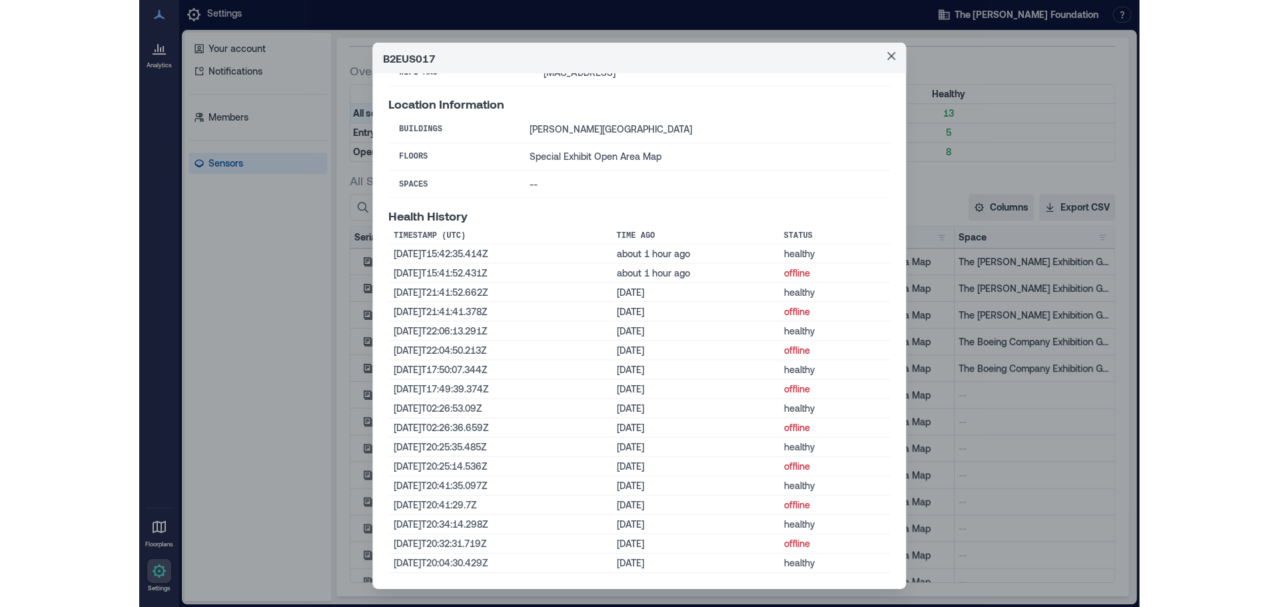
scroll to position [0, 0]
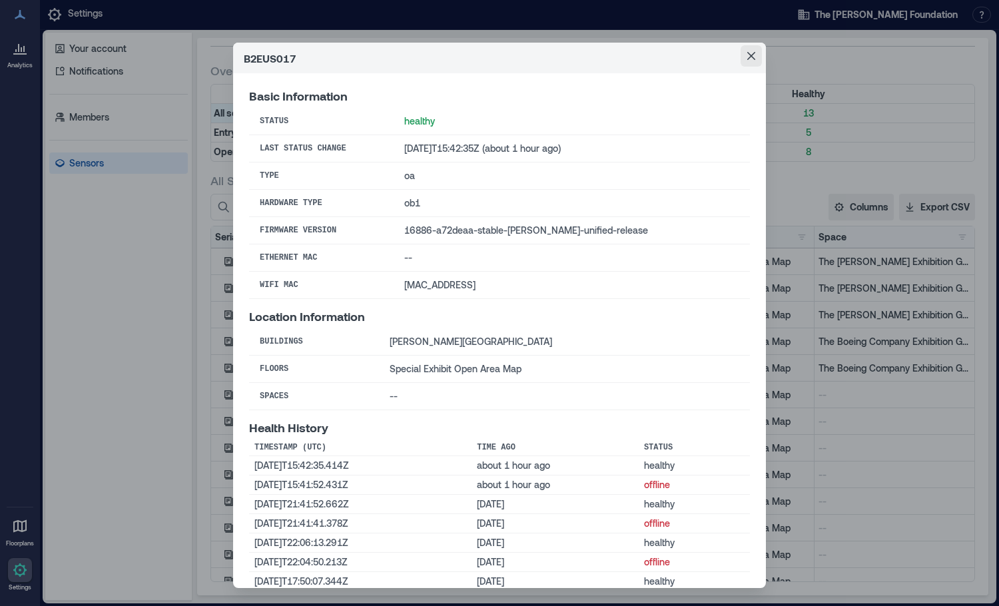
click at [754, 47] on button "Close" at bounding box center [751, 55] width 21 height 21
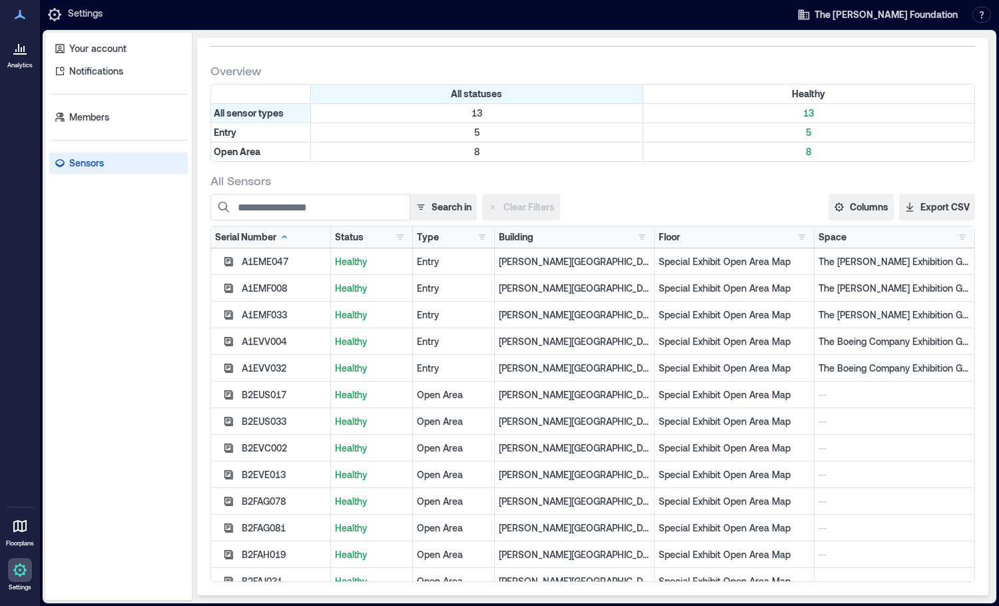
click at [14, 536] on div at bounding box center [20, 526] width 24 height 24
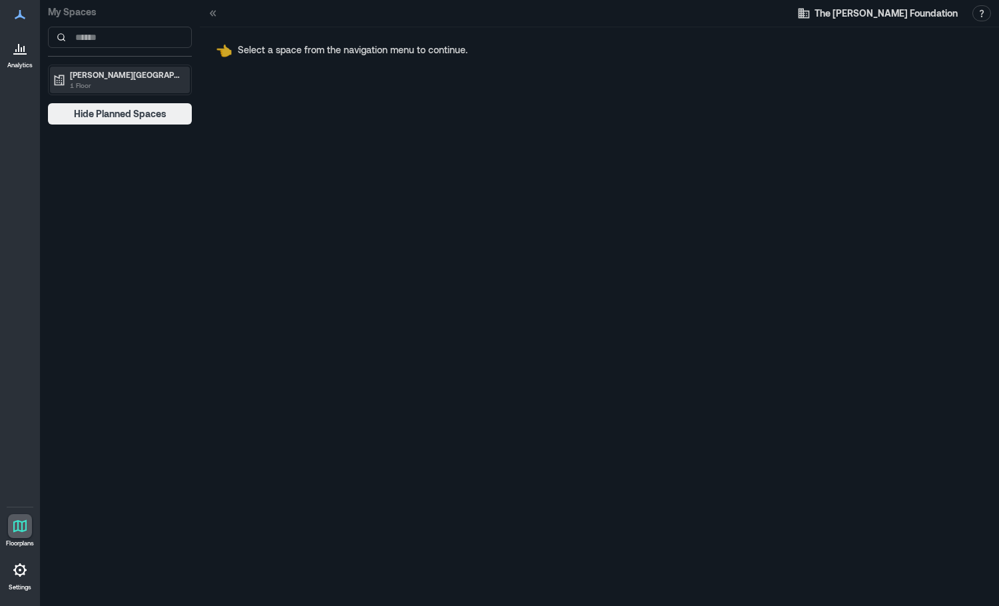
click at [139, 79] on p "[PERSON_NAME][GEOGRAPHIC_DATA]" at bounding box center [126, 74] width 112 height 11
click at [125, 99] on p "Special Exhibit Open Area Map" at bounding box center [124, 102] width 111 height 11
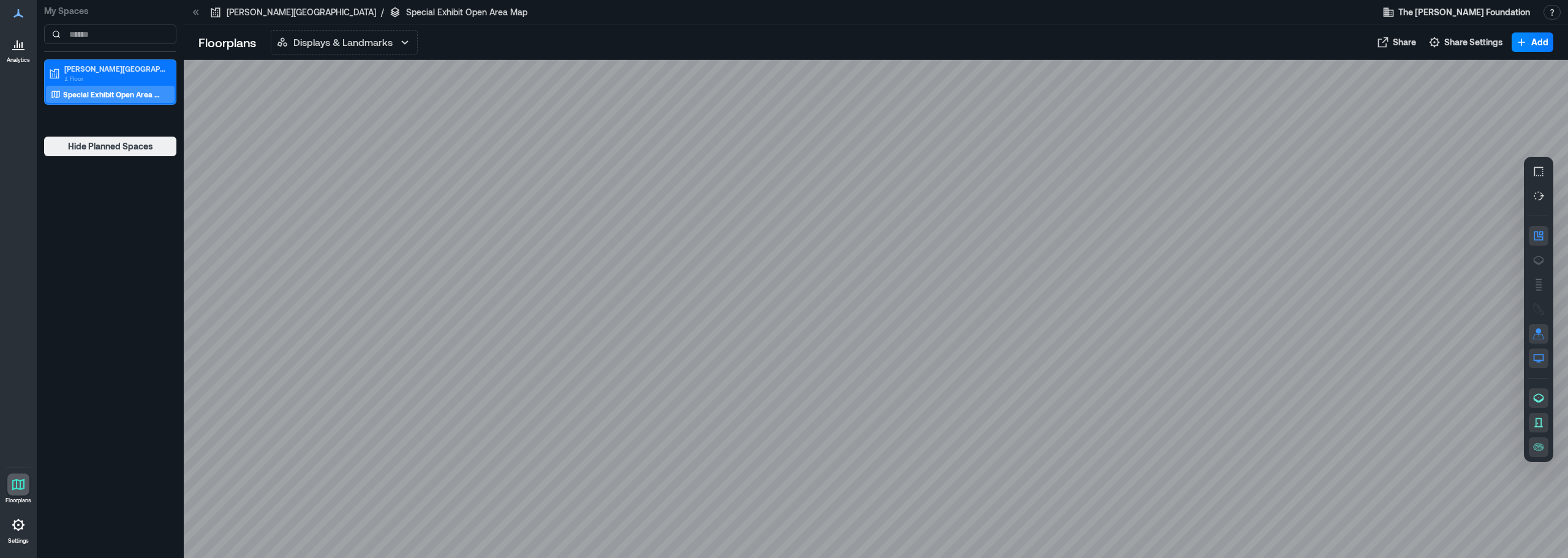
click at [1175, 290] on div at bounding box center [876, 309] width 1385 height 498
click at [346, 47] on p "Displays & Landmarks" at bounding box center [343, 42] width 99 height 15
click at [1175, 437] on div at bounding box center [876, 309] width 1385 height 498
click at [1175, 263] on icon "button" at bounding box center [1539, 260] width 10 height 9
click at [1175, 280] on button "button" at bounding box center [1539, 284] width 19 height 19
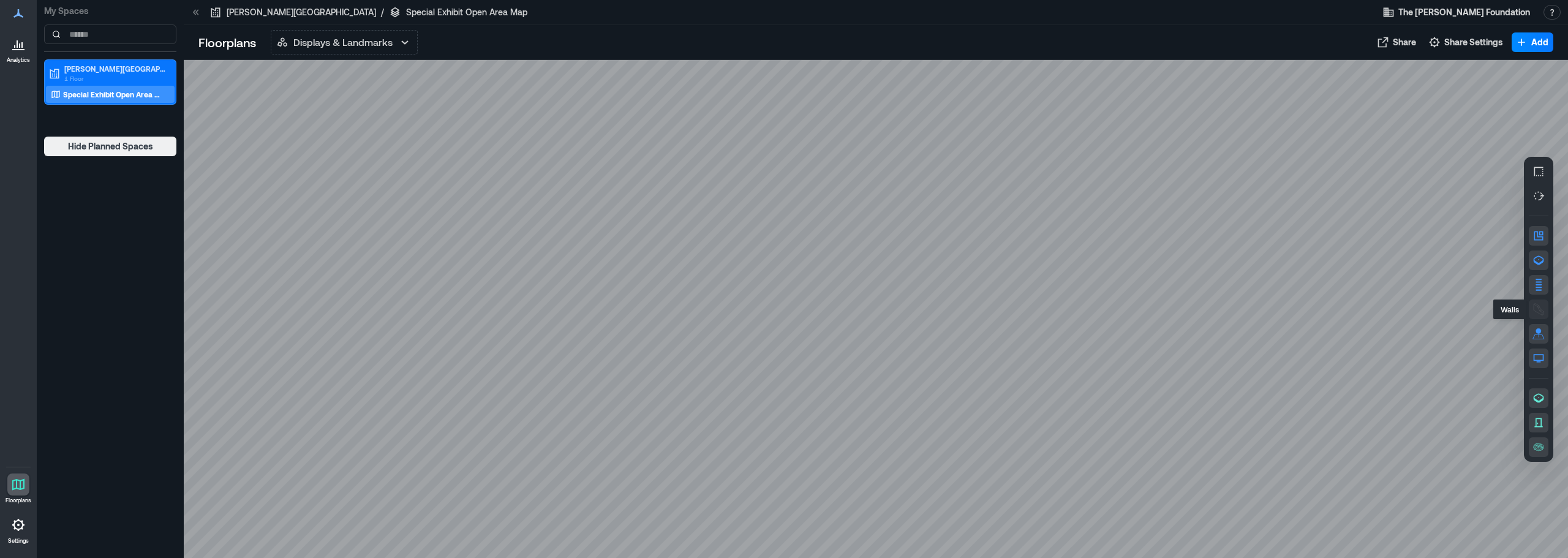
click at [1175, 308] on icon "button" at bounding box center [1539, 309] width 12 height 12
click at [1175, 313] on button "button" at bounding box center [1539, 309] width 19 height 19
click at [1175, 313] on button "button" at bounding box center [1539, 309] width 19 height 19
click at [1175, 168] on icon "button" at bounding box center [1539, 171] width 12 height 12
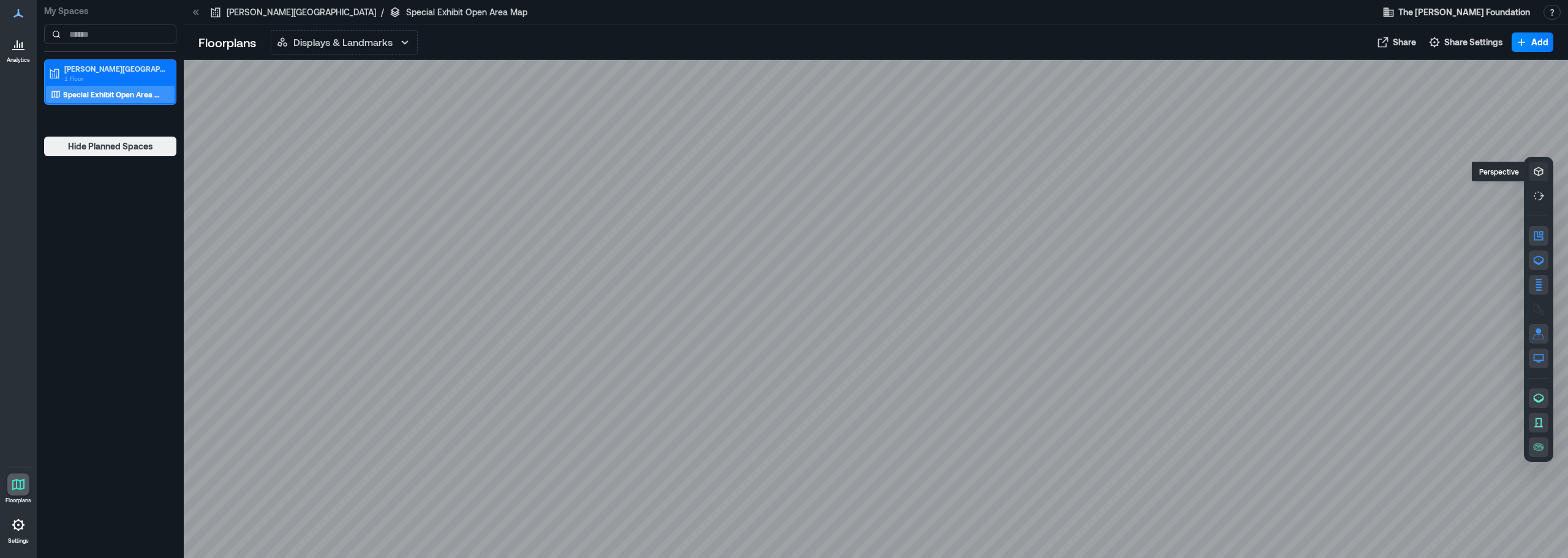
click at [1175, 165] on icon "button" at bounding box center [1539, 171] width 12 height 12
drag, startPoint x: 1177, startPoint y: 290, endPoint x: 1177, endPoint y: 302, distance: 12.0
click at [1170, 306] on div at bounding box center [876, 309] width 1385 height 498
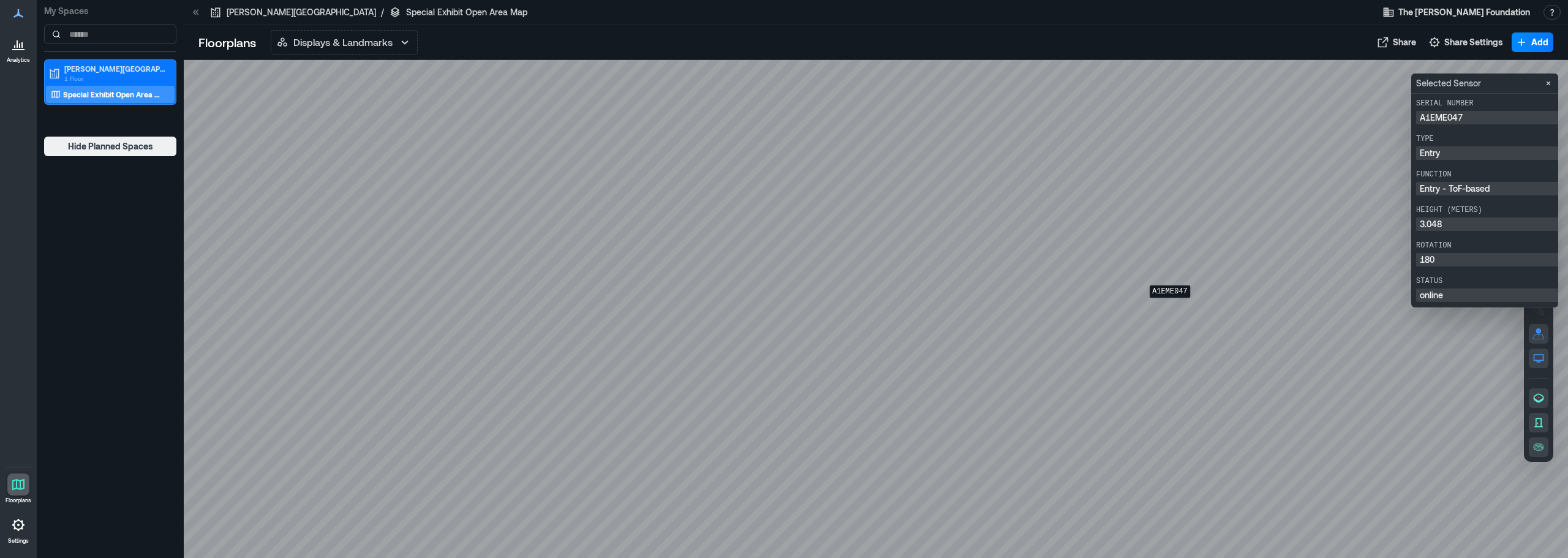
click at [1170, 306] on div at bounding box center [876, 309] width 1385 height 498
click at [1174, 323] on div at bounding box center [876, 309] width 1385 height 498
click at [1175, 316] on div at bounding box center [876, 309] width 1385 height 498
click at [1175, 84] on icon "Close" at bounding box center [1549, 83] width 10 height 10
click at [1175, 429] on div at bounding box center [876, 309] width 1385 height 498
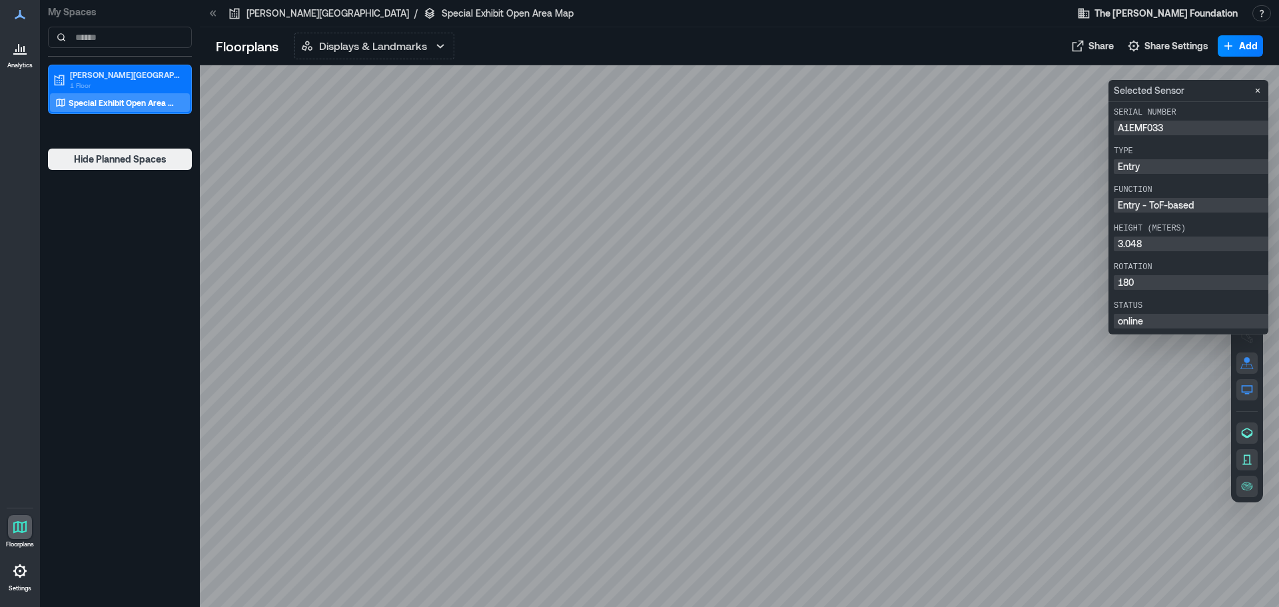
drag, startPoint x: 63, startPoint y: 246, endPoint x: 31, endPoint y: 63, distance: 186.0
click at [54, 132] on div "My Spaces [PERSON_NAME][GEOGRAPHIC_DATA] and Museum 1 Floor Special Exhibit Ope…" at bounding box center [120, 303] width 160 height 607
click at [31, 63] on p "Analytics" at bounding box center [19, 65] width 25 height 8
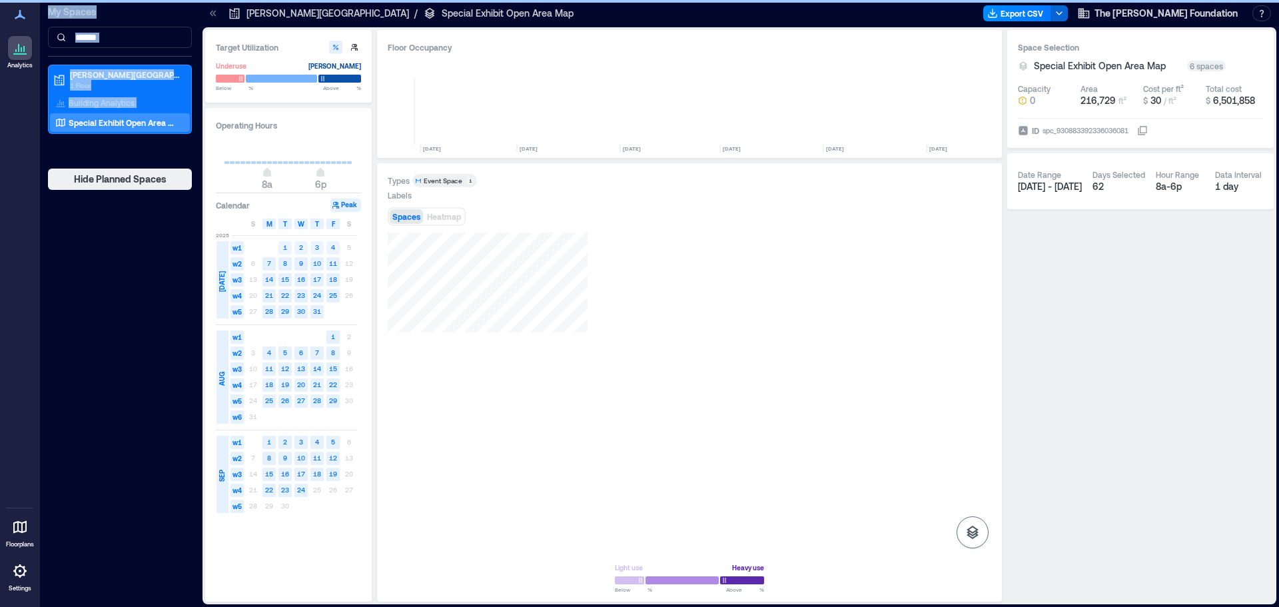
click at [983, 534] on button "button" at bounding box center [973, 532] width 32 height 32
click at [981, 498] on div "Spaces" at bounding box center [972, 498] width 23 height 24
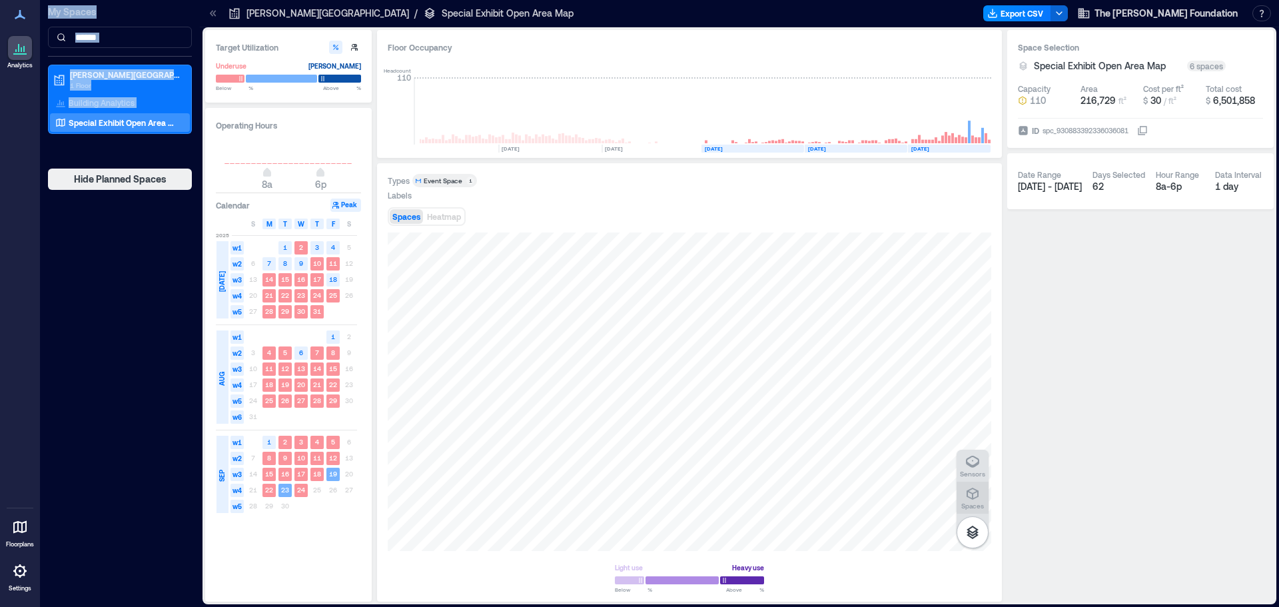
click at [975, 502] on p "Spaces" at bounding box center [972, 506] width 23 height 8
click at [971, 464] on icon "button" at bounding box center [972, 462] width 13 height 12
click at [868, 382] on div "A1EME047" at bounding box center [690, 391] width 604 height 318
click at [856, 333] on div "A1EMF008" at bounding box center [690, 391] width 604 height 318
click at [758, 243] on span "Details" at bounding box center [752, 246] width 30 height 13
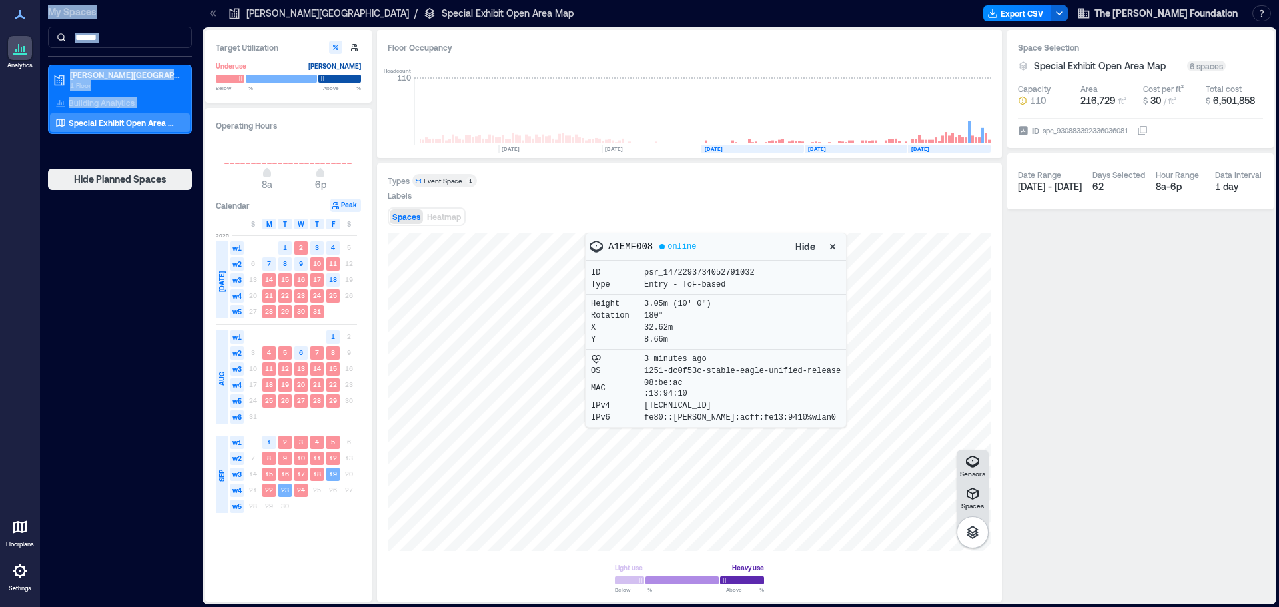
click at [438, 218] on span "Heatmap" at bounding box center [444, 216] width 34 height 9
click at [826, 243] on icon "button" at bounding box center [832, 246] width 13 height 13
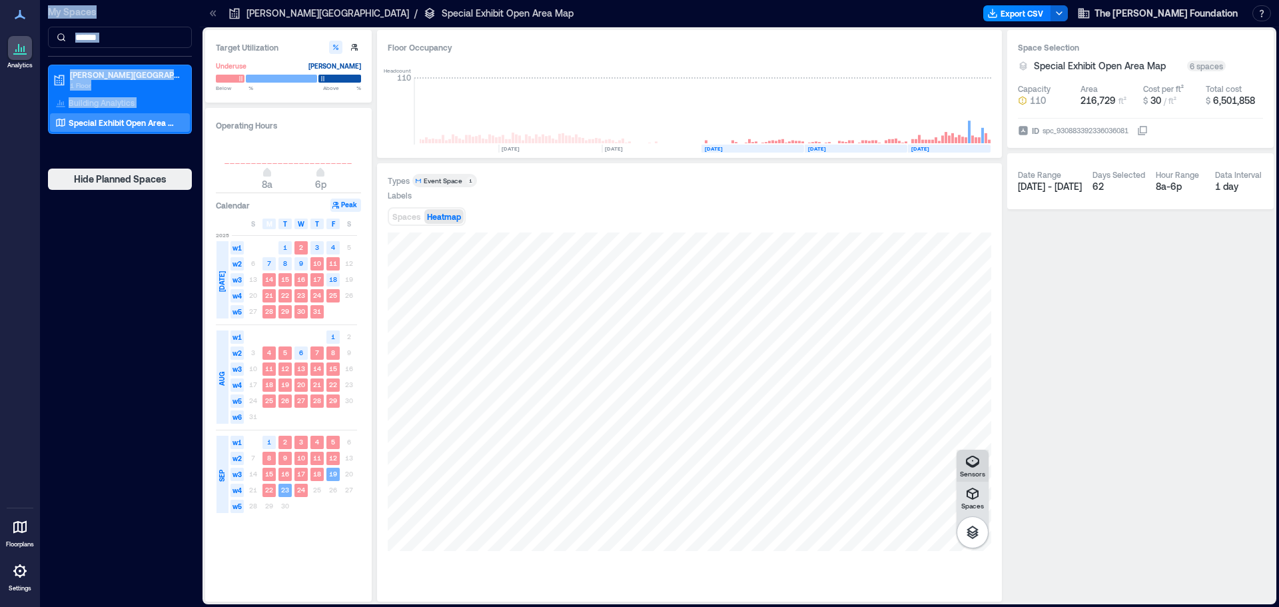
click at [981, 468] on div "Sensors" at bounding box center [972, 466] width 25 height 24
click at [973, 493] on icon "button" at bounding box center [973, 494] width 12 height 12
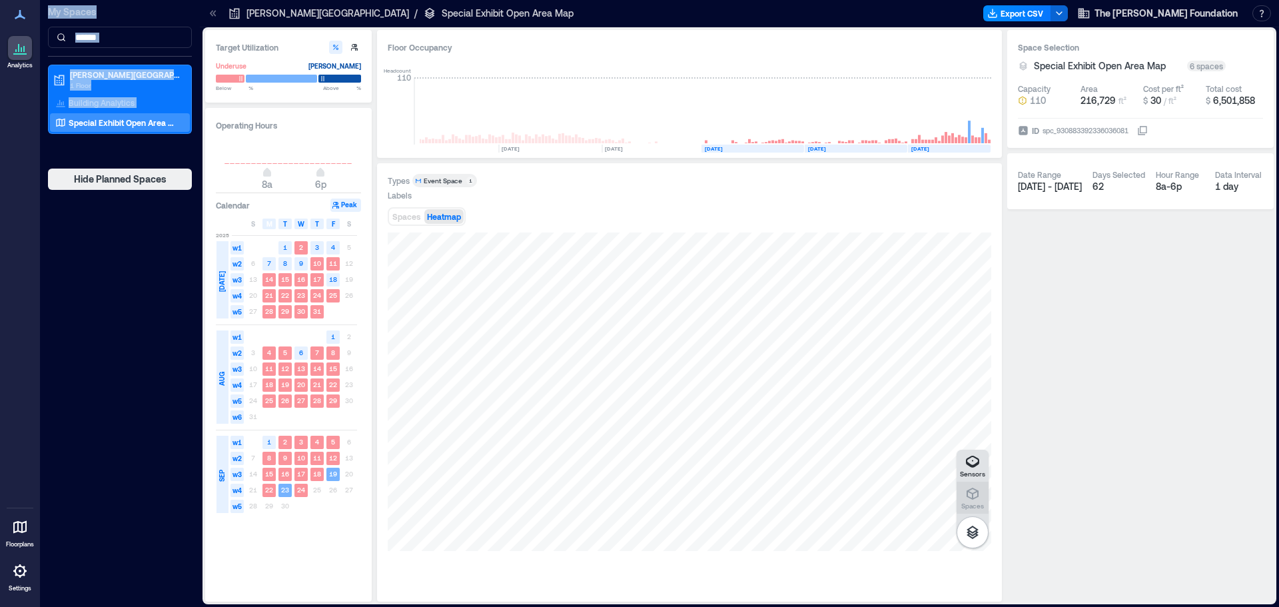
click at [973, 493] on icon "button" at bounding box center [973, 494] width 12 height 12
click at [973, 465] on icon "button" at bounding box center [972, 462] width 13 height 12
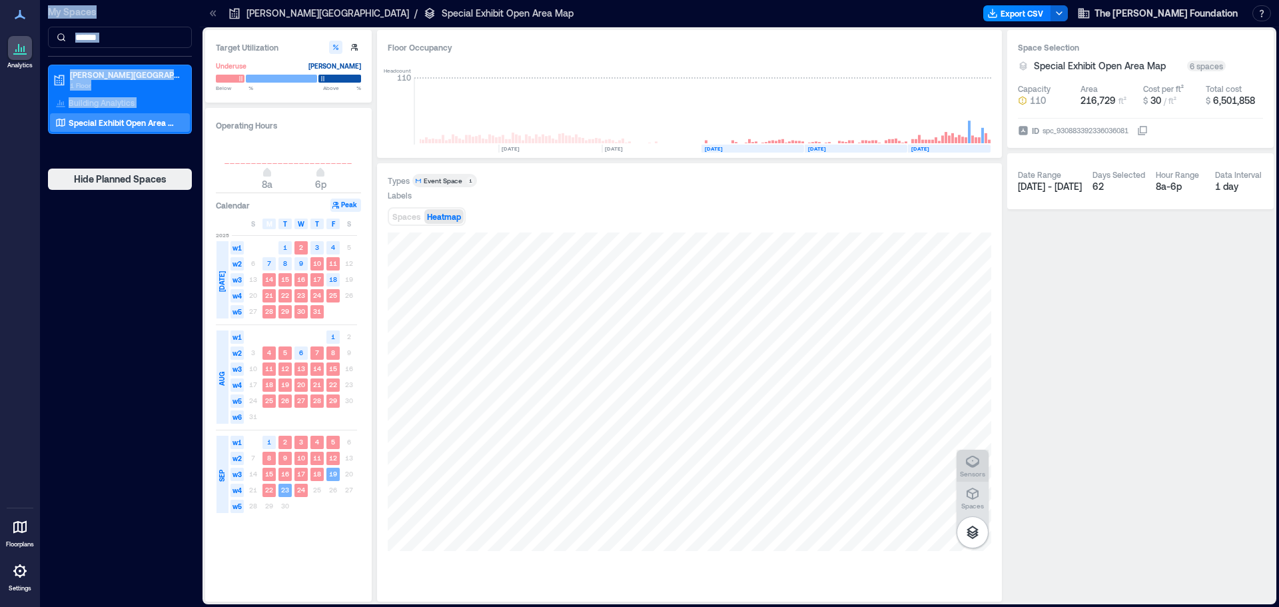
click at [969, 451] on button "Sensors" at bounding box center [973, 466] width 32 height 32
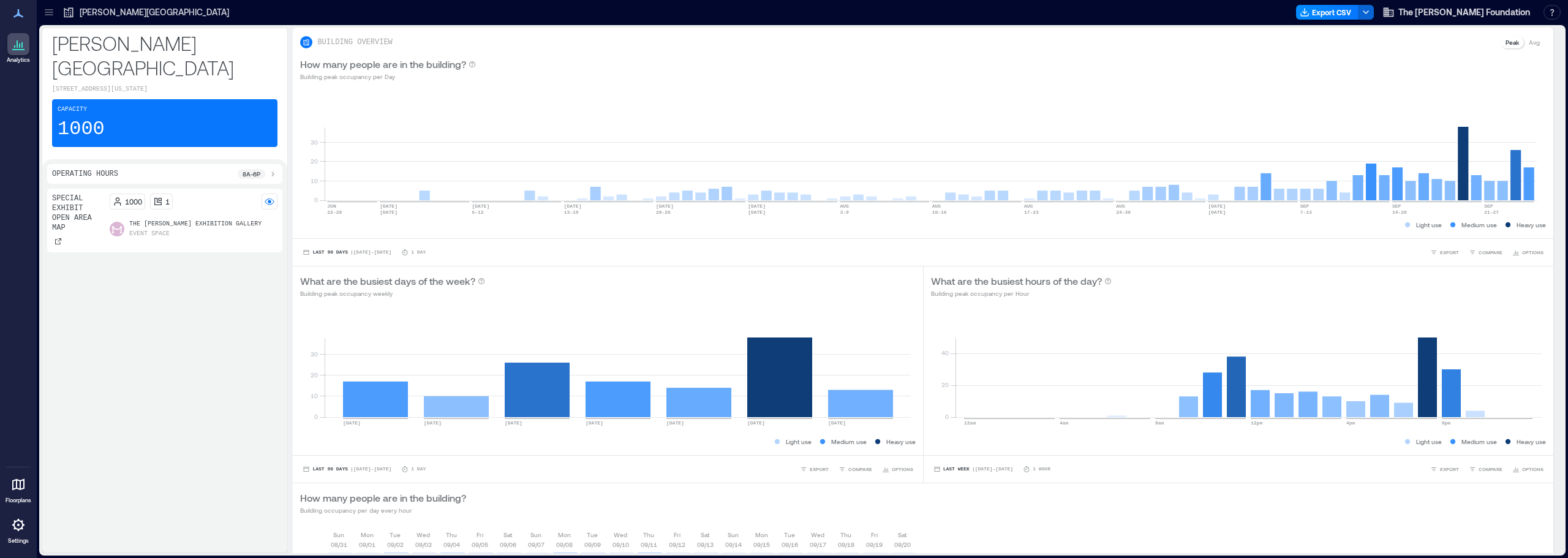
click at [22, 10] on icon at bounding box center [18, 14] width 15 height 15
click at [56, 12] on div at bounding box center [49, 12] width 19 height 19
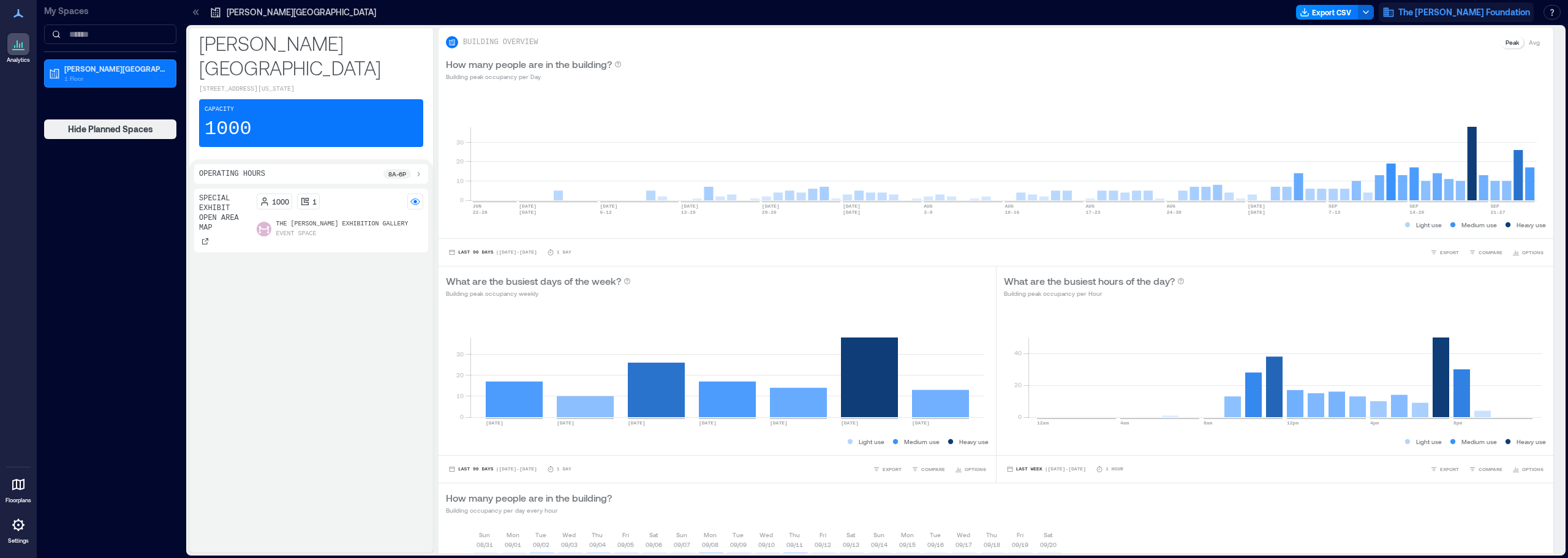
click at [1175, 6] on button "The [PERSON_NAME] Foundation" at bounding box center [1457, 12] width 155 height 19
click at [219, 221] on p "Special Exhibit Open Area Map" at bounding box center [225, 213] width 52 height 40
click at [235, 210] on p "Special Exhibit Open Area Map" at bounding box center [225, 213] width 52 height 40
click at [418, 202] on rect at bounding box center [415, 201] width 10 height 10
click at [17, 489] on icon at bounding box center [18, 484] width 15 height 15
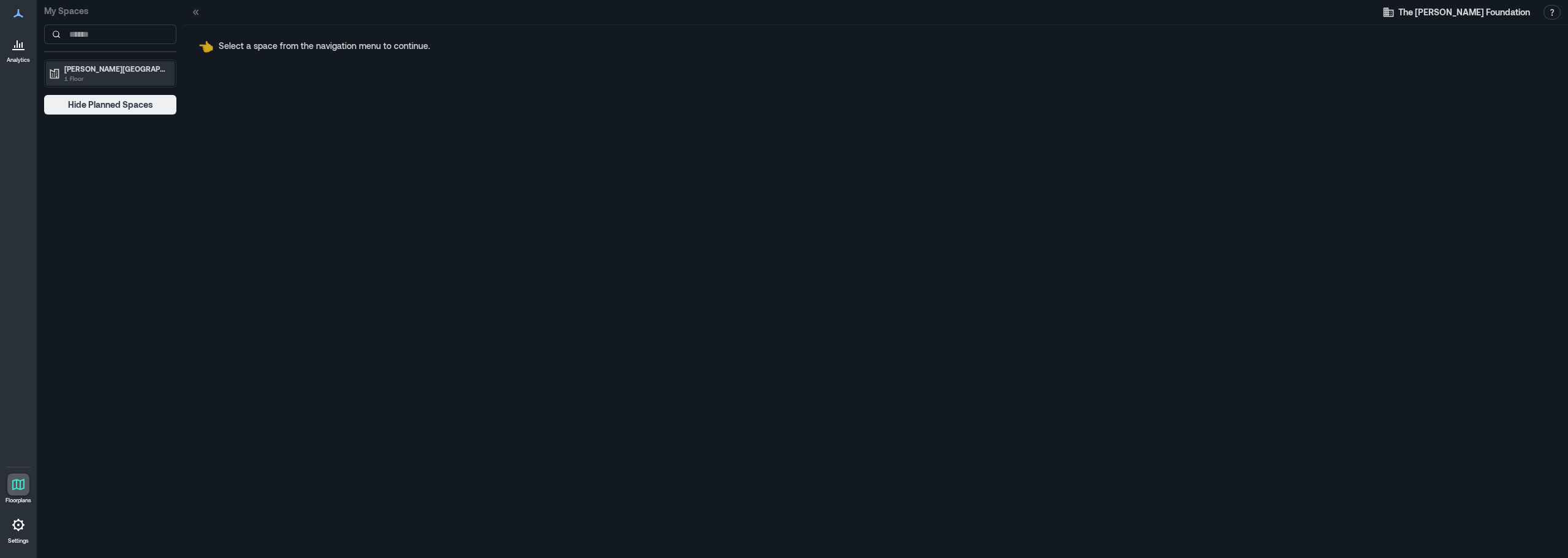
click at [102, 80] on p "1 Floor" at bounding box center [116, 78] width 103 height 10
click at [102, 98] on p "Special Exhibit Open Area Map" at bounding box center [114, 94] width 102 height 10
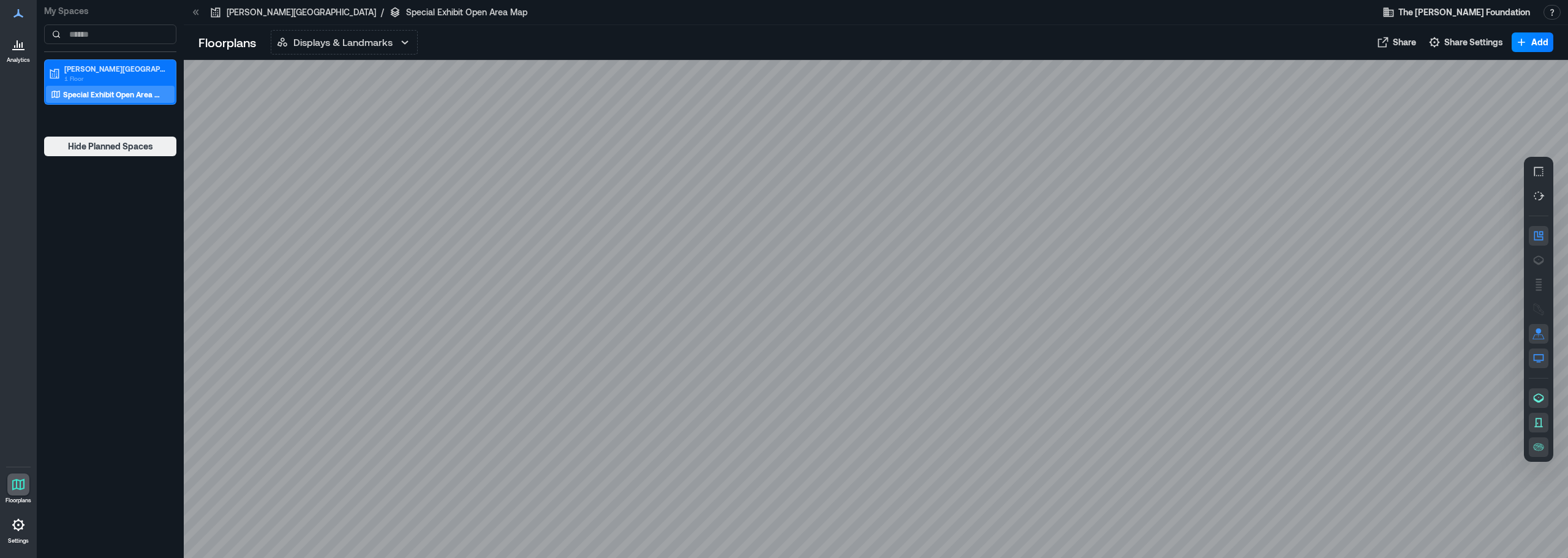
click at [394, 10] on icon at bounding box center [395, 12] width 9 height 10
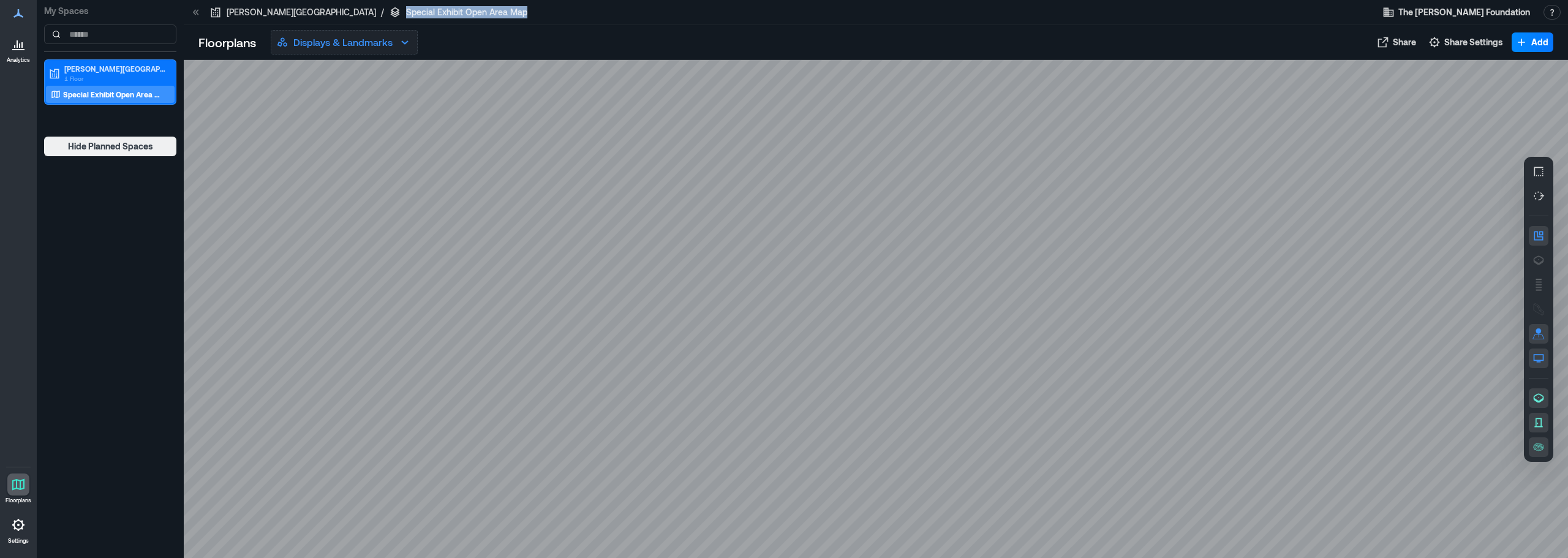
click at [375, 43] on p "Displays & Landmarks" at bounding box center [343, 42] width 99 height 15
click at [1175, 478] on div at bounding box center [876, 309] width 1385 height 498
click at [1175, 257] on icon "button" at bounding box center [1539, 259] width 12 height 12
click at [1175, 235] on button "button" at bounding box center [1539, 235] width 19 height 19
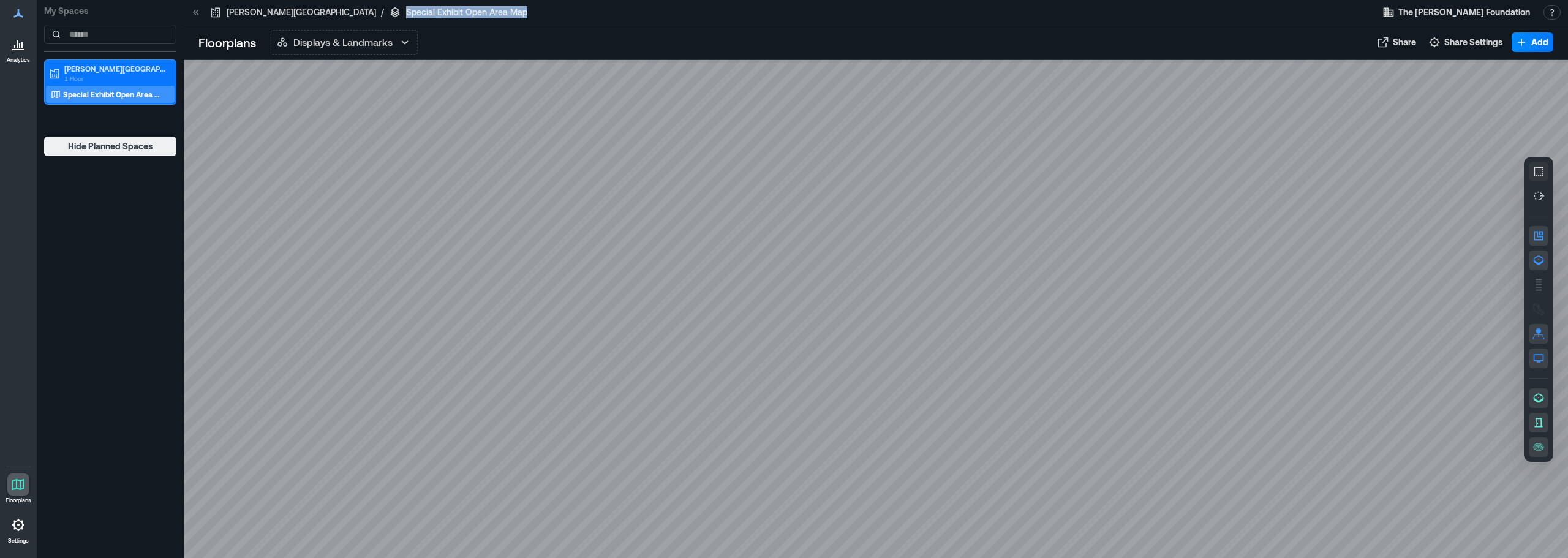
click at [1175, 172] on icon "button" at bounding box center [1539, 171] width 12 height 12
drag, startPoint x: 1245, startPoint y: 482, endPoint x: 1236, endPoint y: 494, distance: 15.0
click at [1175, 494] on div at bounding box center [876, 309] width 1385 height 498
drag, startPoint x: 1239, startPoint y: 340, endPoint x: 1242, endPoint y: 414, distance: 74.1
click at [1175, 414] on div at bounding box center [876, 309] width 1385 height 498
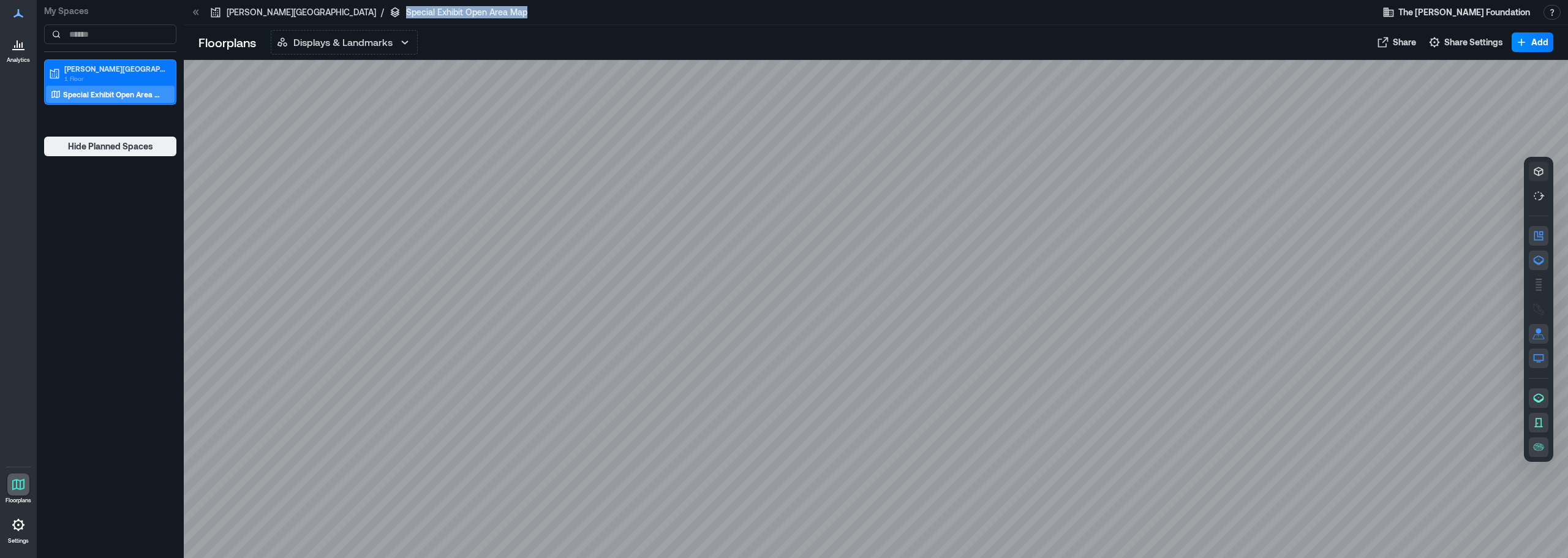
drag, startPoint x: 900, startPoint y: 418, endPoint x: 937, endPoint y: 425, distance: 37.7
click at [937, 425] on div at bounding box center [876, 309] width 1385 height 498
click at [911, 419] on div "A1EVV004" at bounding box center [876, 309] width 1385 height 498
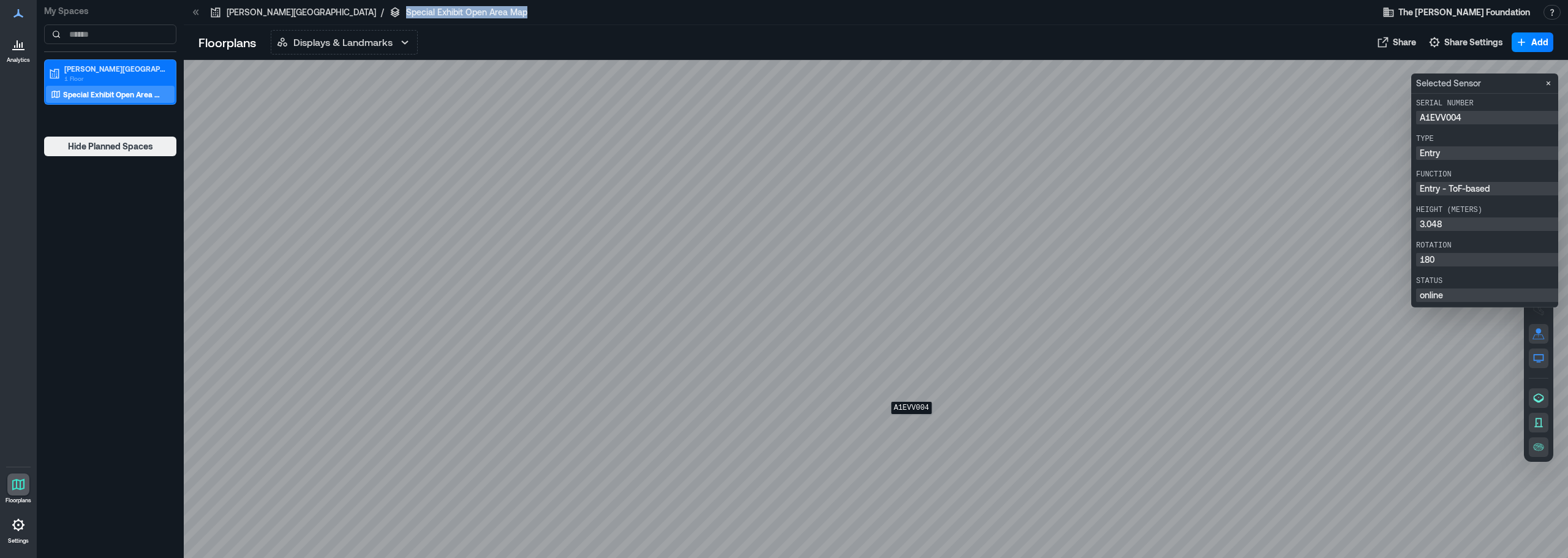
click at [911, 423] on div "A1EVV004" at bounding box center [876, 309] width 1385 height 498
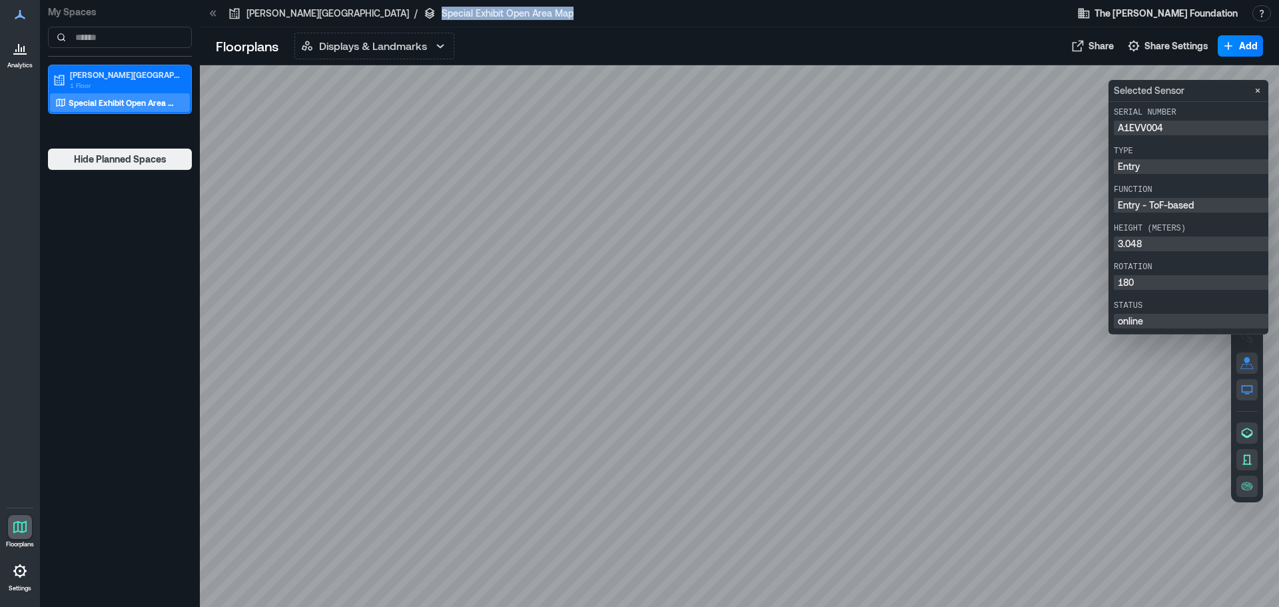
click at [1092, 411] on div at bounding box center [739, 336] width 1079 height 542
click at [775, 207] on div "B2EUS033" at bounding box center [739, 336] width 1079 height 542
drag, startPoint x: 1004, startPoint y: 169, endPoint x: 1004, endPoint y: 203, distance: 34.0
click at [1004, 203] on div at bounding box center [739, 336] width 1079 height 542
